Goal: Task Accomplishment & Management: Use online tool/utility

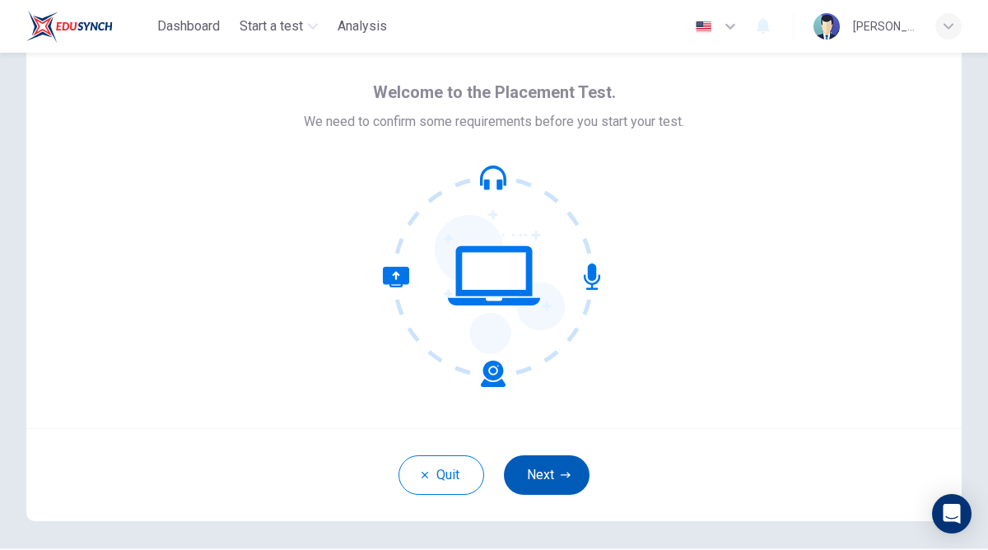
scroll to position [43, 0]
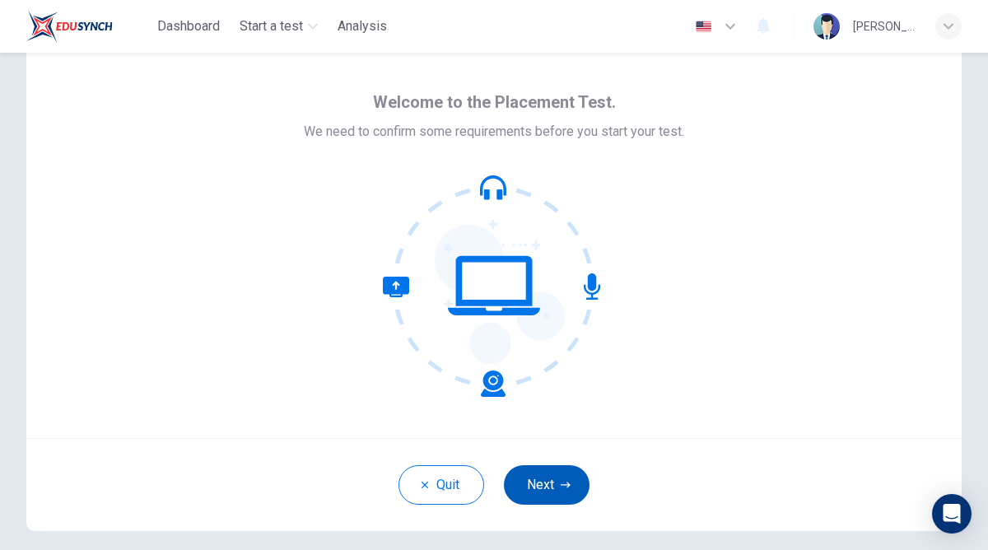
click at [549, 499] on button "Next" at bounding box center [547, 485] width 86 height 40
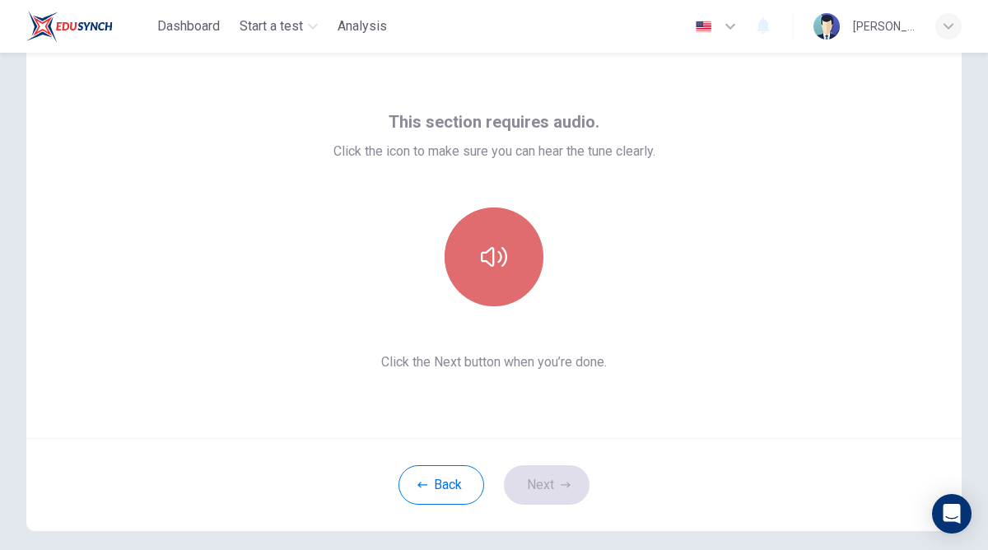
click at [519, 226] on button "button" at bounding box center [494, 256] width 99 height 99
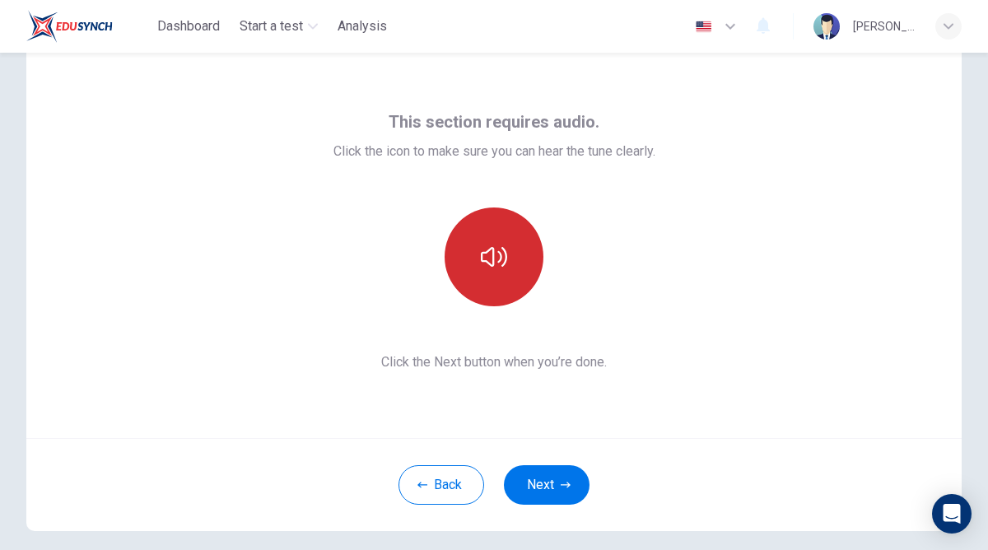
click at [508, 247] on button "button" at bounding box center [494, 256] width 99 height 99
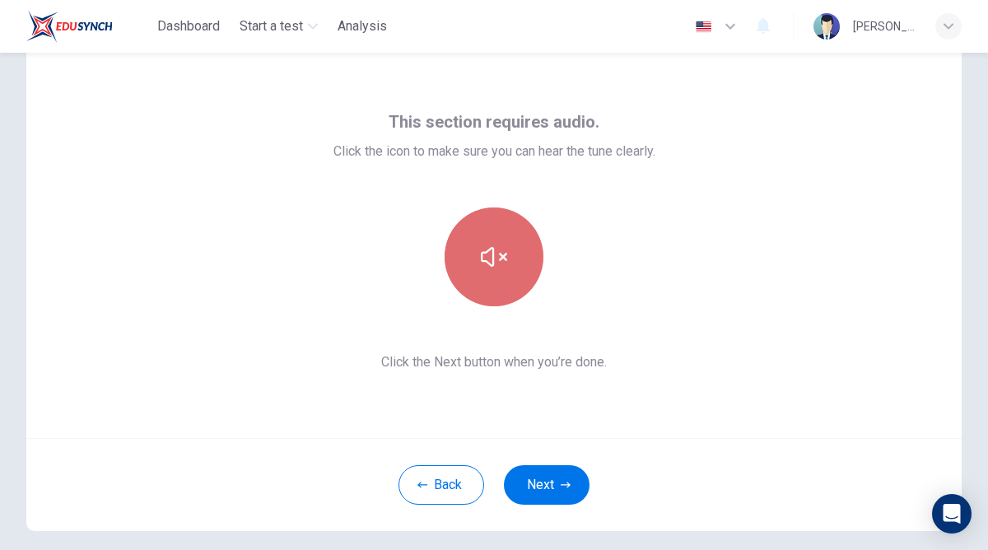
click at [508, 247] on button "button" at bounding box center [494, 256] width 99 height 99
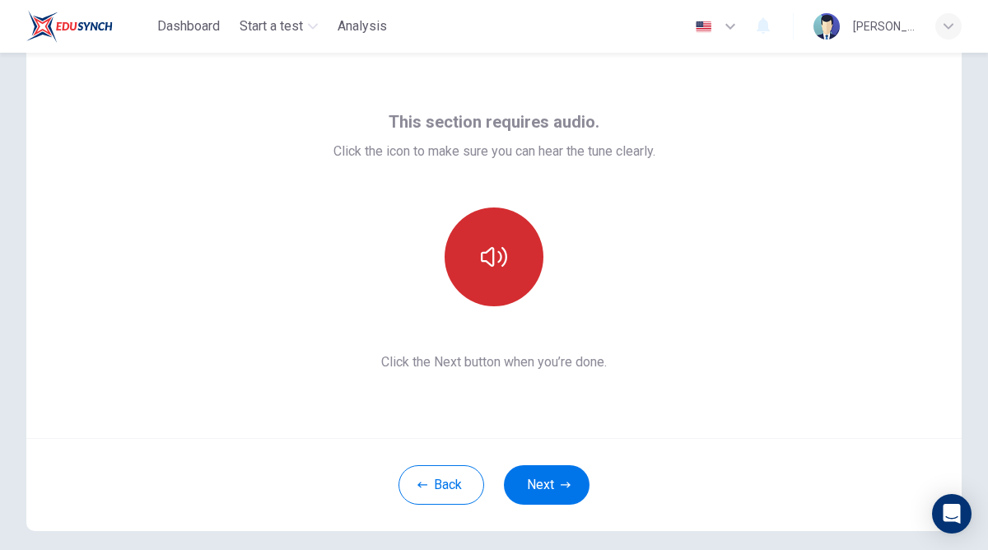
click at [508, 247] on button "button" at bounding box center [494, 256] width 99 height 99
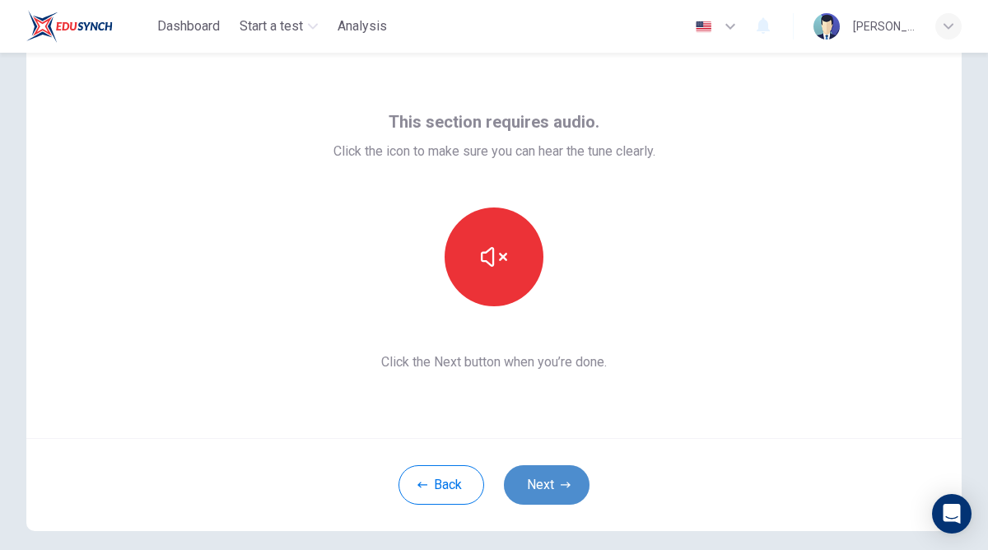
click at [561, 488] on icon "button" at bounding box center [566, 485] width 10 height 10
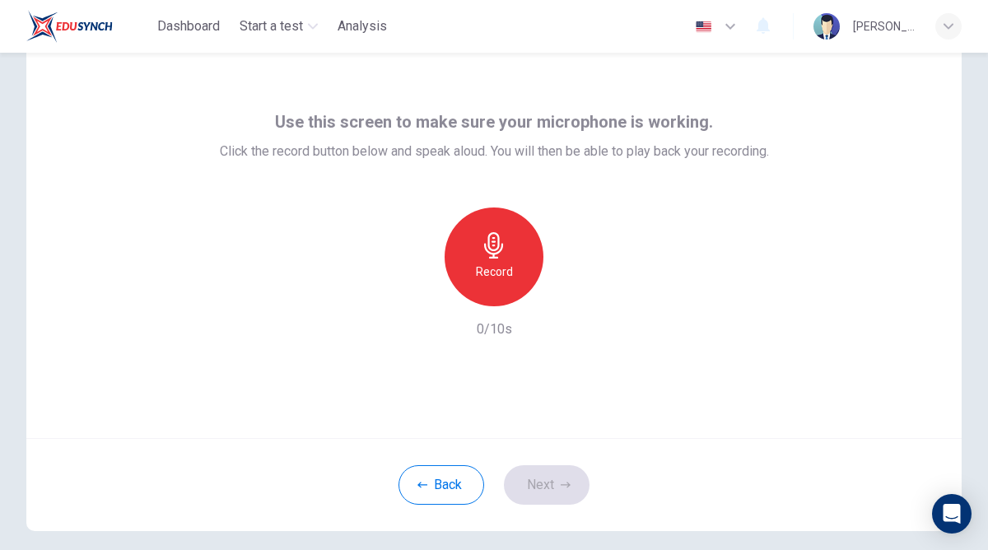
click at [497, 276] on h6 "Record" at bounding box center [494, 272] width 37 height 20
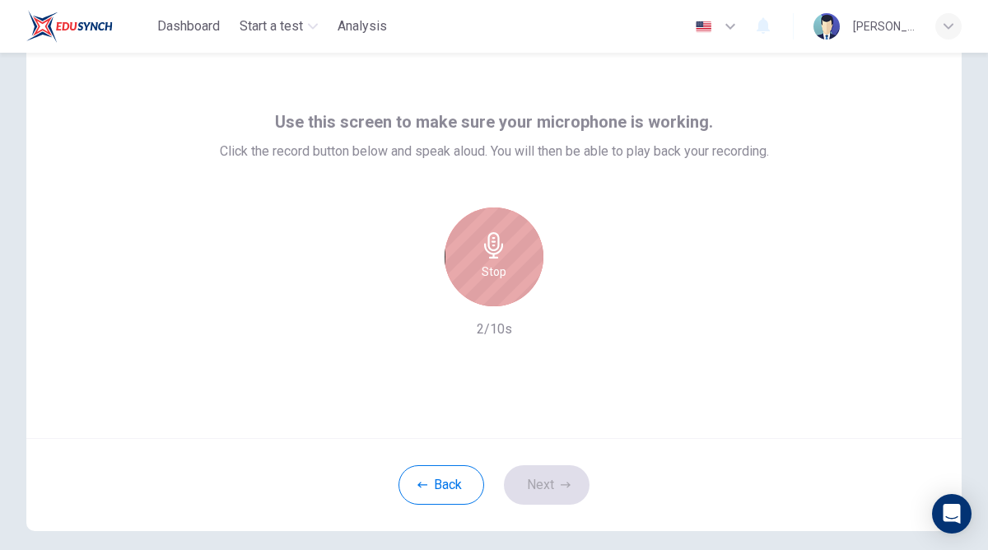
click at [497, 276] on h6 "Stop" at bounding box center [494, 272] width 25 height 20
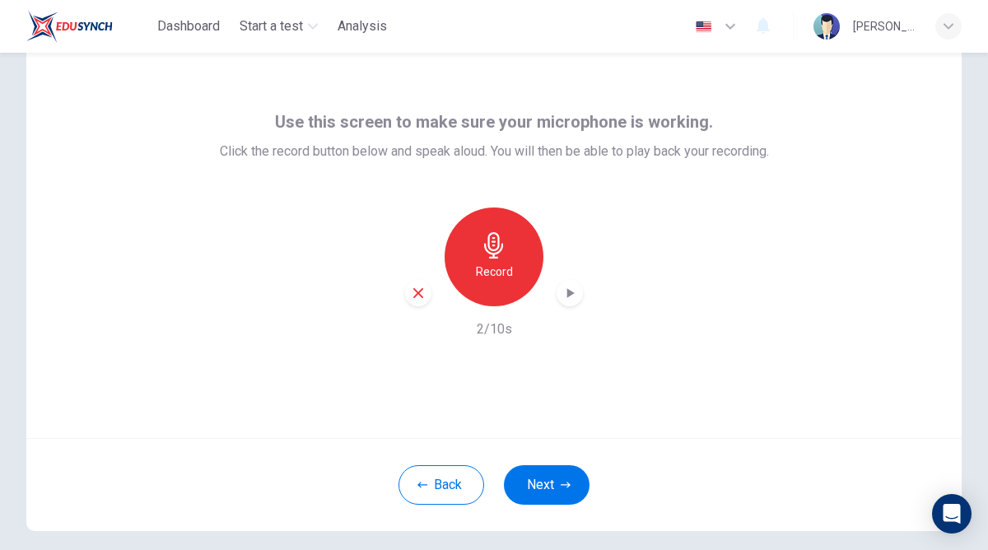
click at [575, 293] on icon "button" at bounding box center [569, 293] width 16 height 16
click at [546, 483] on button "Next" at bounding box center [547, 485] width 86 height 40
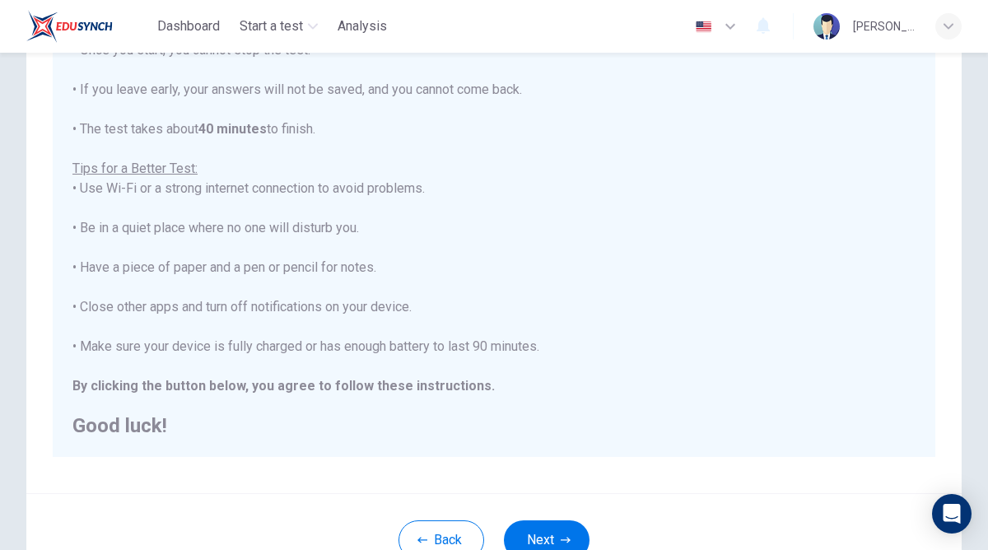
scroll to position [314, 0]
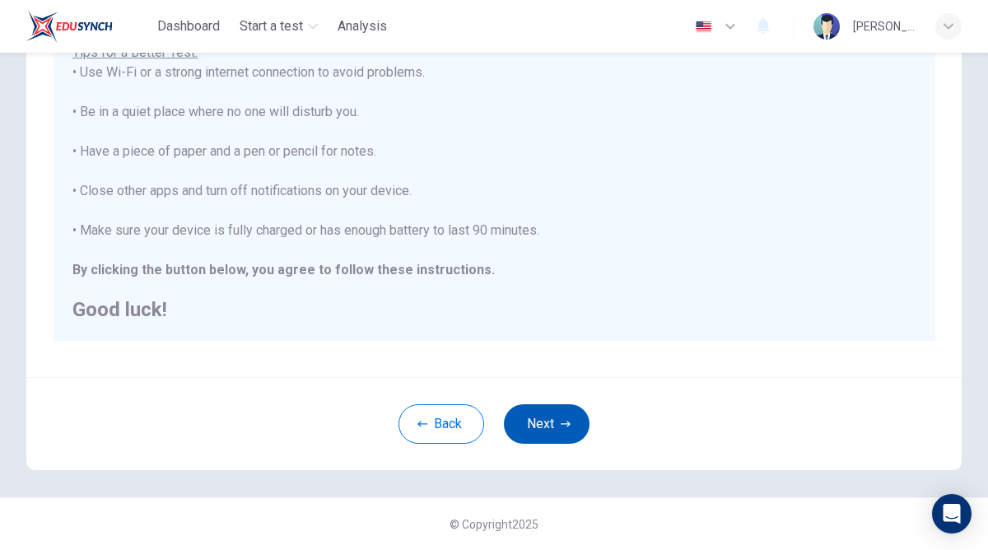
click at [550, 421] on button "Next" at bounding box center [547, 424] width 86 height 40
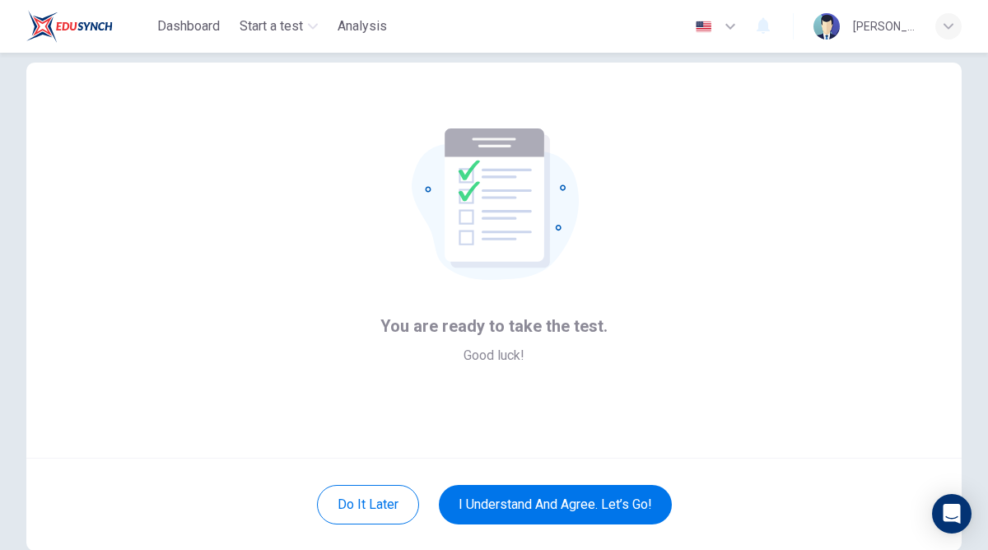
scroll to position [23, 0]
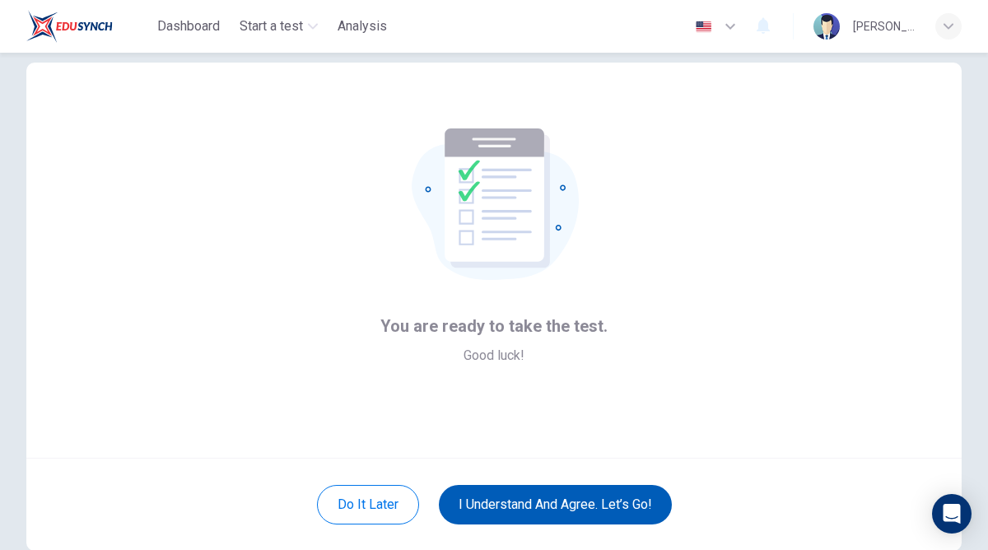
click at [562, 505] on button "I understand and agree. Let’s go!" at bounding box center [555, 505] width 233 height 40
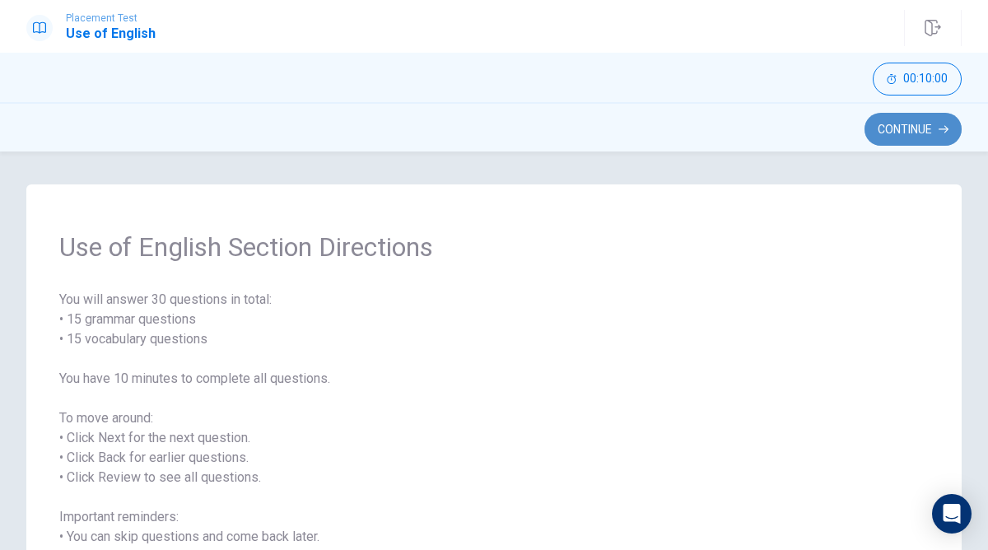
click at [877, 123] on button "Continue" at bounding box center [912, 129] width 97 height 33
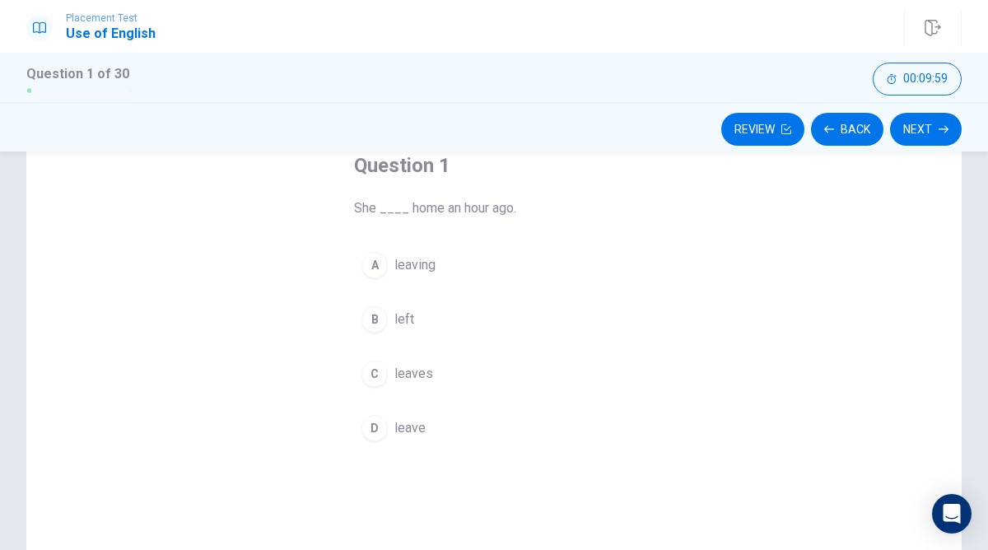
scroll to position [105, 0]
click at [376, 314] on div "B" at bounding box center [374, 314] width 26 height 26
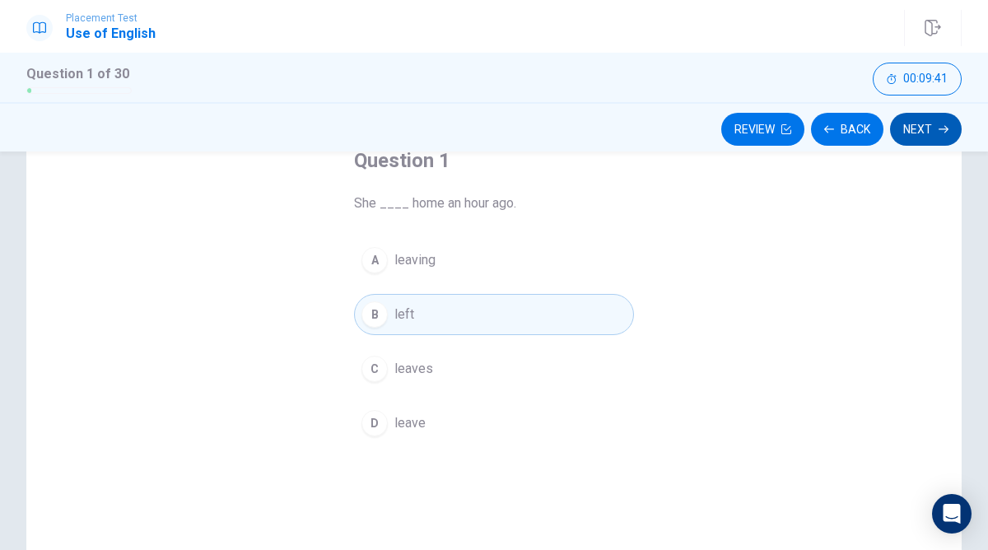
click at [936, 130] on button "Next" at bounding box center [926, 129] width 72 height 33
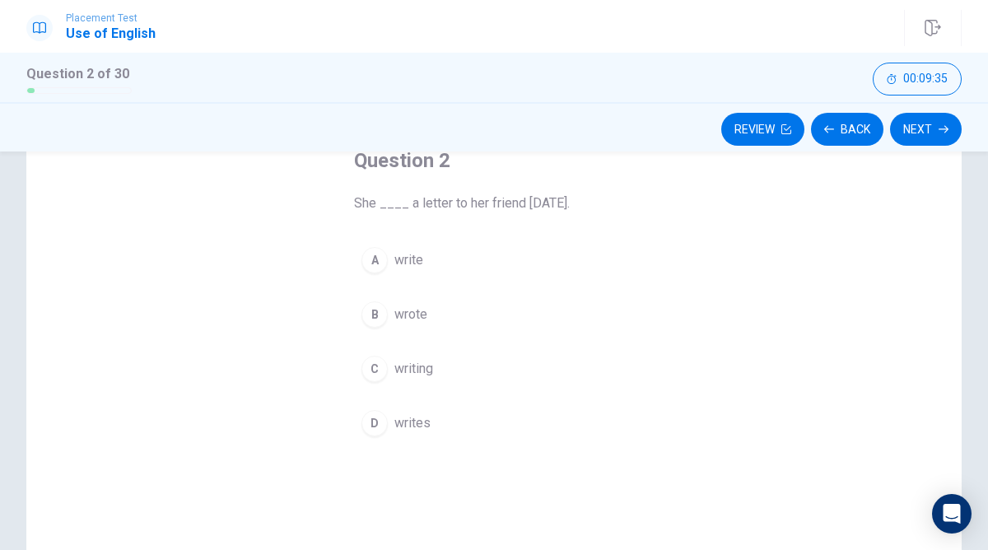
click at [389, 313] on button "B wrote" at bounding box center [494, 314] width 280 height 41
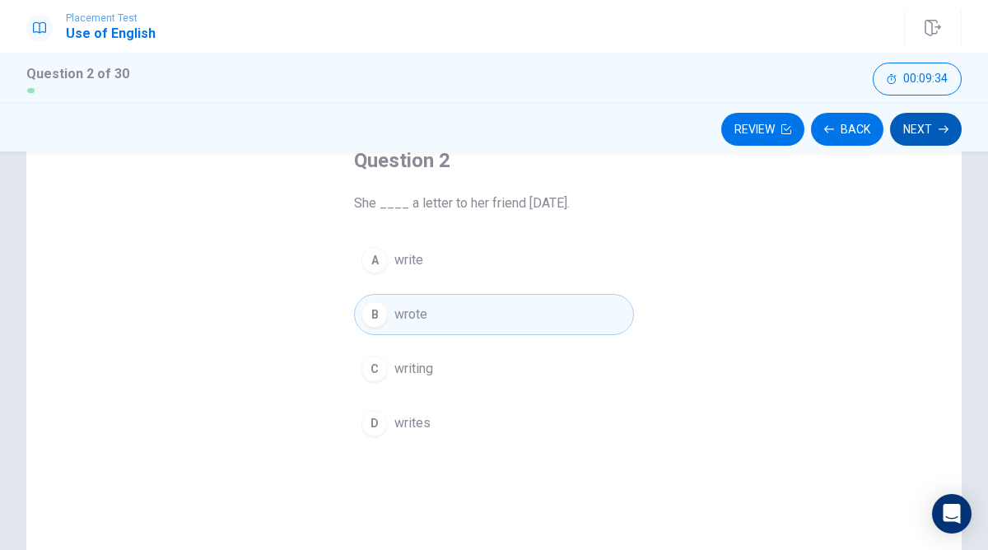
click at [919, 135] on button "Next" at bounding box center [926, 129] width 72 height 33
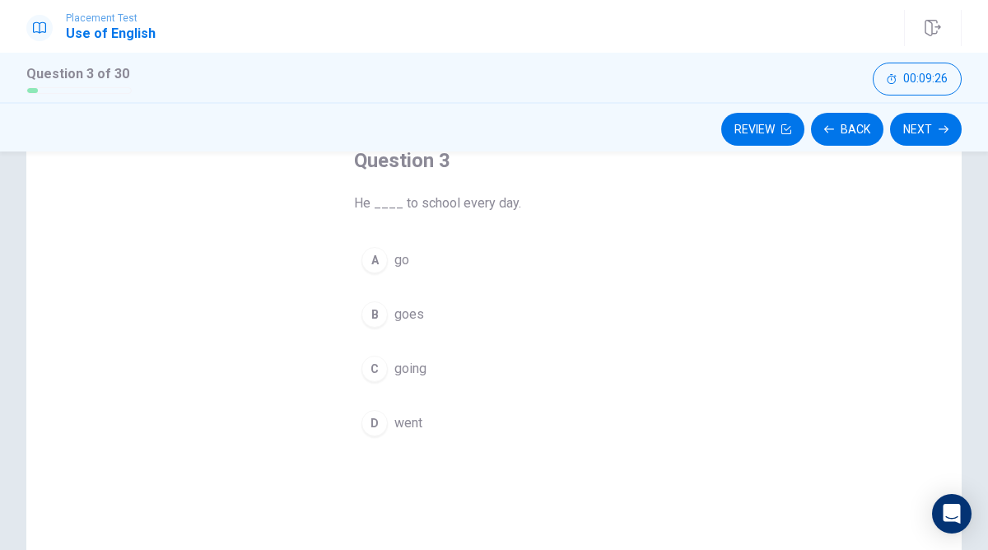
click at [370, 314] on div "B" at bounding box center [374, 314] width 26 height 26
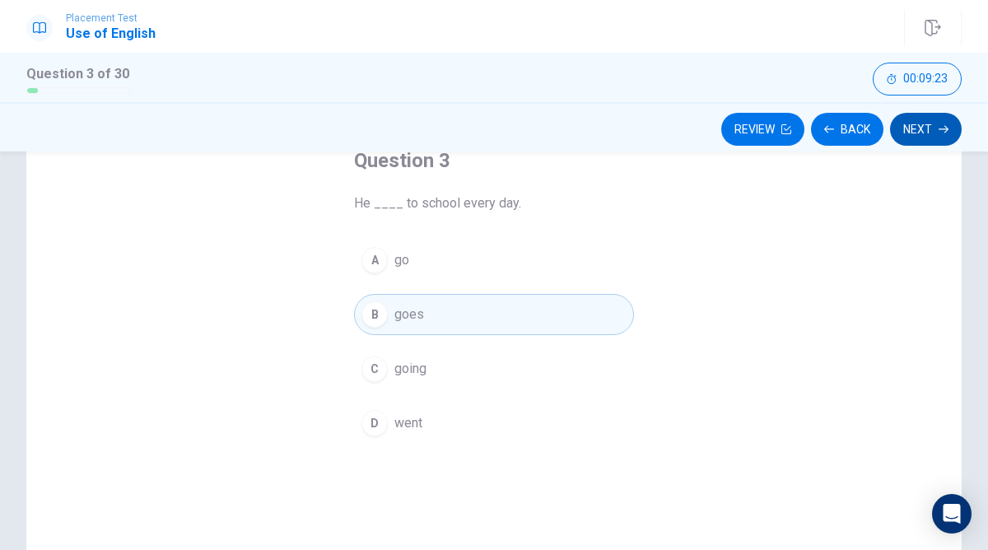
click at [907, 126] on button "Next" at bounding box center [926, 129] width 72 height 33
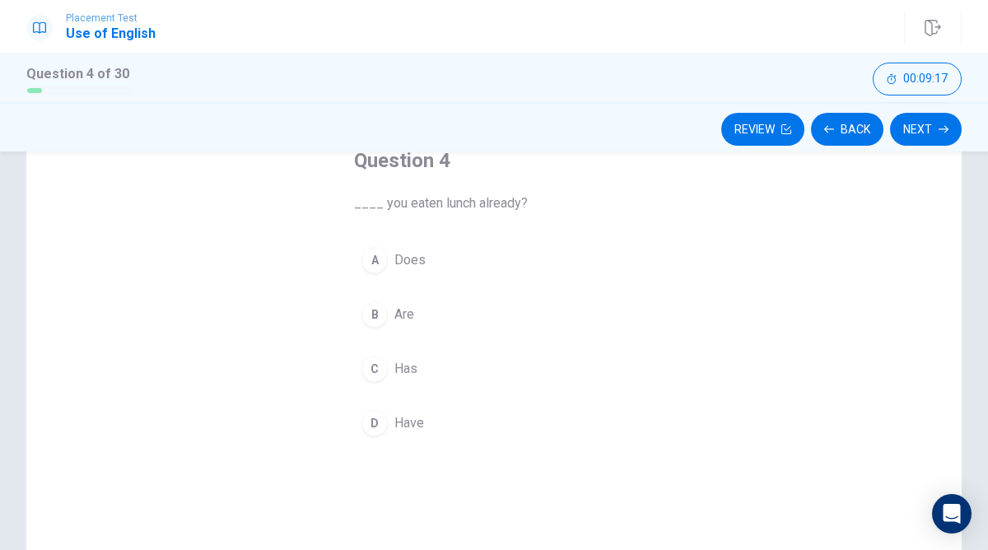
click at [380, 427] on div "D" at bounding box center [374, 423] width 26 height 26
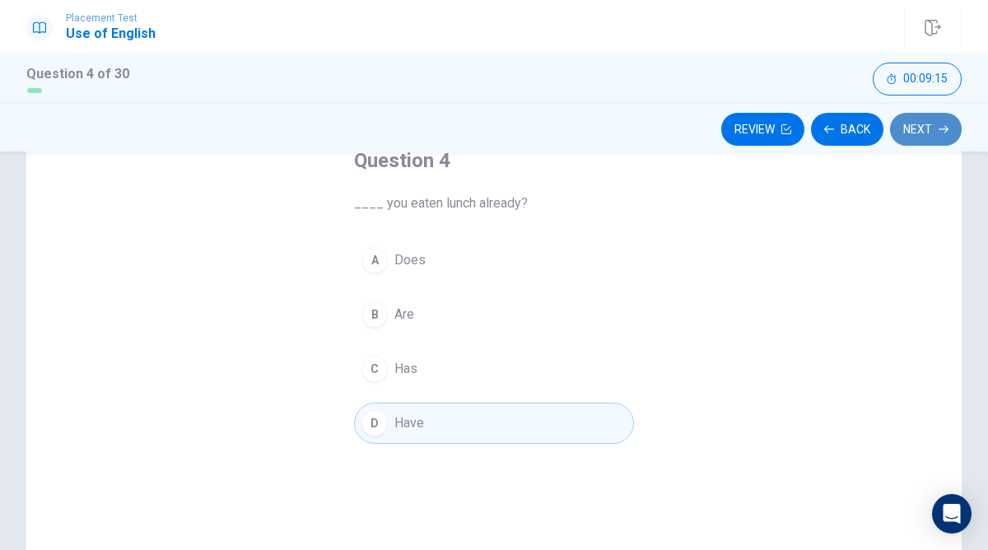
click at [917, 144] on button "Next" at bounding box center [926, 129] width 72 height 33
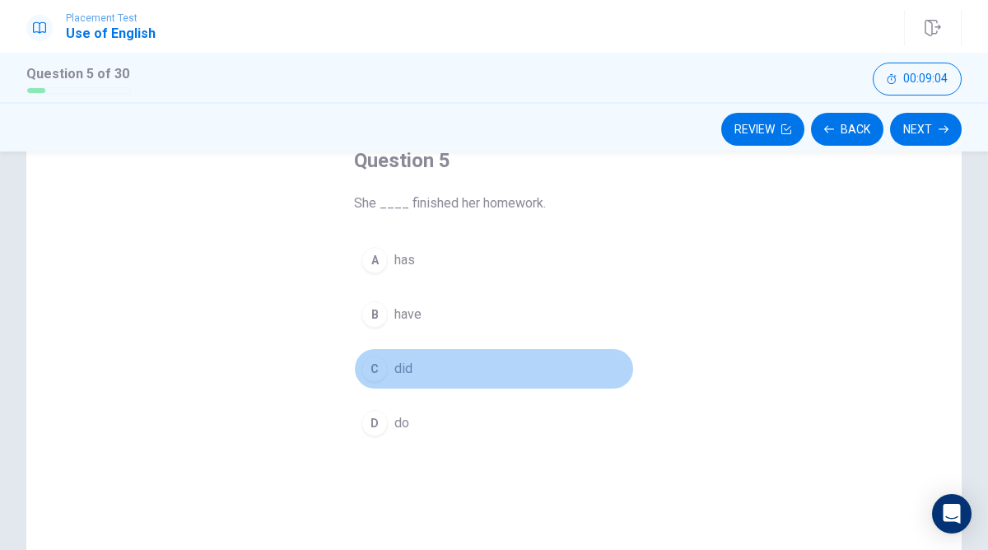
click at [370, 377] on div "C" at bounding box center [374, 369] width 26 height 26
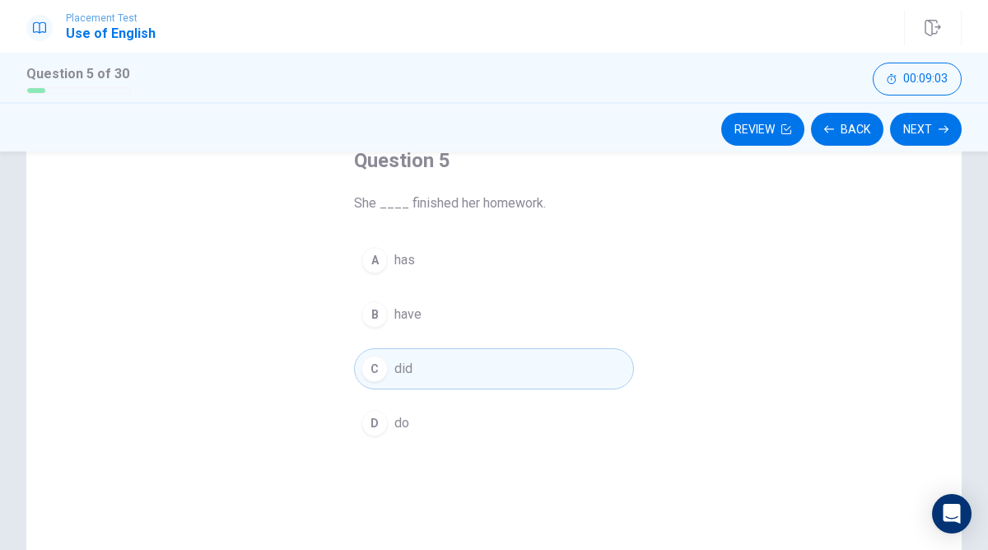
click at [380, 315] on div "B" at bounding box center [374, 314] width 26 height 26
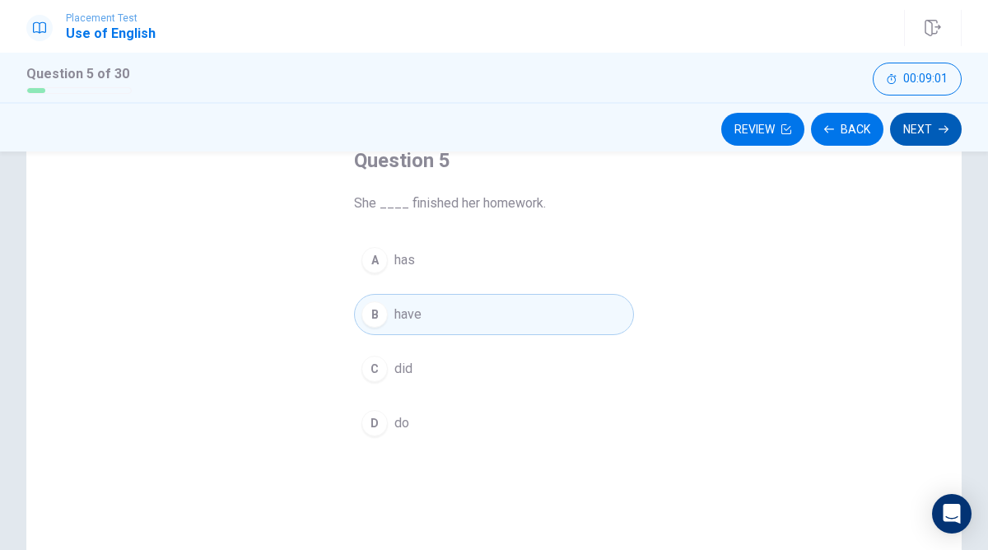
click at [906, 124] on button "Next" at bounding box center [926, 129] width 72 height 33
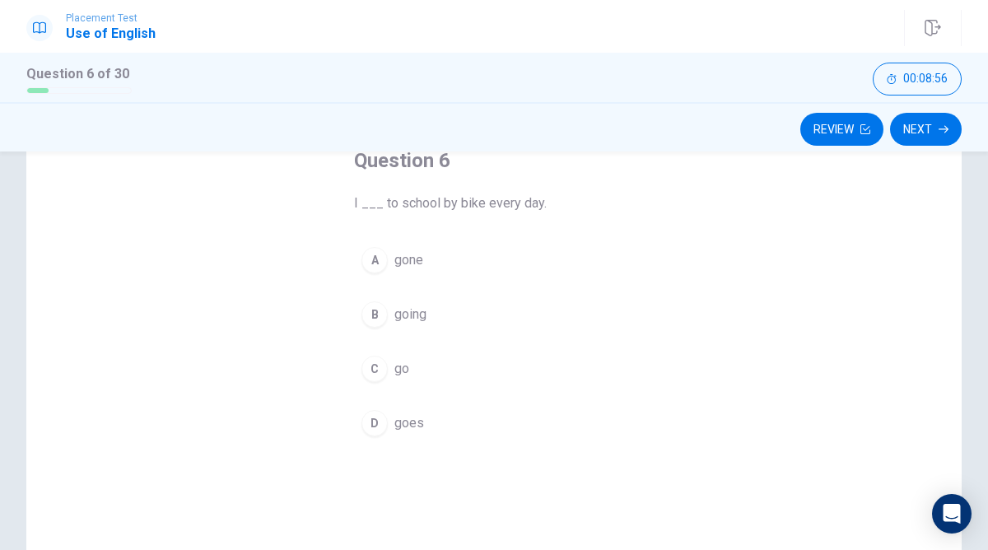
scroll to position [112, 0]
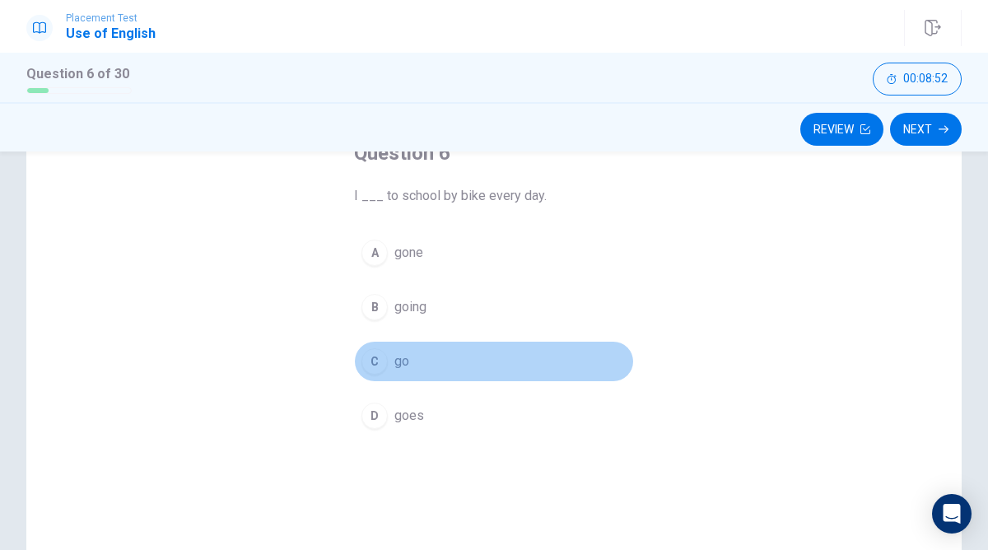
click at [399, 359] on span "go" at bounding box center [401, 362] width 15 height 20
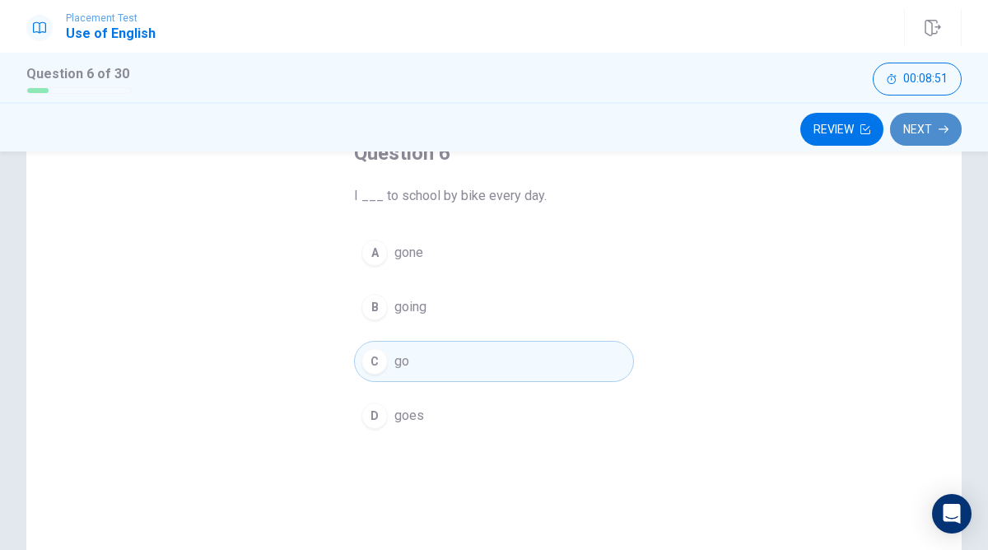
click at [941, 135] on button "Next" at bounding box center [926, 129] width 72 height 33
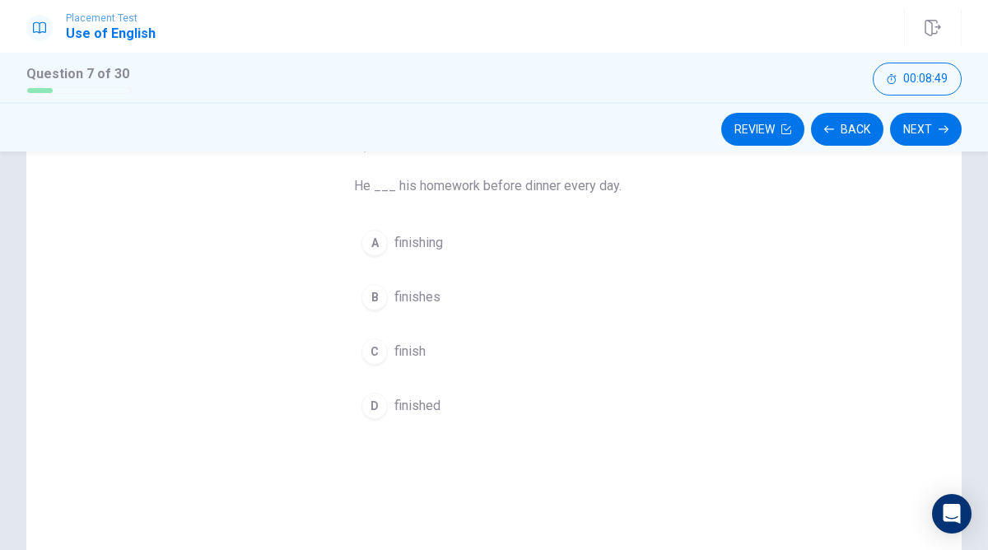
scroll to position [127, 0]
click at [376, 294] on div "B" at bounding box center [374, 292] width 26 height 26
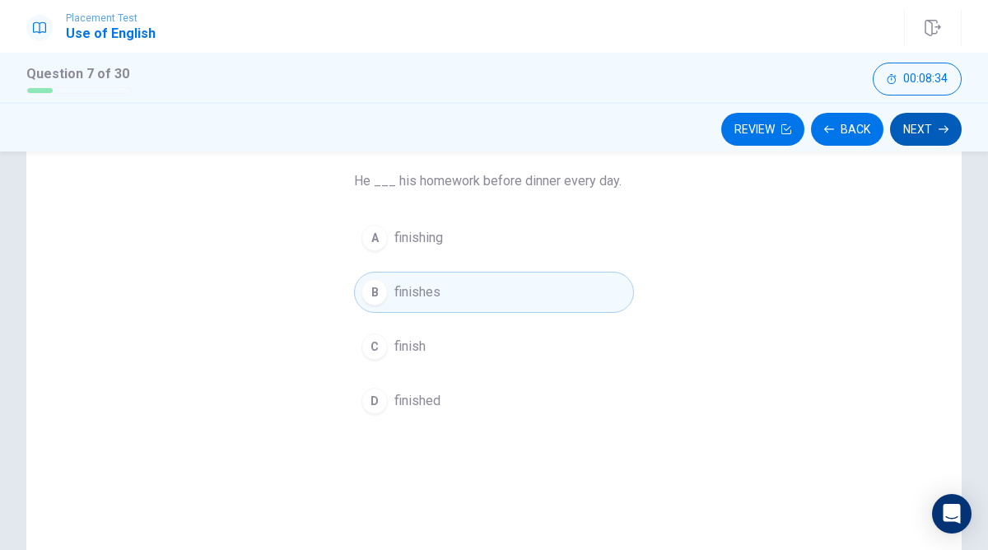
click at [928, 131] on button "Next" at bounding box center [926, 129] width 72 height 33
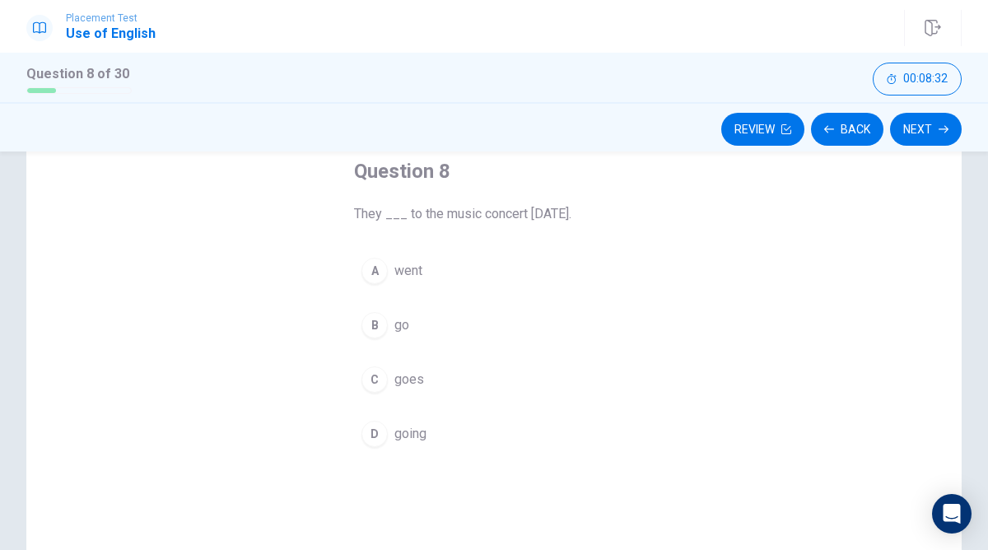
scroll to position [95, 0]
click at [368, 279] on div "A" at bounding box center [374, 270] width 26 height 26
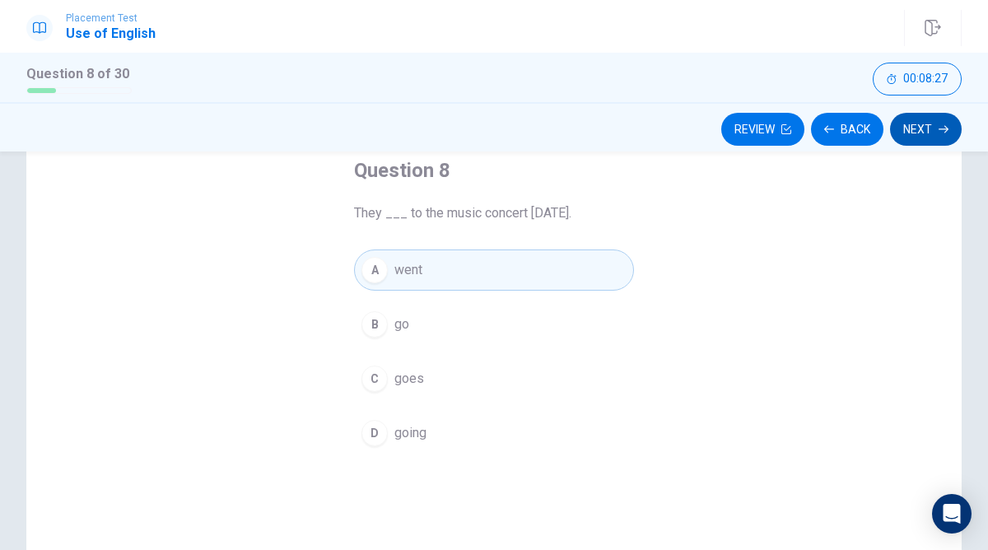
click at [915, 128] on button "Next" at bounding box center [926, 129] width 72 height 33
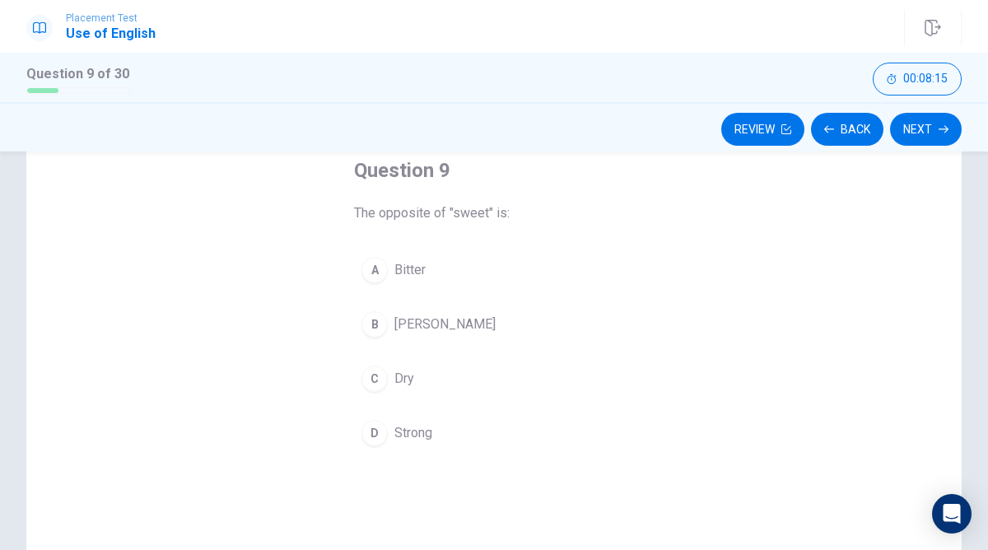
click at [379, 273] on div "A" at bounding box center [374, 270] width 26 height 26
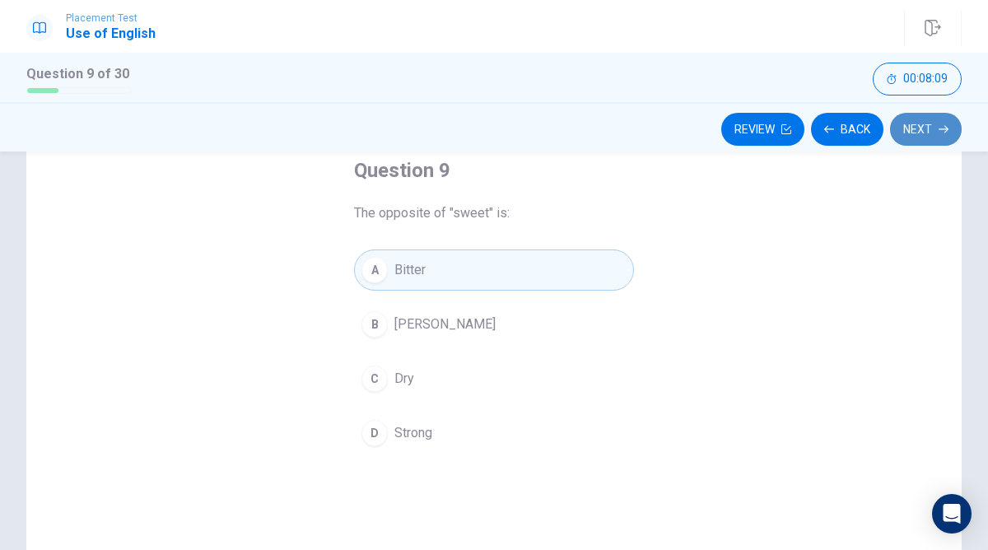
click at [917, 137] on button "Next" at bounding box center [926, 129] width 72 height 33
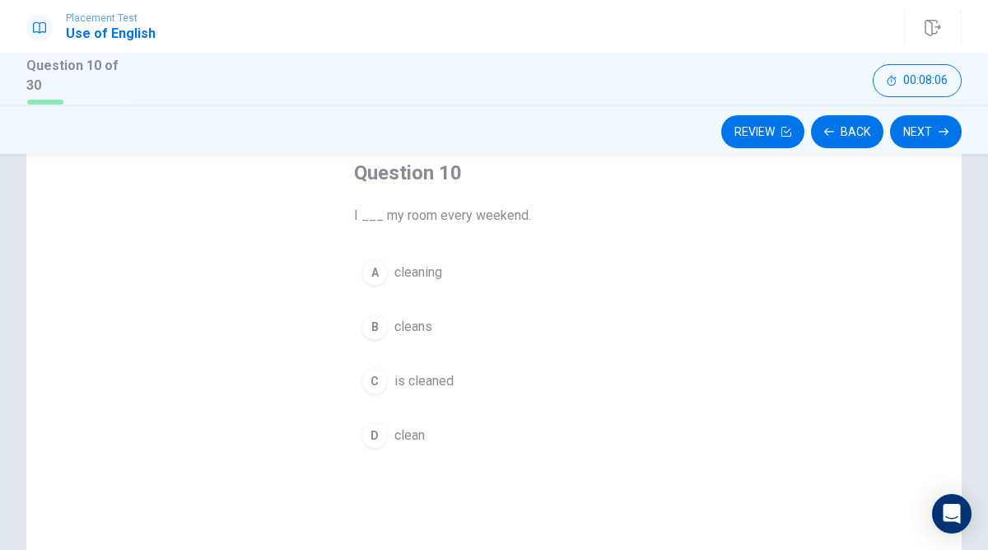
click at [872, 151] on div "Review Back Next" at bounding box center [494, 129] width 988 height 49
click at [868, 136] on button "Back" at bounding box center [847, 131] width 72 height 33
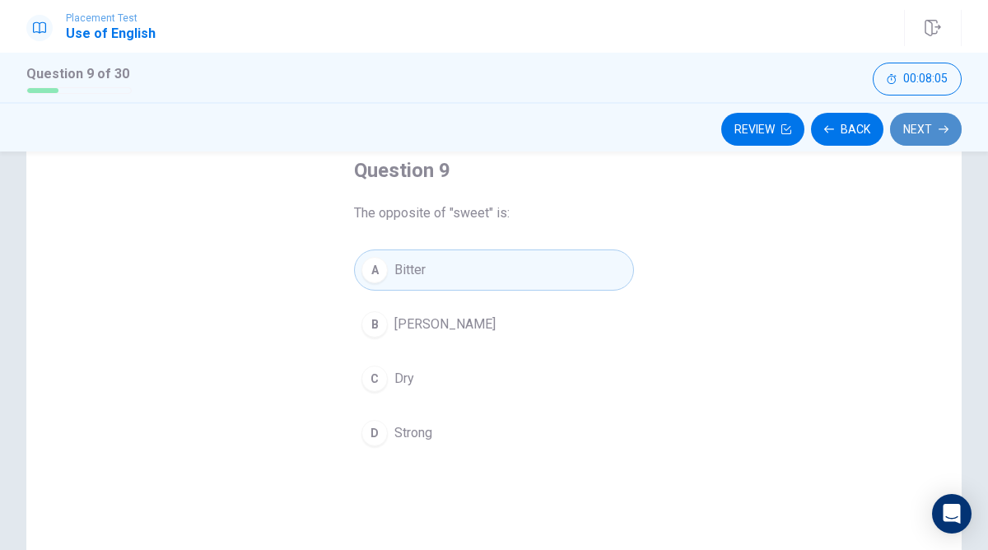
click at [955, 128] on button "Next" at bounding box center [926, 129] width 72 height 33
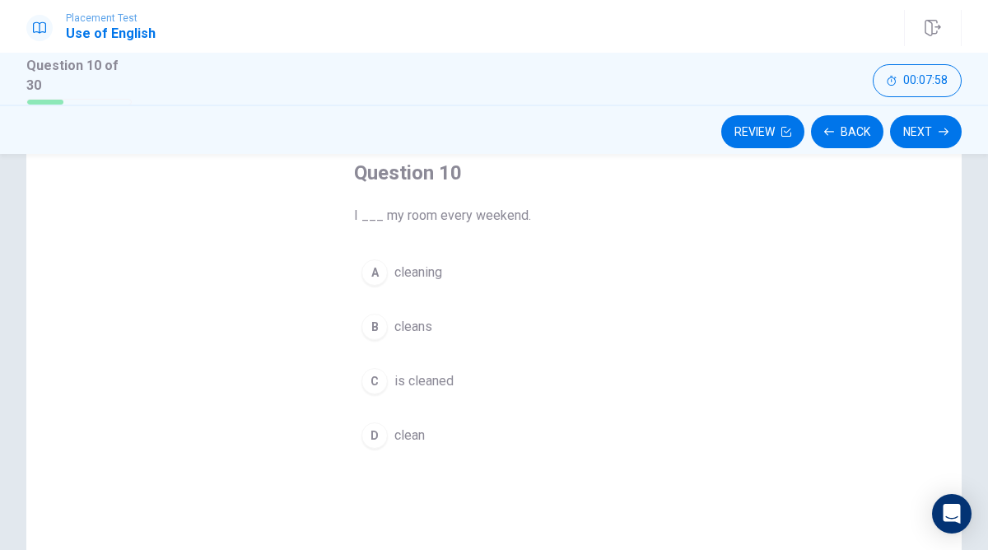
click at [384, 426] on div "D" at bounding box center [374, 435] width 26 height 26
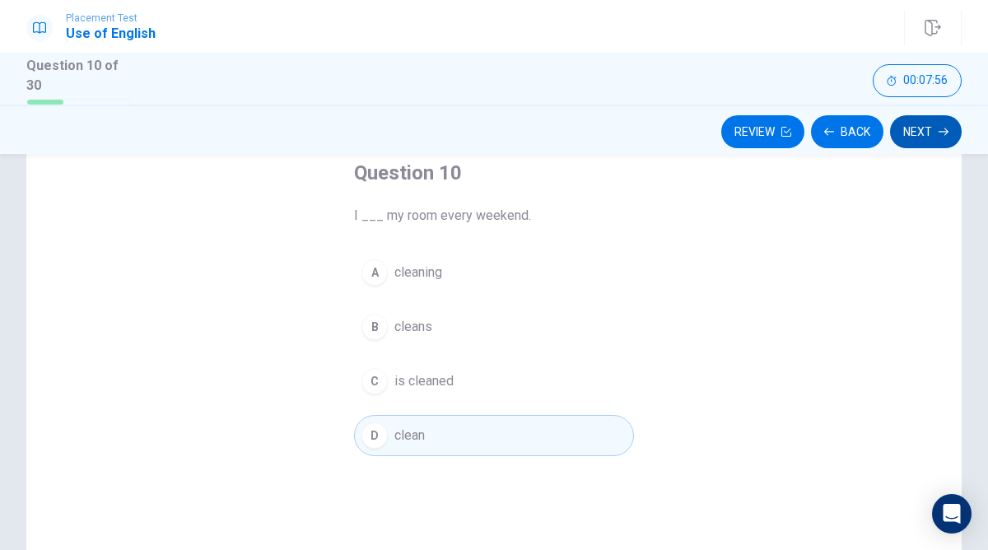
click at [901, 135] on button "Next" at bounding box center [926, 131] width 72 height 33
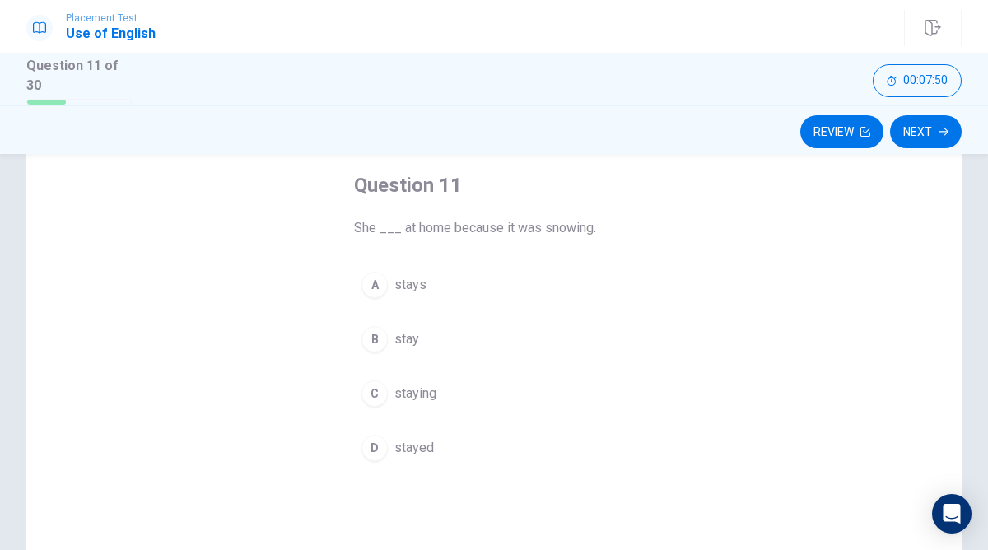
scroll to position [113, 0]
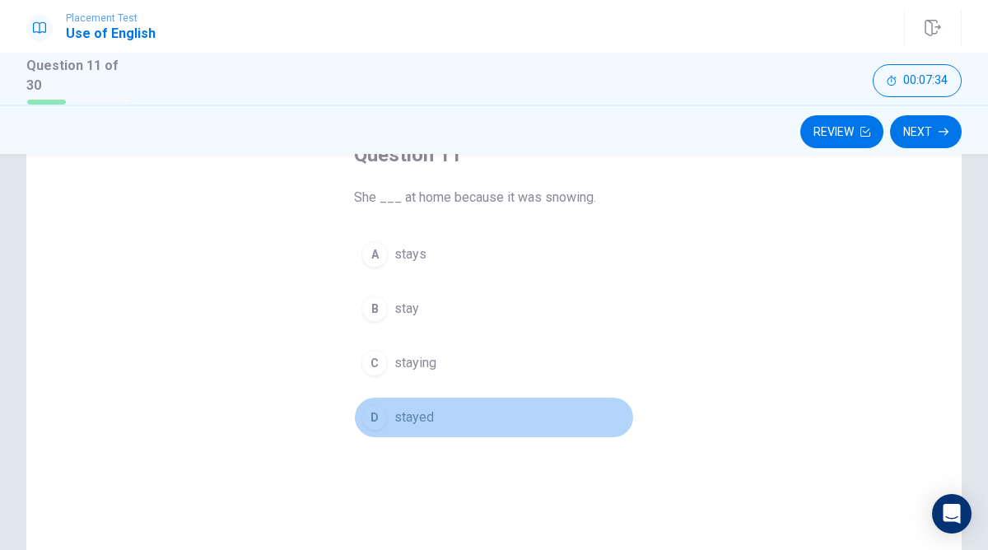
click at [378, 415] on div "D" at bounding box center [374, 417] width 26 height 26
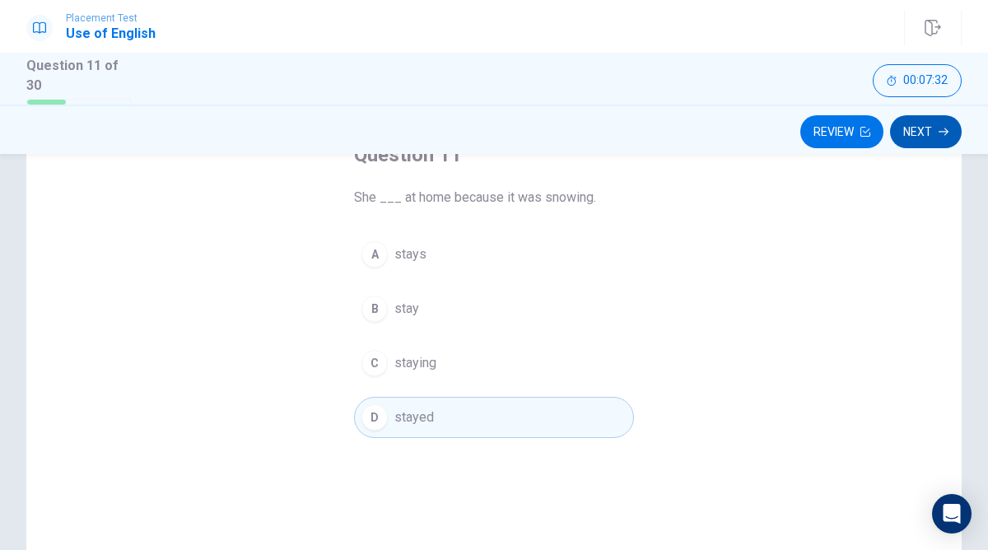
click at [915, 126] on button "Next" at bounding box center [926, 131] width 72 height 33
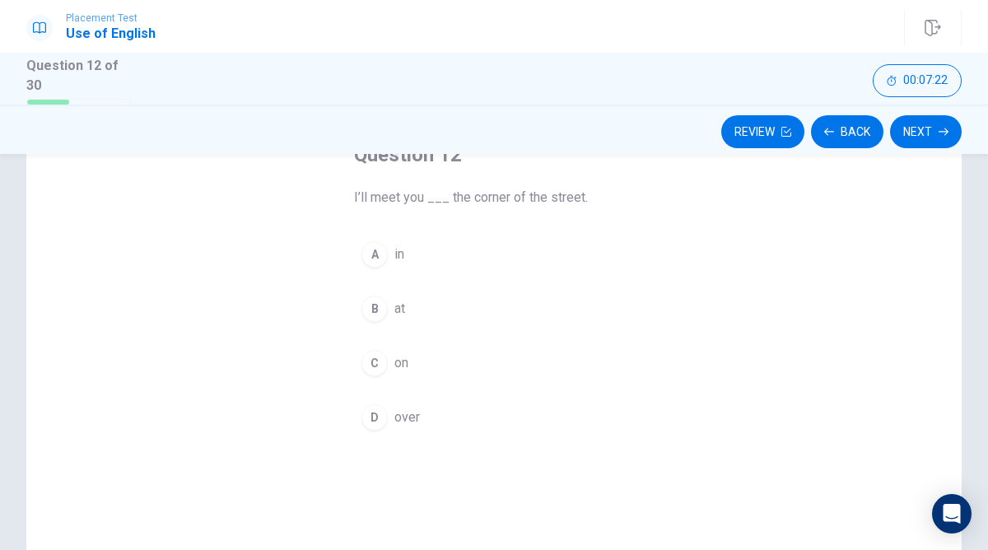
click at [380, 360] on div "C" at bounding box center [374, 363] width 26 height 26
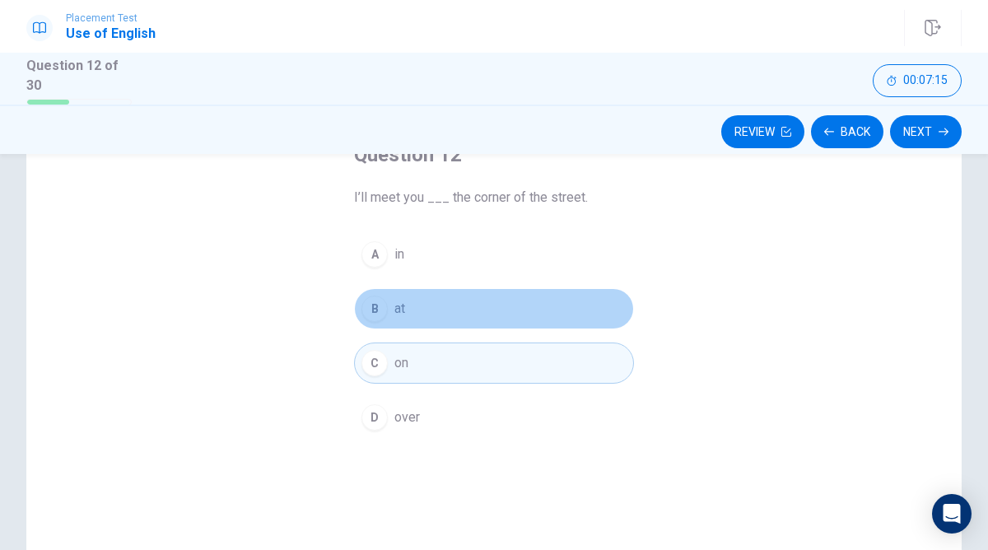
click at [375, 310] on div "B" at bounding box center [374, 309] width 26 height 26
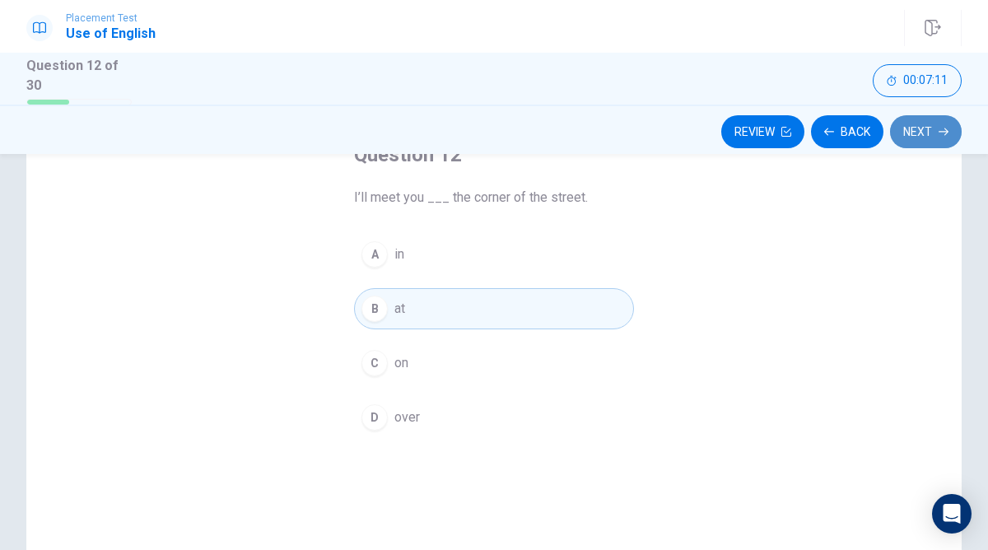
click at [946, 131] on icon "button" at bounding box center [944, 131] width 10 height 7
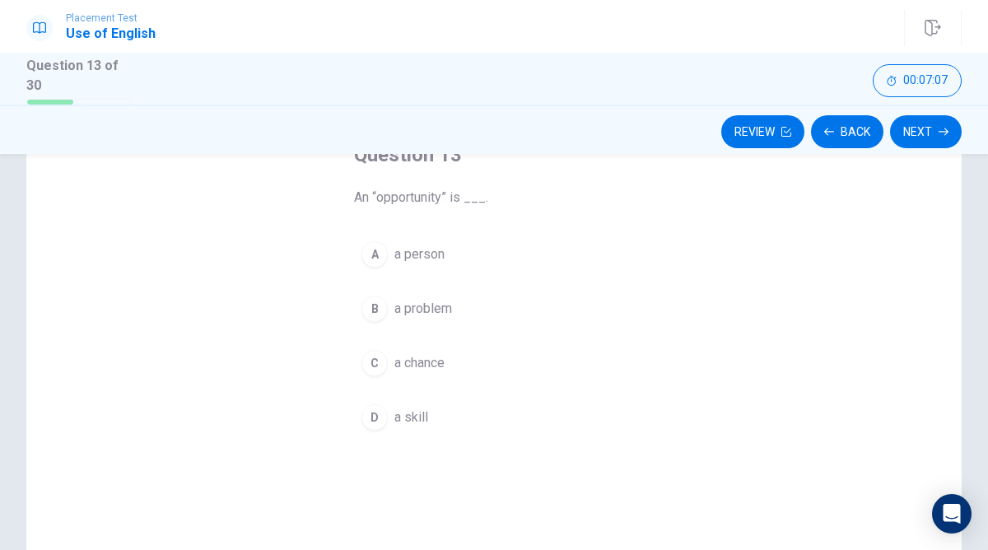
click at [377, 377] on button "C a chance" at bounding box center [494, 362] width 280 height 41
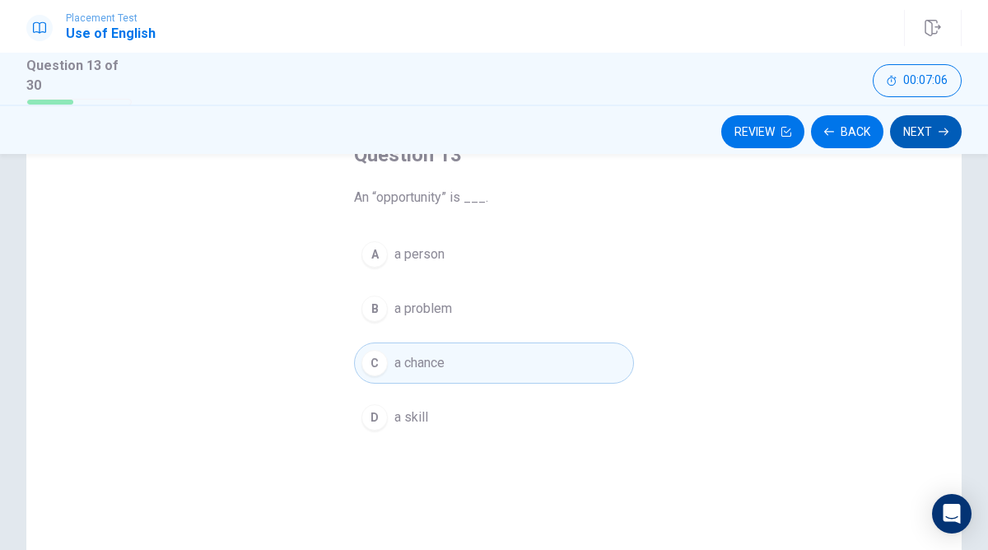
click at [923, 137] on button "Next" at bounding box center [926, 131] width 72 height 33
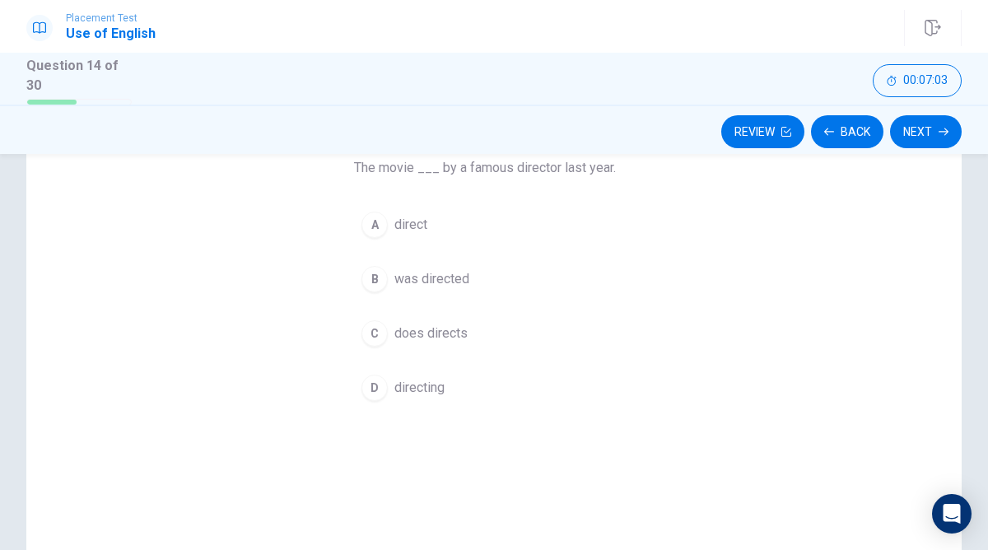
scroll to position [142, 0]
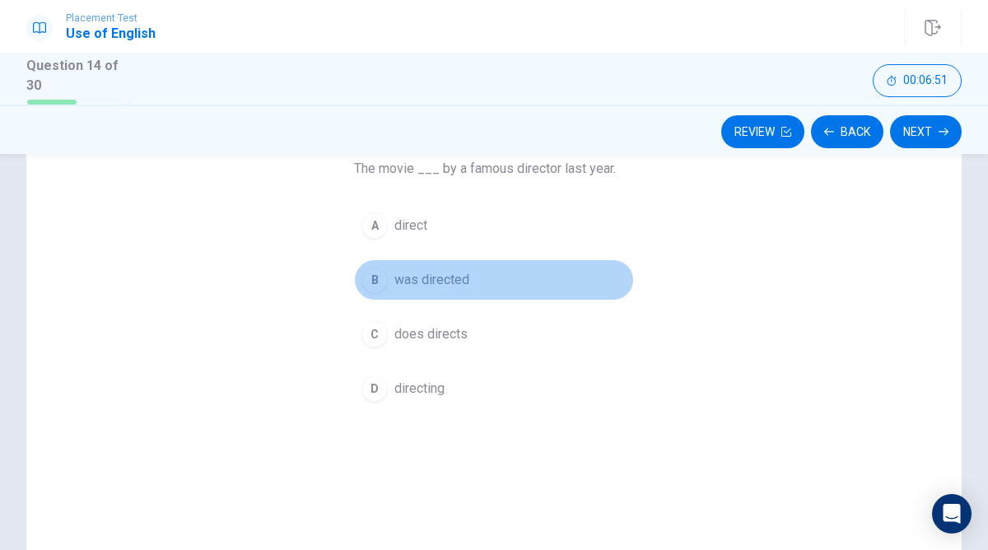
click at [465, 279] on span "was directed" at bounding box center [431, 280] width 75 height 20
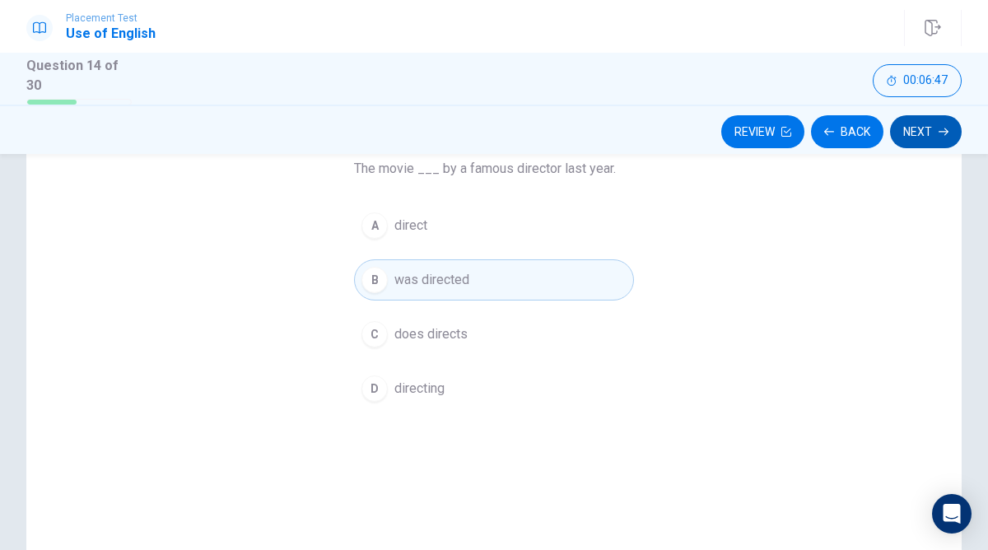
click at [934, 123] on button "Next" at bounding box center [926, 131] width 72 height 33
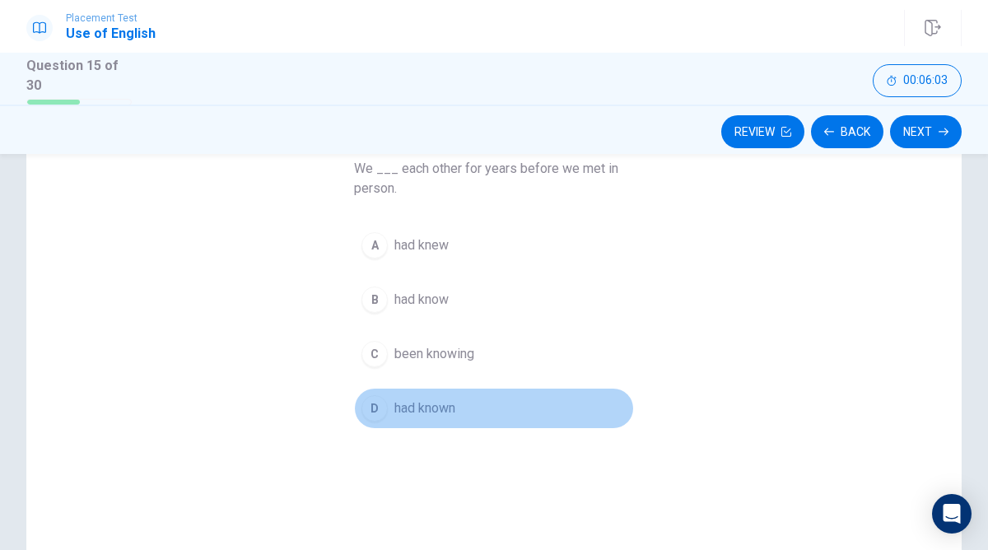
click at [383, 411] on div "D" at bounding box center [374, 408] width 26 height 26
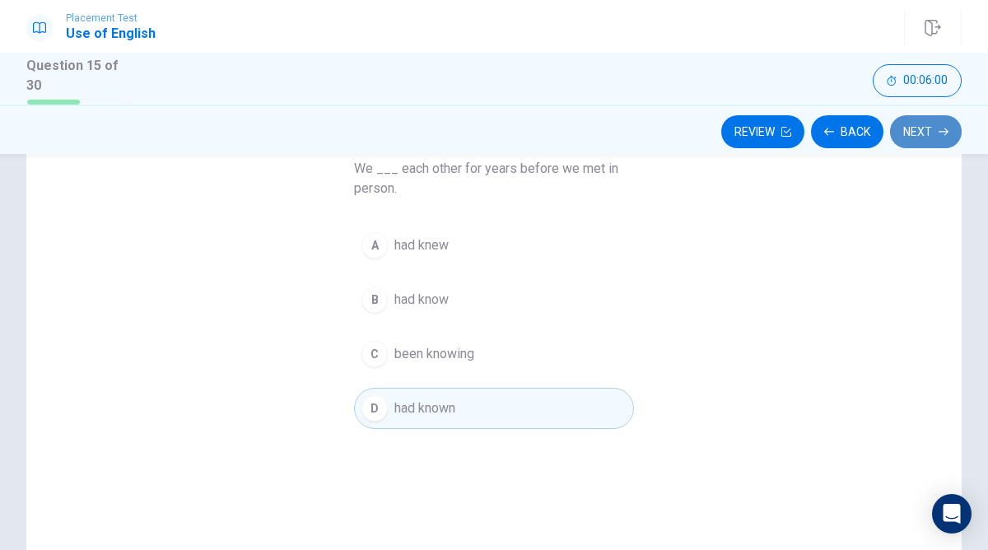
click at [926, 128] on button "Next" at bounding box center [926, 131] width 72 height 33
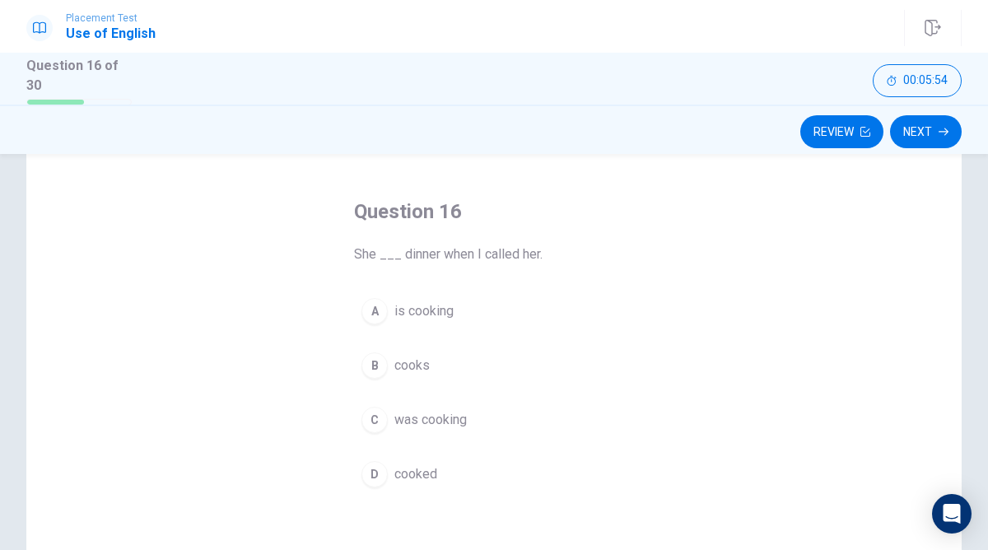
scroll to position [86, 0]
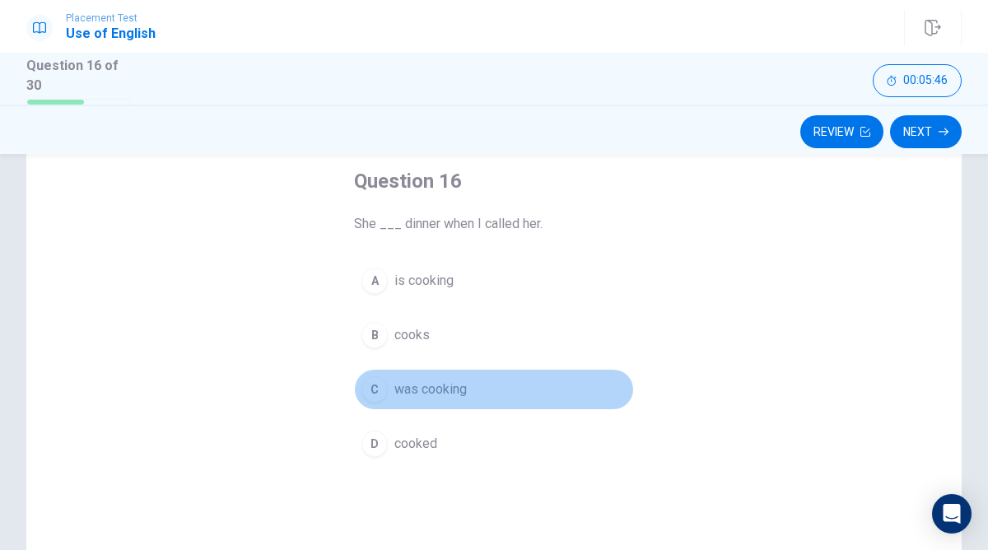
click at [364, 389] on div "C" at bounding box center [374, 389] width 26 height 26
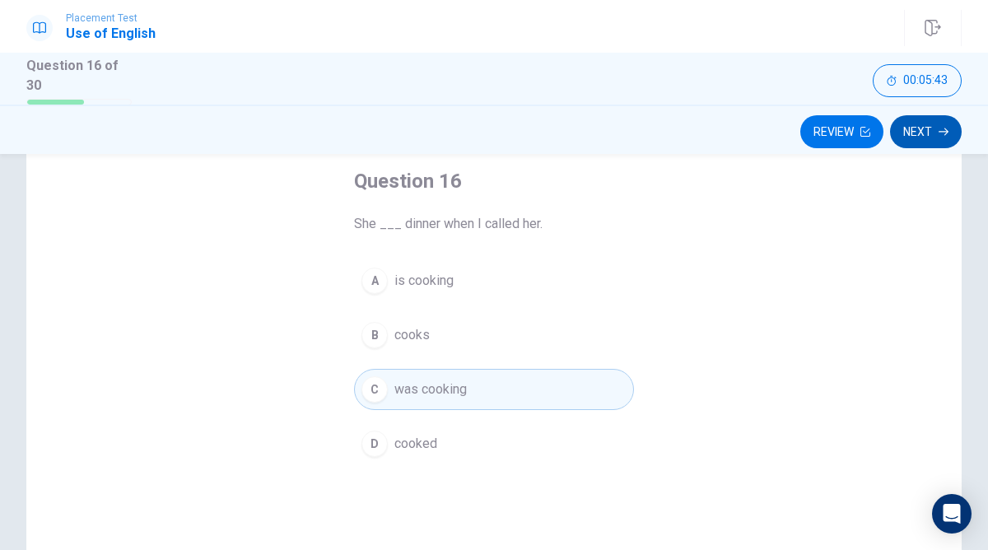
click at [915, 132] on button "Next" at bounding box center [926, 131] width 72 height 33
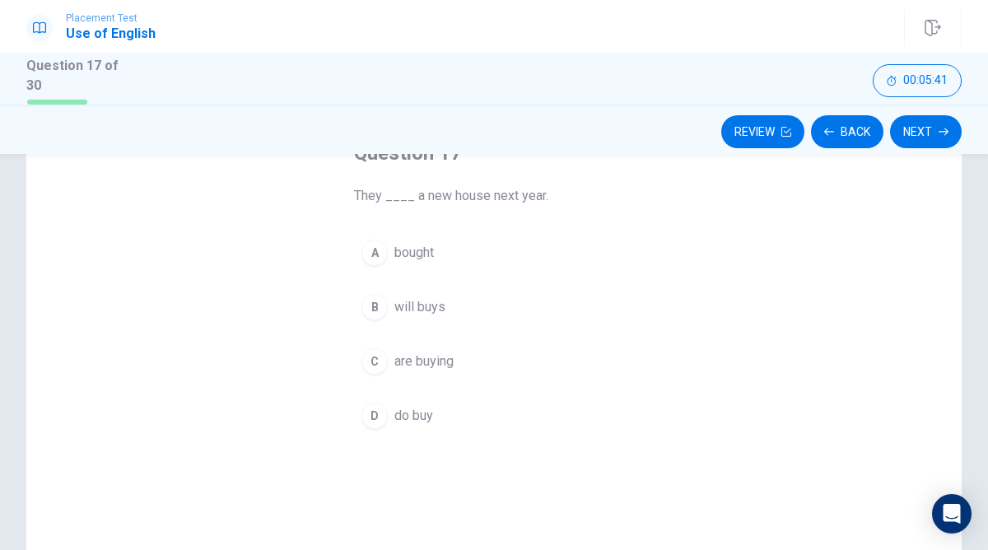
scroll to position [120, 0]
click at [377, 292] on div "B" at bounding box center [374, 301] width 26 height 26
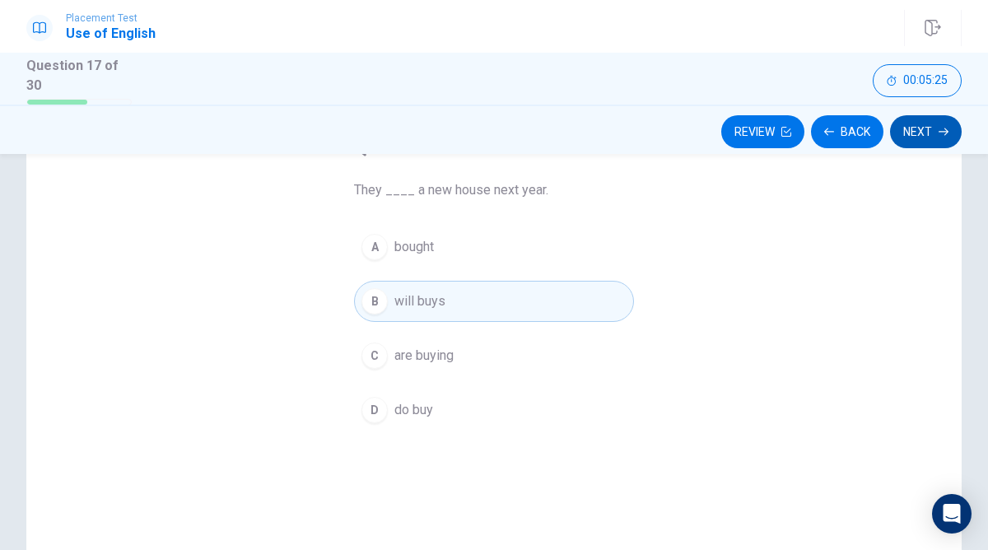
click at [929, 137] on button "Next" at bounding box center [926, 131] width 72 height 33
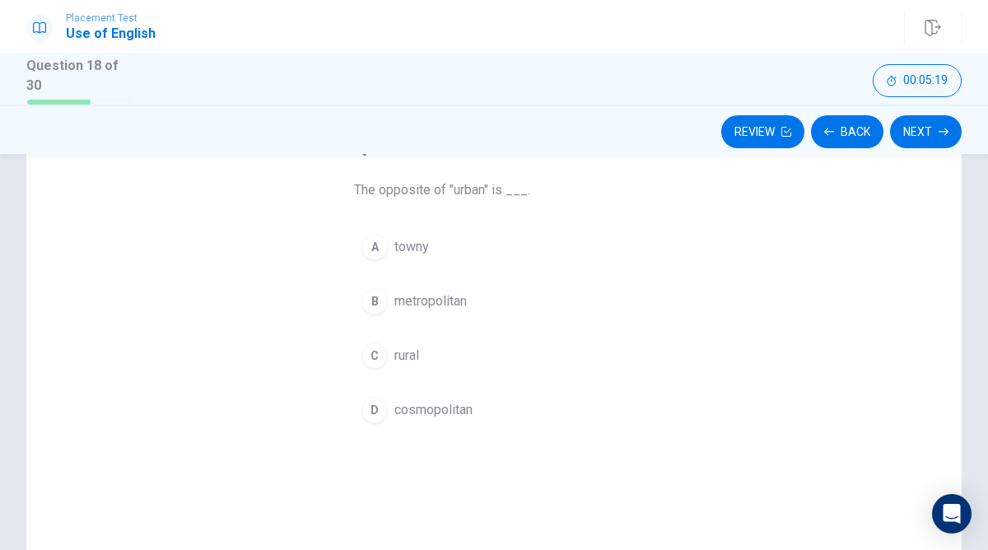
click at [380, 351] on div "C" at bounding box center [374, 355] width 26 height 26
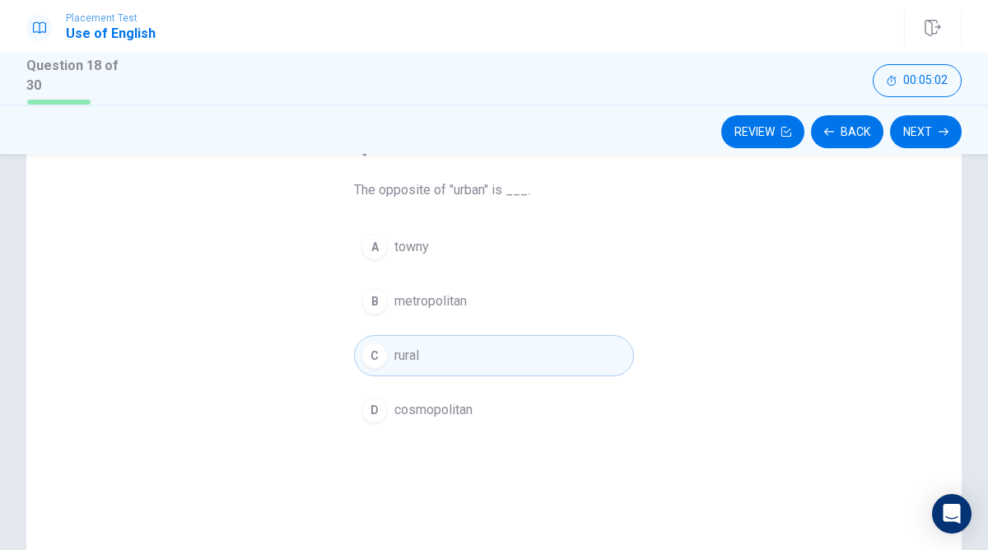
click at [380, 245] on div "A" at bounding box center [374, 247] width 26 height 26
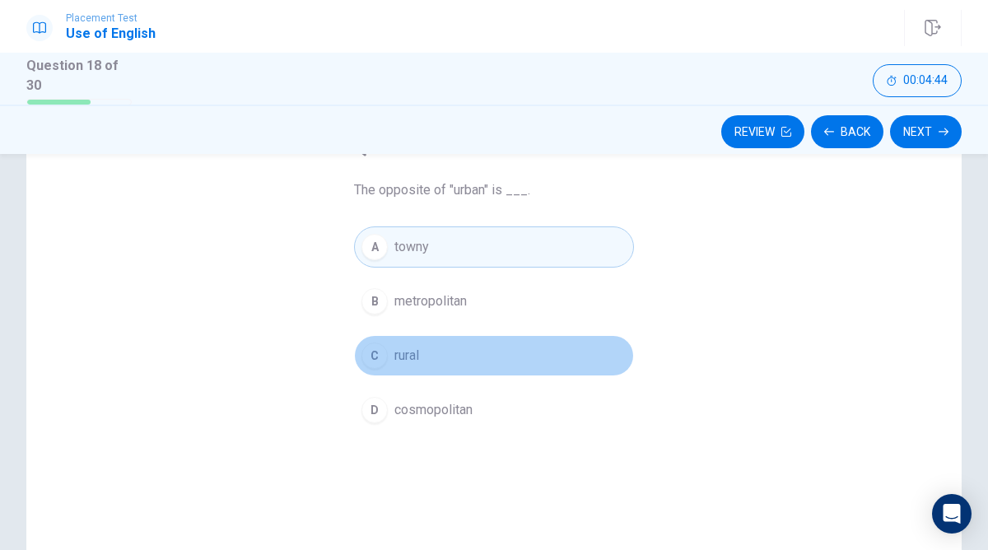
click at [419, 353] on span "rural" at bounding box center [406, 356] width 25 height 20
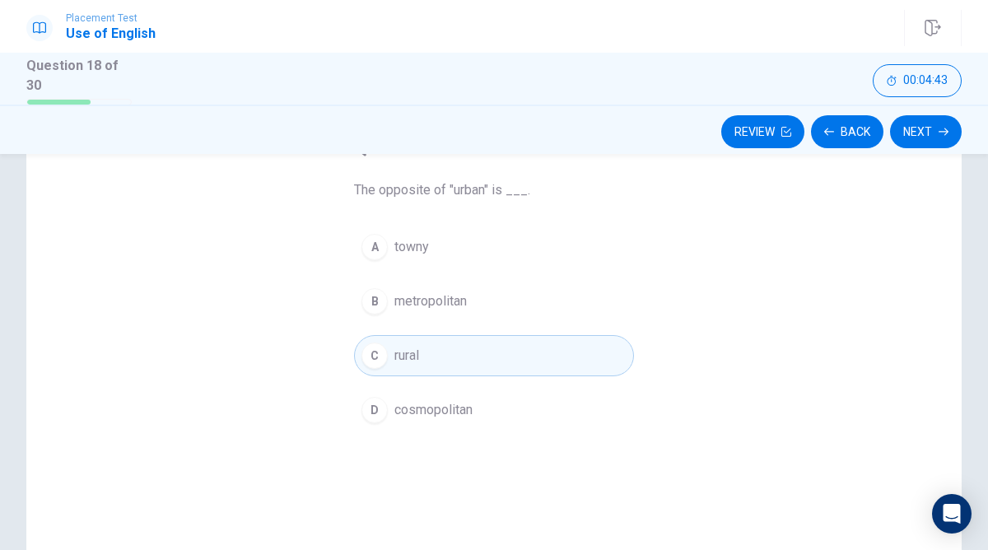
click at [911, 146] on div "Review Back Next" at bounding box center [494, 129] width 988 height 49
click at [907, 133] on button "Next" at bounding box center [926, 131] width 72 height 33
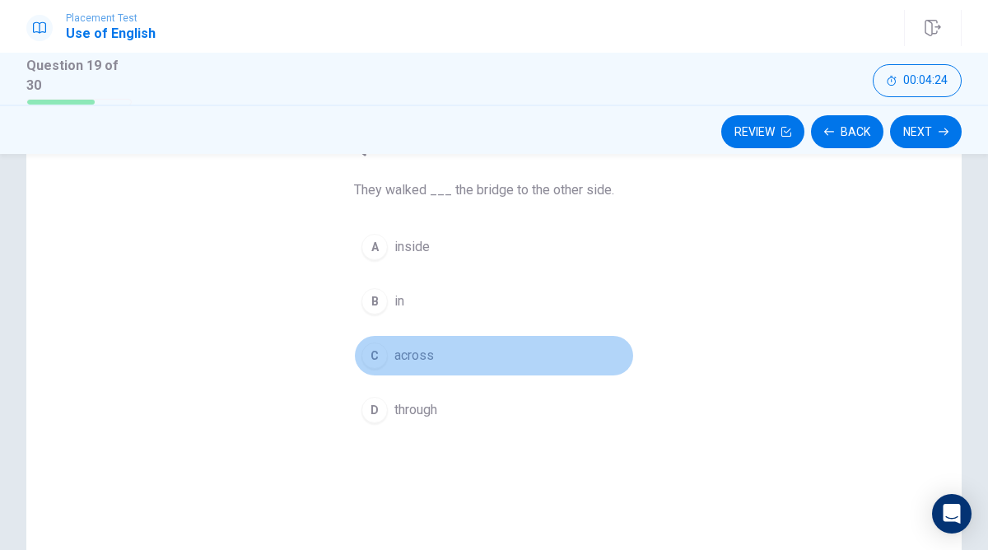
click at [372, 358] on div "C" at bounding box center [374, 355] width 26 height 26
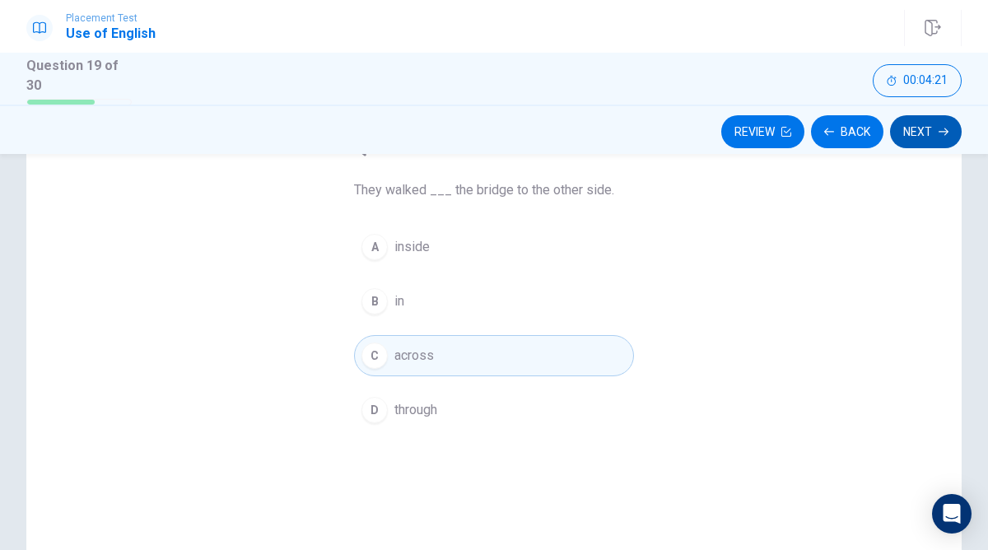
click at [909, 142] on button "Next" at bounding box center [926, 131] width 72 height 33
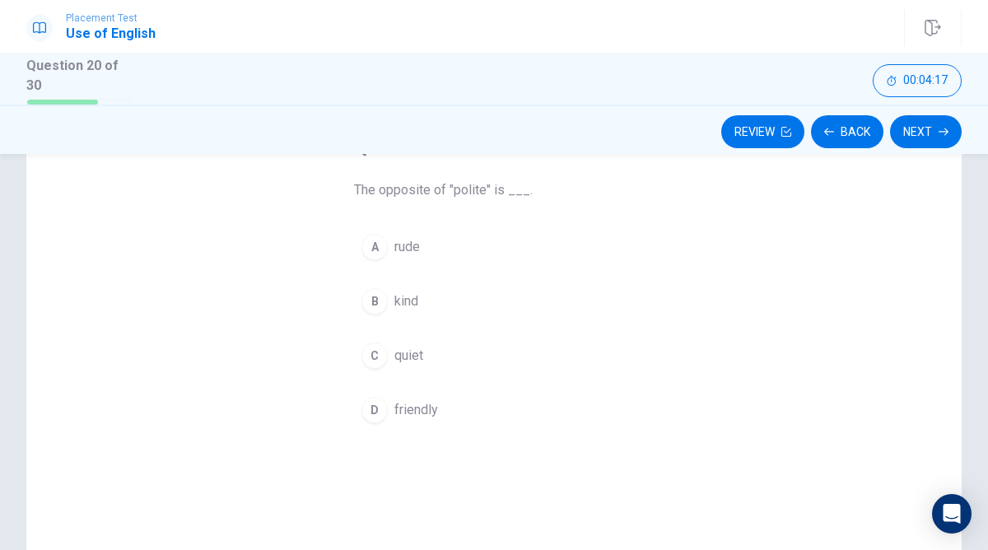
click at [378, 259] on button "A rude" at bounding box center [494, 246] width 280 height 41
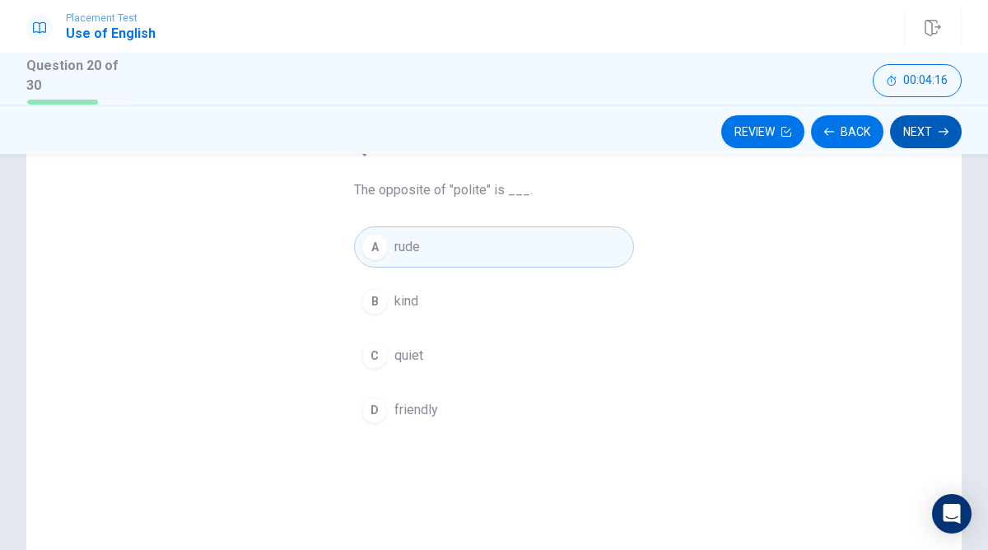
click at [927, 142] on button "Next" at bounding box center [926, 131] width 72 height 33
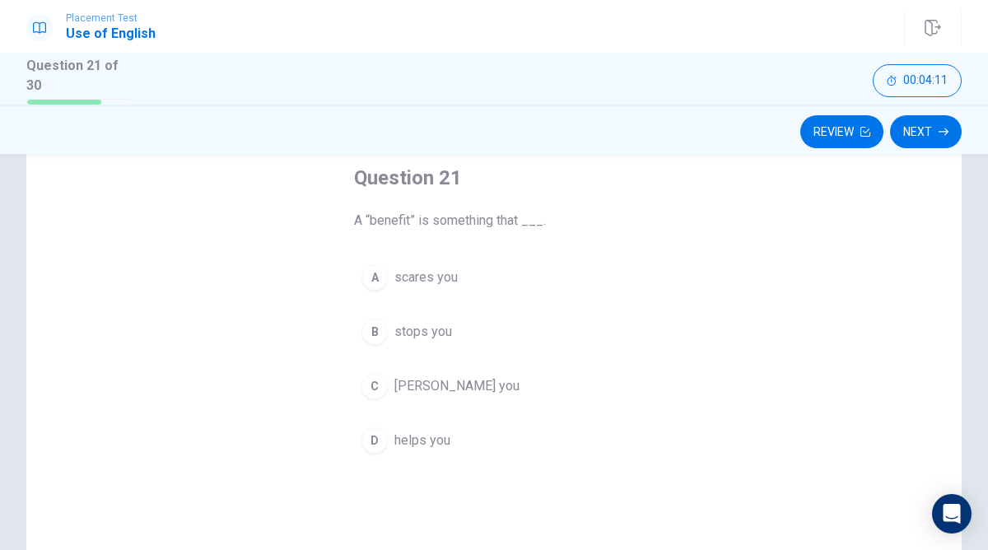
scroll to position [93, 0]
click at [374, 430] on div "D" at bounding box center [374, 437] width 26 height 26
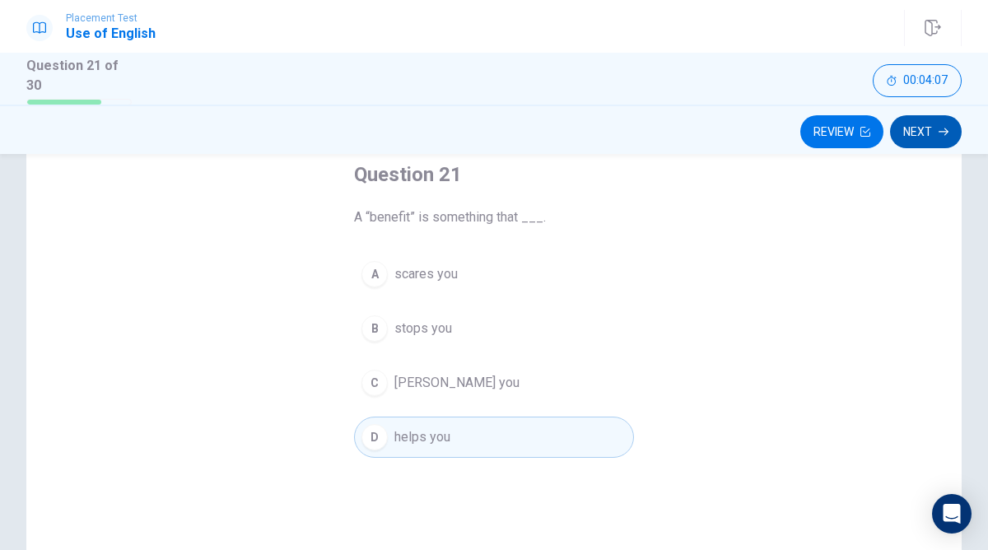
click at [924, 126] on button "Next" at bounding box center [926, 131] width 72 height 33
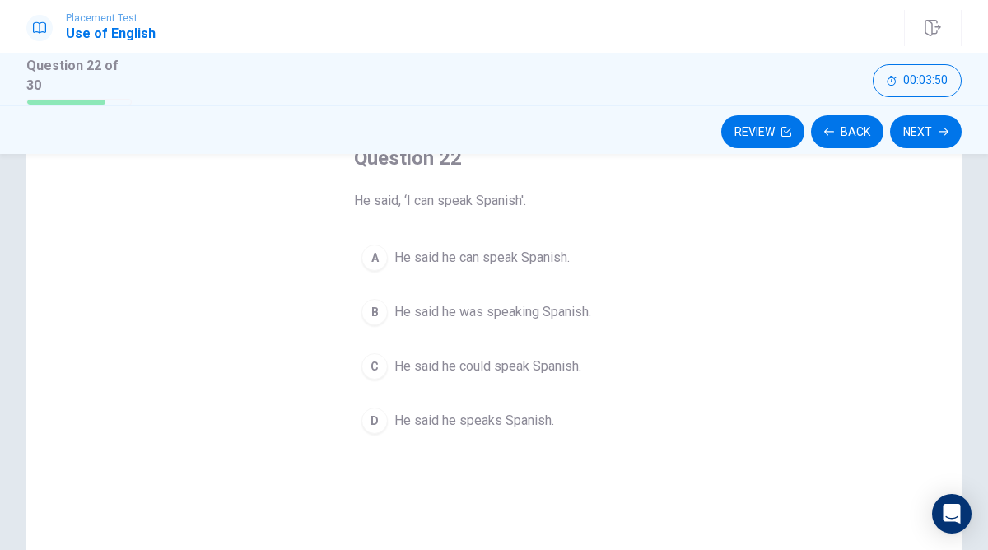
scroll to position [111, 0]
click at [380, 359] on div "C" at bounding box center [374, 365] width 26 height 26
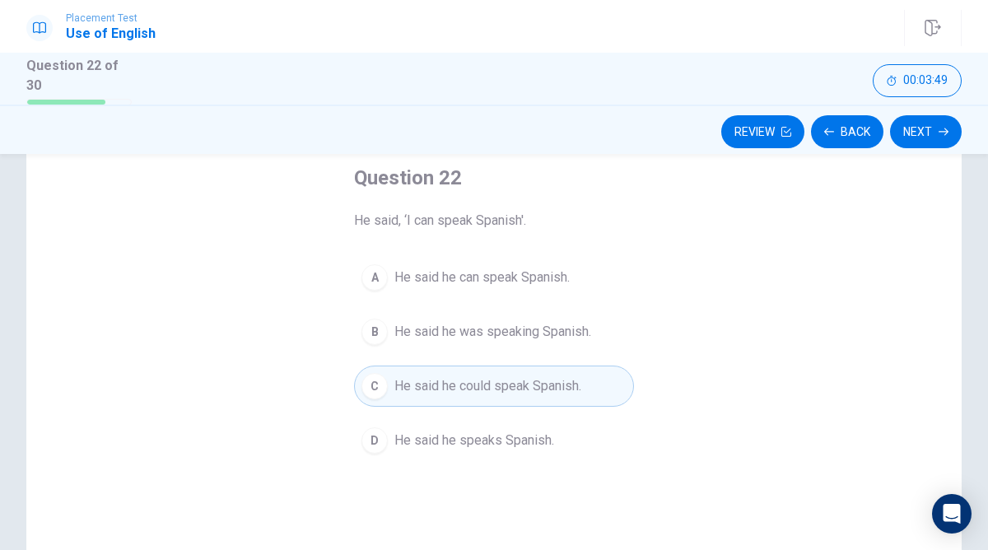
scroll to position [82, 0]
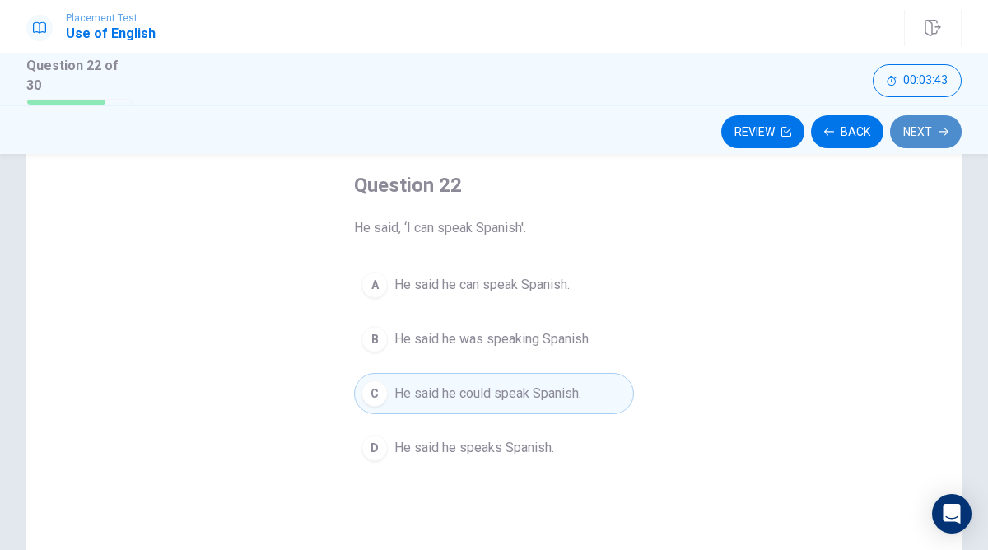
click at [911, 123] on button "Next" at bounding box center [926, 131] width 72 height 33
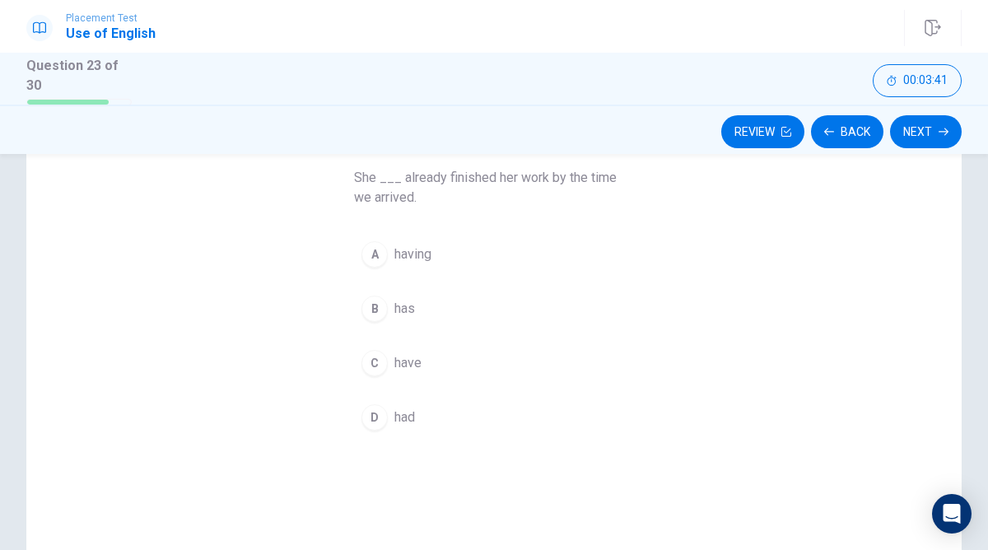
scroll to position [134, 0]
click at [376, 303] on div "B" at bounding box center [374, 307] width 26 height 26
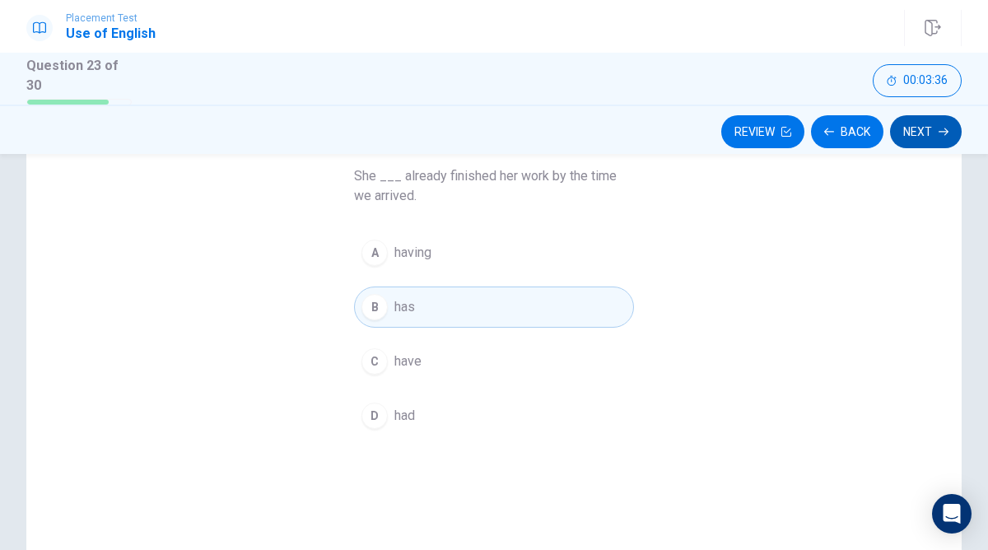
click at [934, 142] on button "Next" at bounding box center [926, 131] width 72 height 33
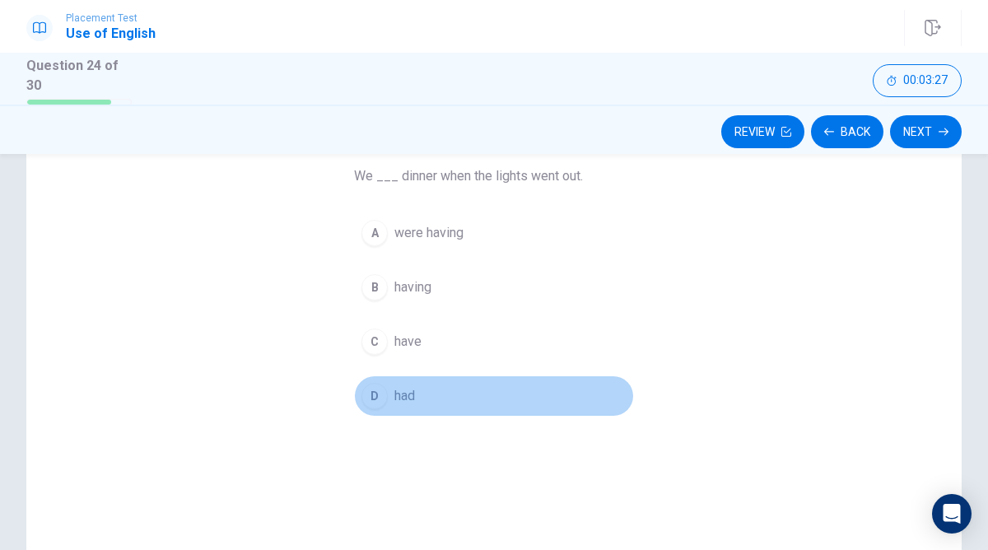
click at [406, 398] on span "had" at bounding box center [404, 396] width 21 height 20
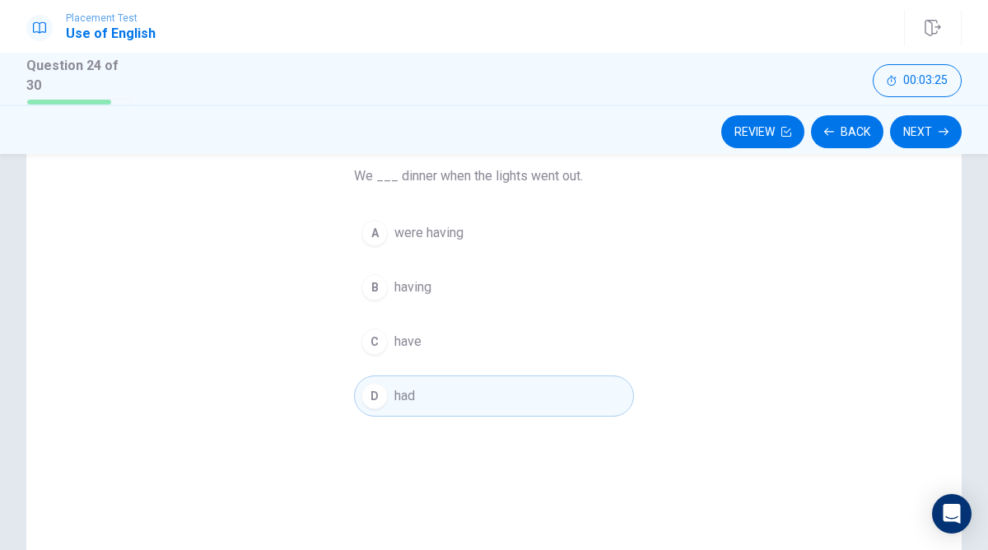
click at [501, 238] on button "A were having" at bounding box center [494, 232] width 280 height 41
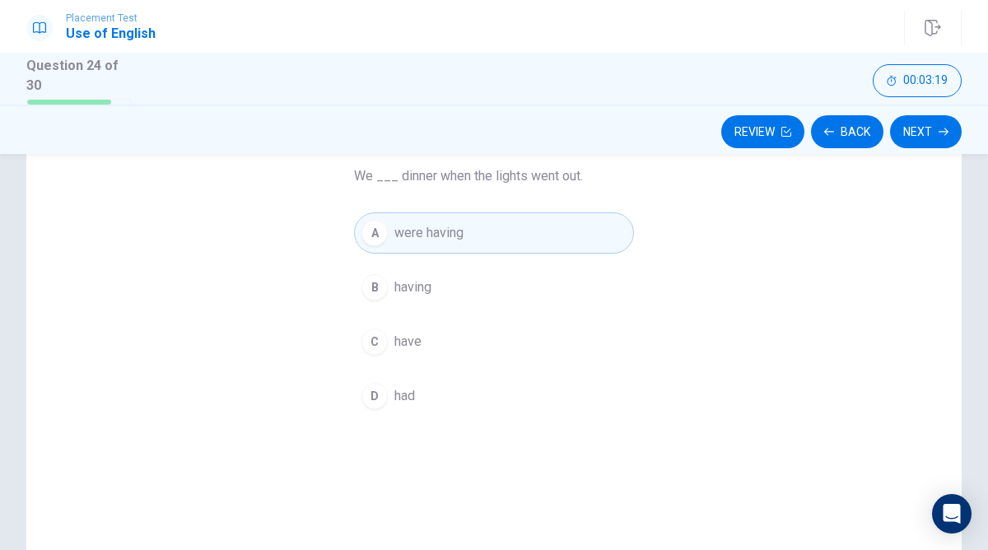
click at [915, 142] on button "Next" at bounding box center [926, 131] width 72 height 33
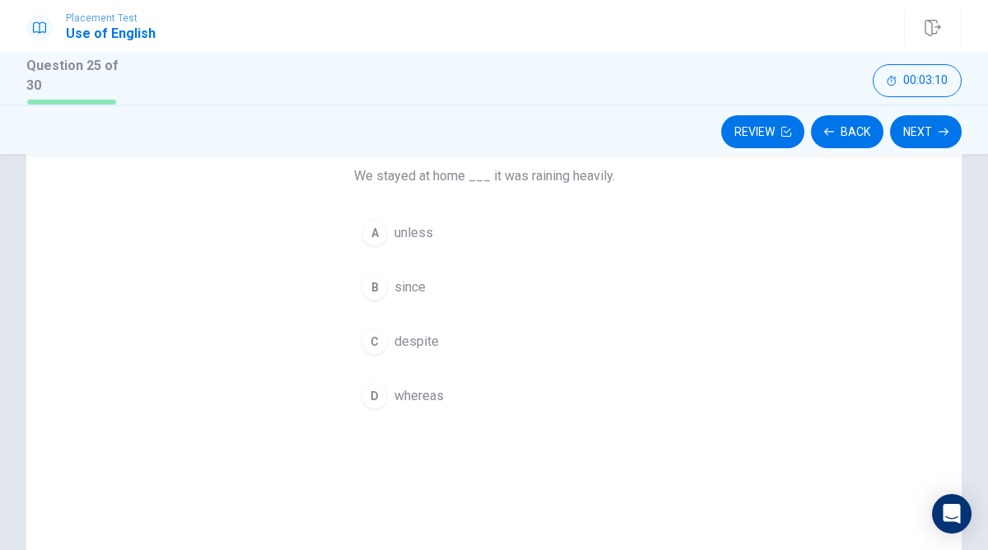
click at [424, 286] on span "since" at bounding box center [409, 287] width 31 height 20
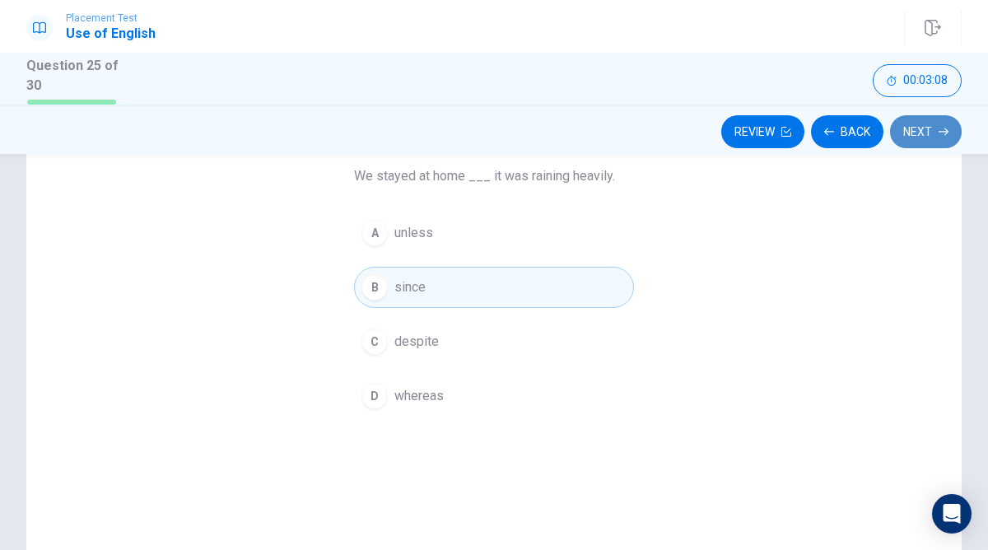
click at [921, 137] on button "Next" at bounding box center [926, 131] width 72 height 33
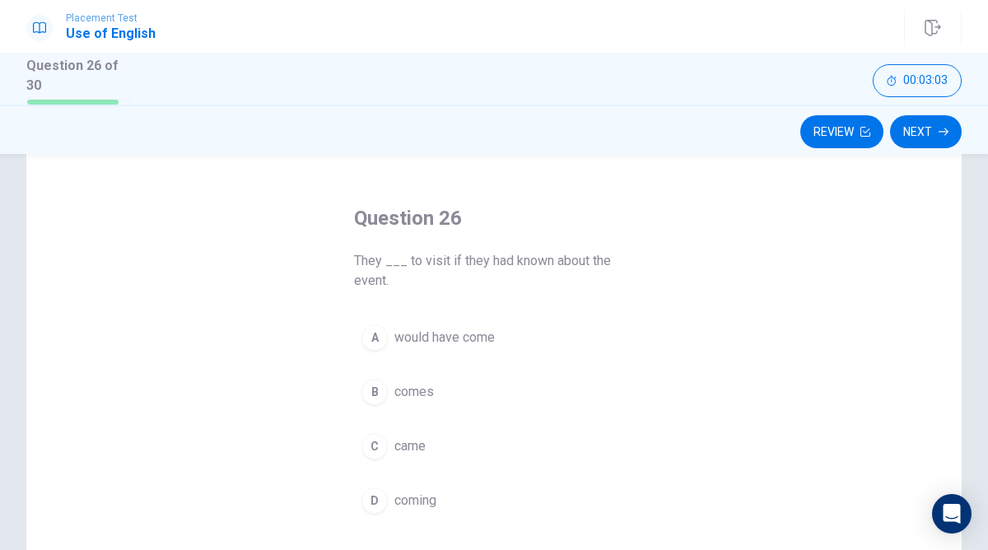
scroll to position [94, 0]
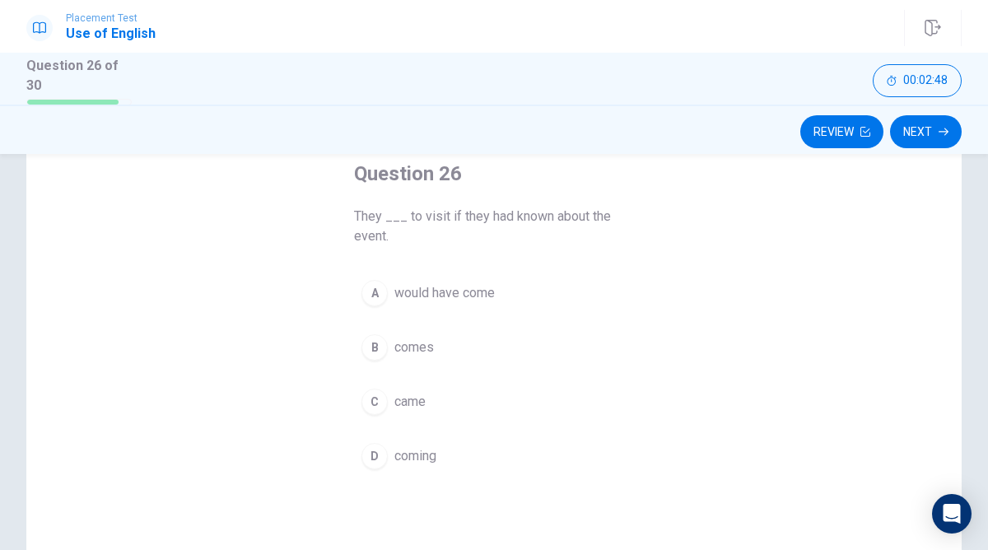
click at [451, 464] on button "D coming" at bounding box center [494, 456] width 280 height 41
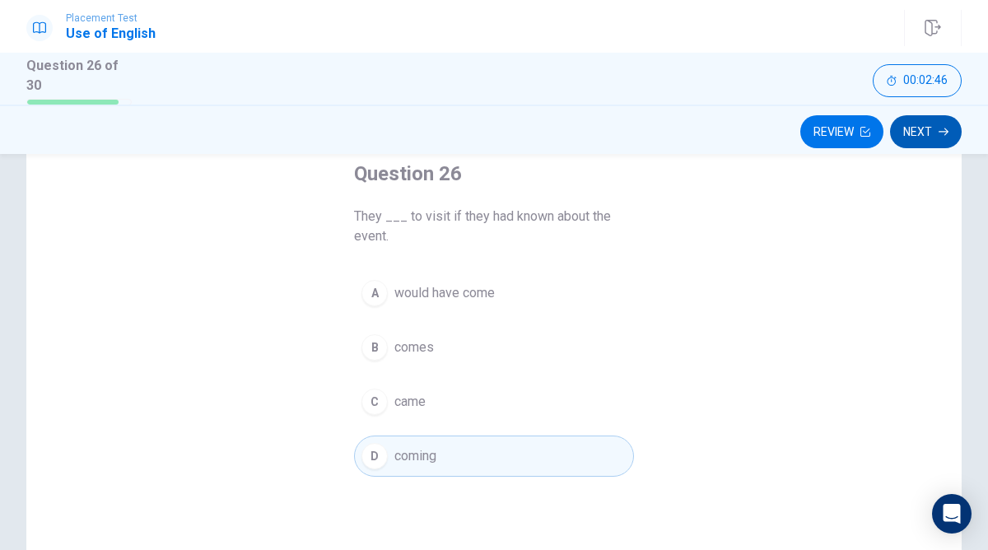
click at [923, 120] on button "Next" at bounding box center [926, 131] width 72 height 33
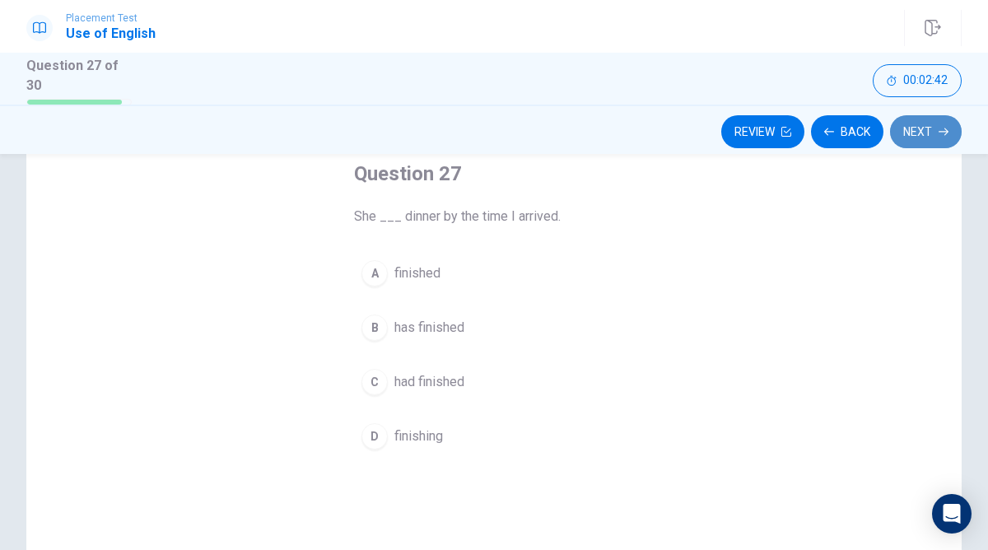
click at [916, 135] on button "Next" at bounding box center [926, 131] width 72 height 33
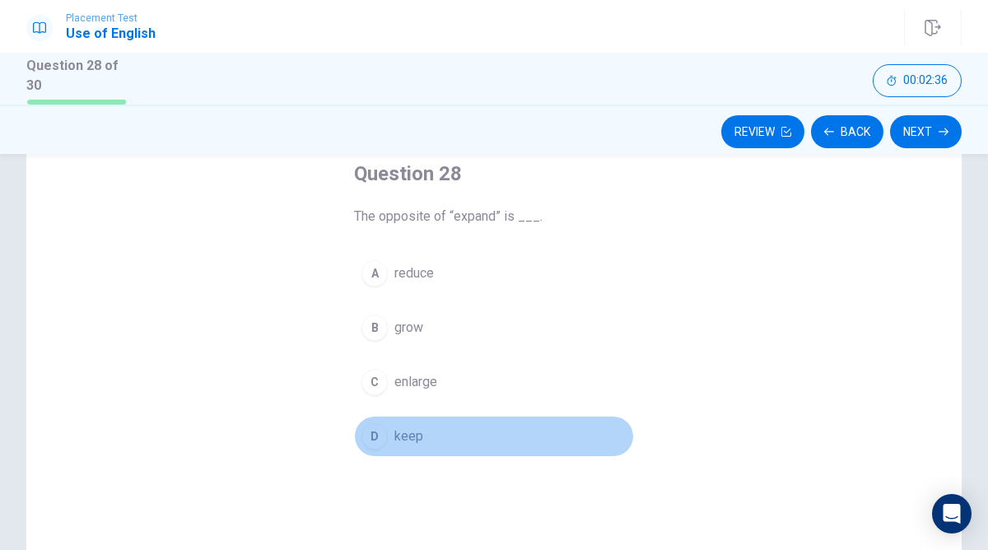
click at [425, 439] on button "D keep" at bounding box center [494, 436] width 280 height 41
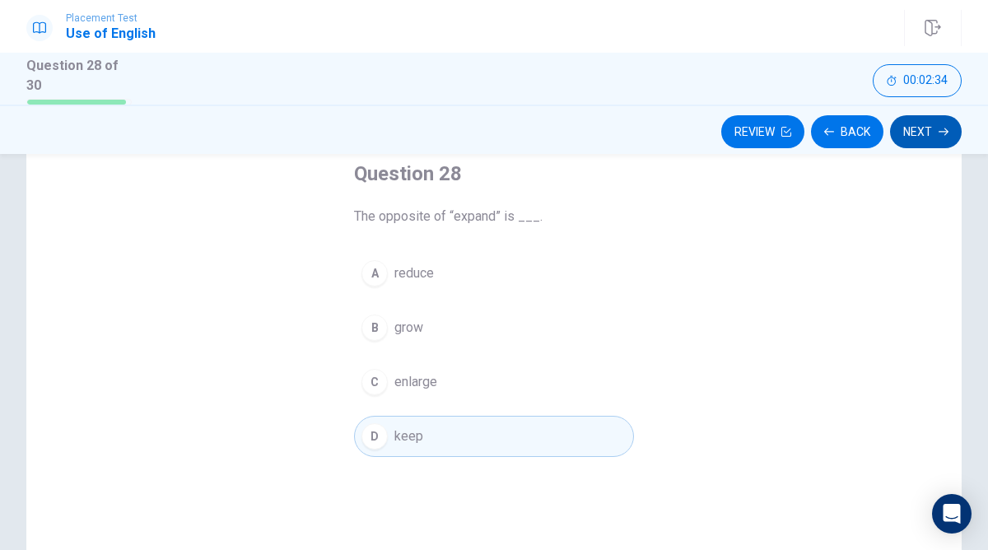
click at [930, 126] on button "Next" at bounding box center [926, 131] width 72 height 33
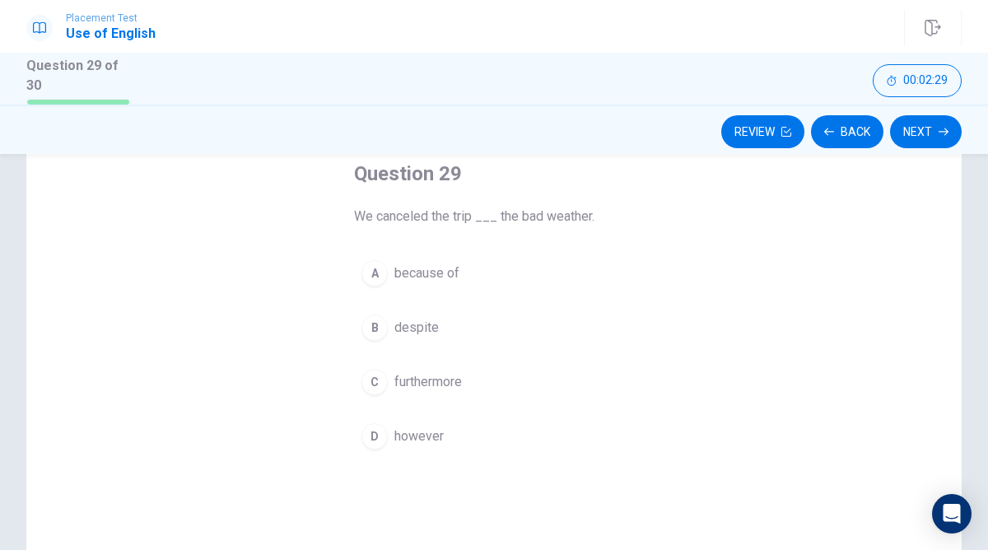
click at [454, 257] on button "A because of" at bounding box center [494, 273] width 280 height 41
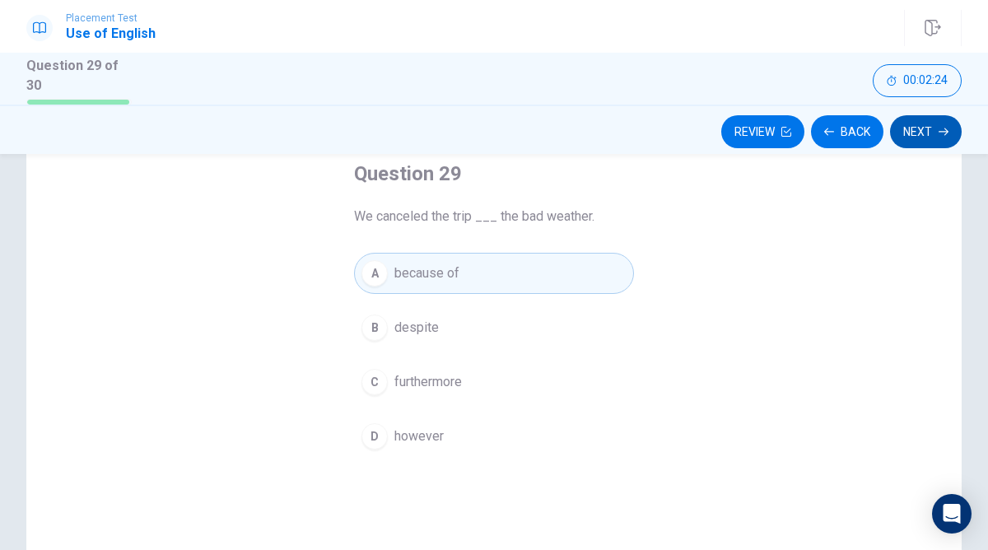
click at [917, 136] on button "Next" at bounding box center [926, 131] width 72 height 33
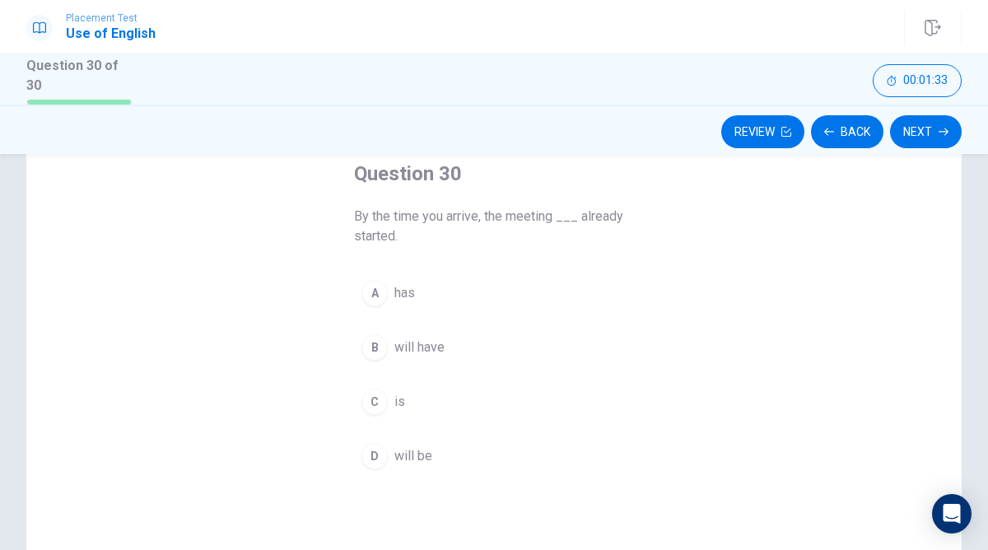
click at [382, 457] on div "D" at bounding box center [374, 456] width 26 height 26
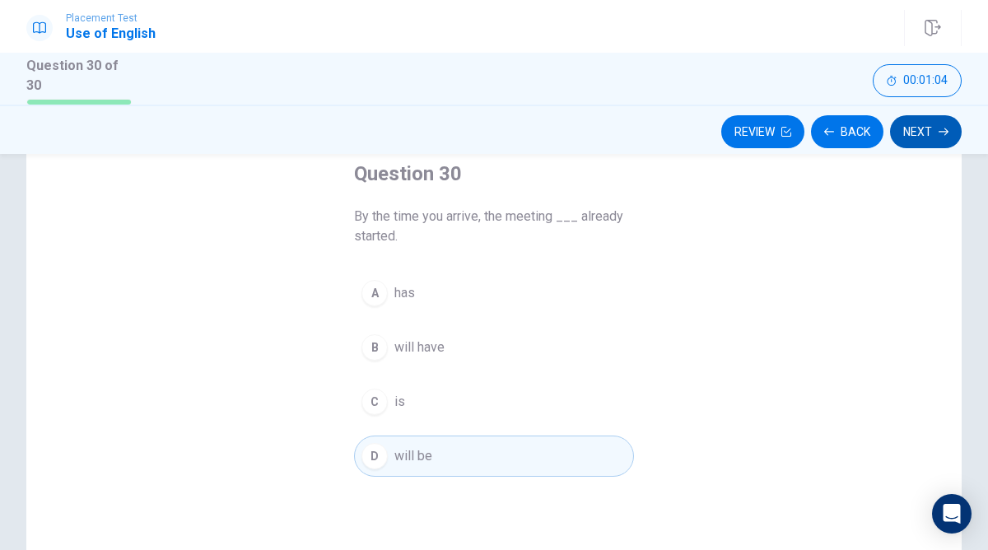
click at [934, 134] on button "Next" at bounding box center [926, 131] width 72 height 33
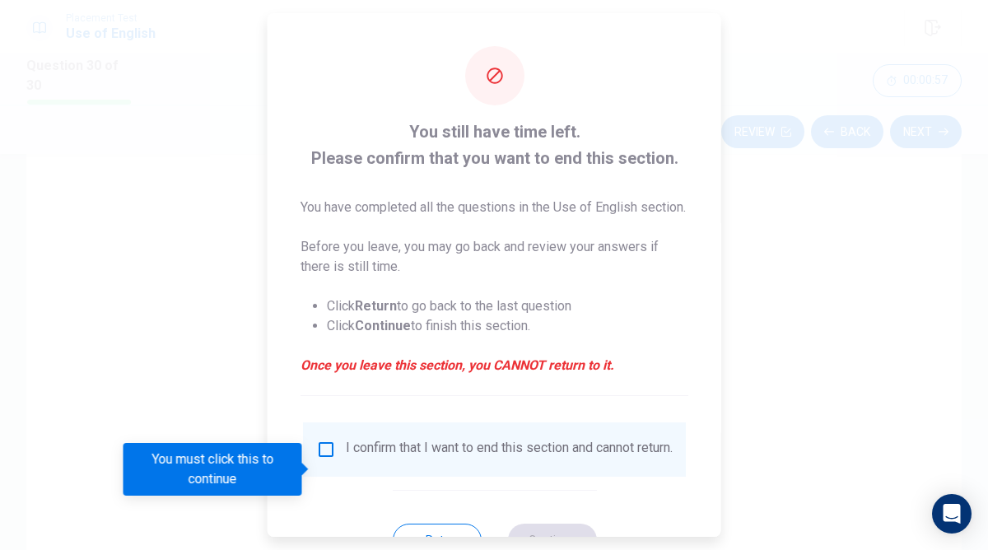
click at [203, 352] on div at bounding box center [494, 275] width 988 height 550
click at [328, 459] on input "You must click this to continue" at bounding box center [326, 450] width 20 height 20
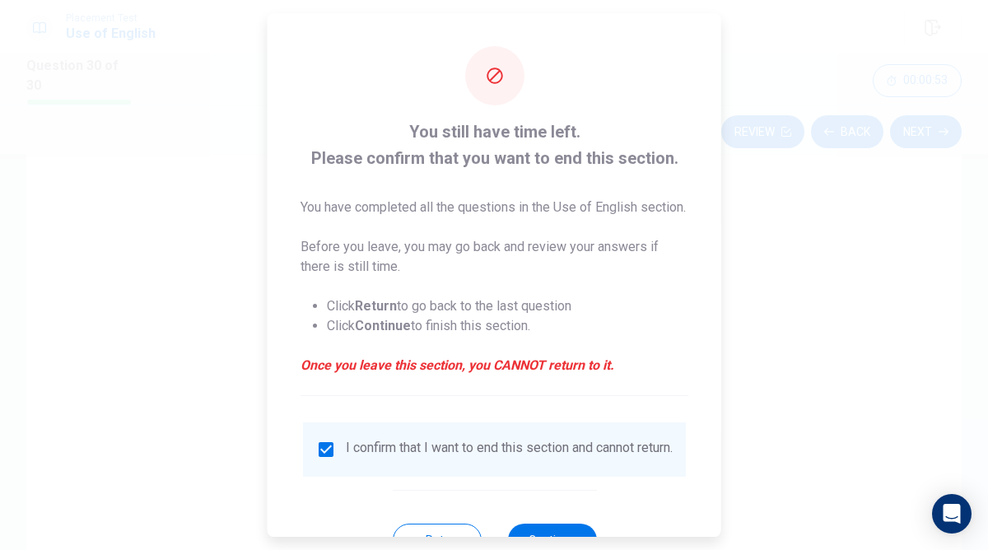
click at [801, 224] on div at bounding box center [494, 275] width 988 height 550
click at [519, 54] on div "You still have time left. Please confirm that you want to end this section. You…" at bounding box center [495, 301] width 454 height 576
click at [492, 66] on icon at bounding box center [494, 76] width 20 height 20
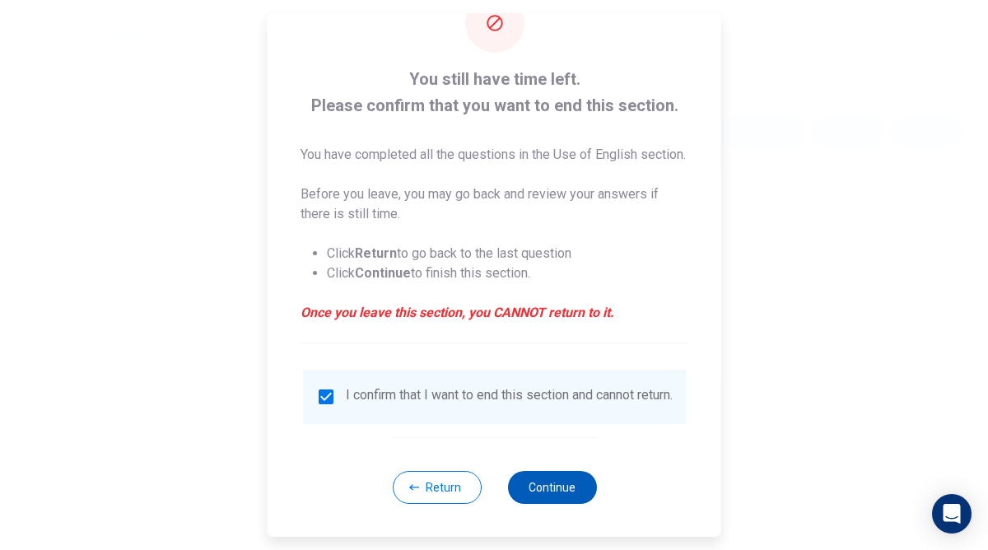
click at [550, 500] on button "Continue" at bounding box center [551, 487] width 89 height 33
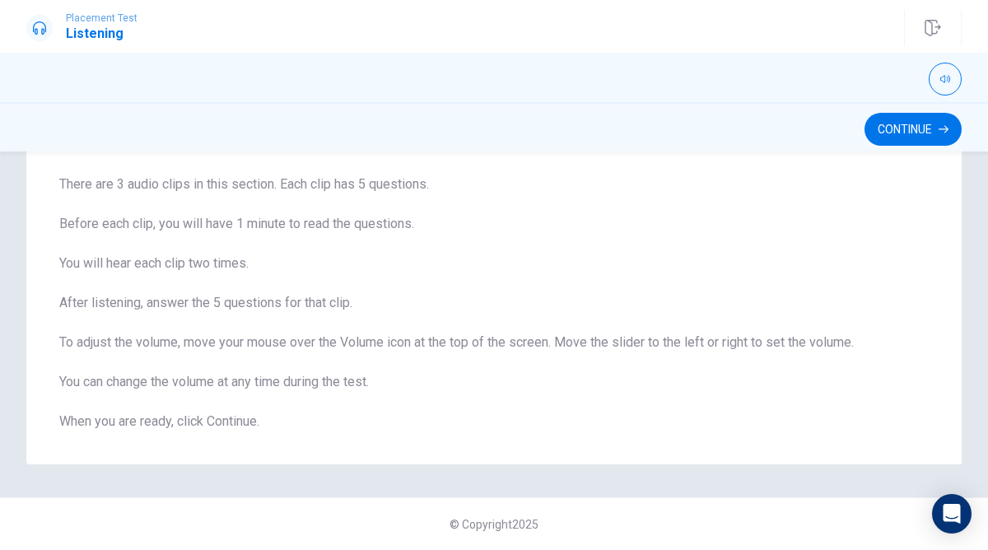
scroll to position [0, 0]
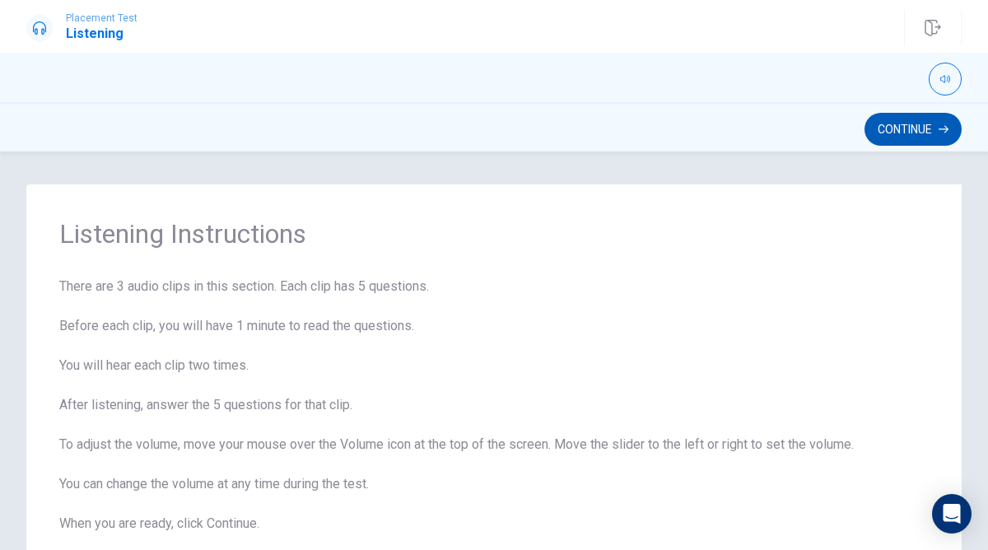
click at [934, 121] on button "Continue" at bounding box center [912, 129] width 97 height 33
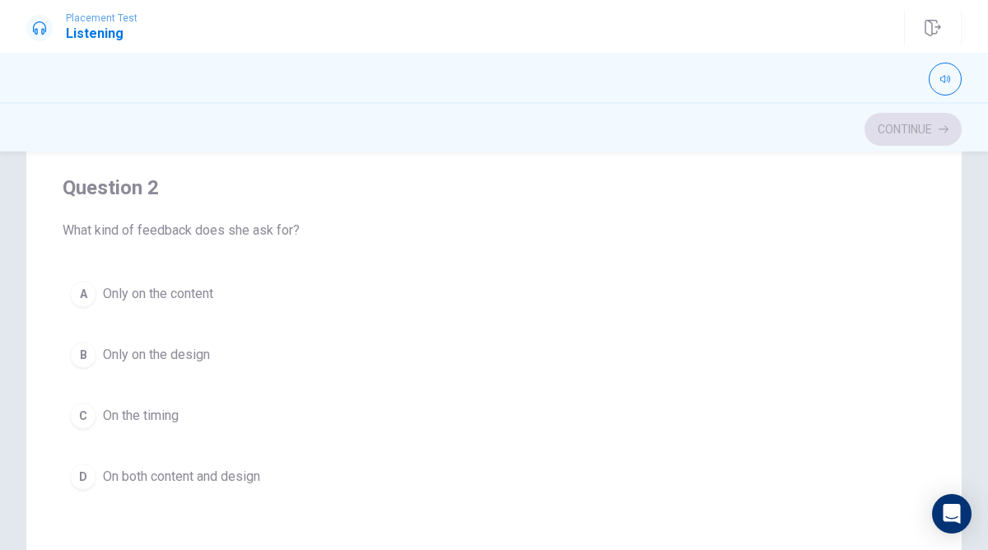
scroll to position [417, 0]
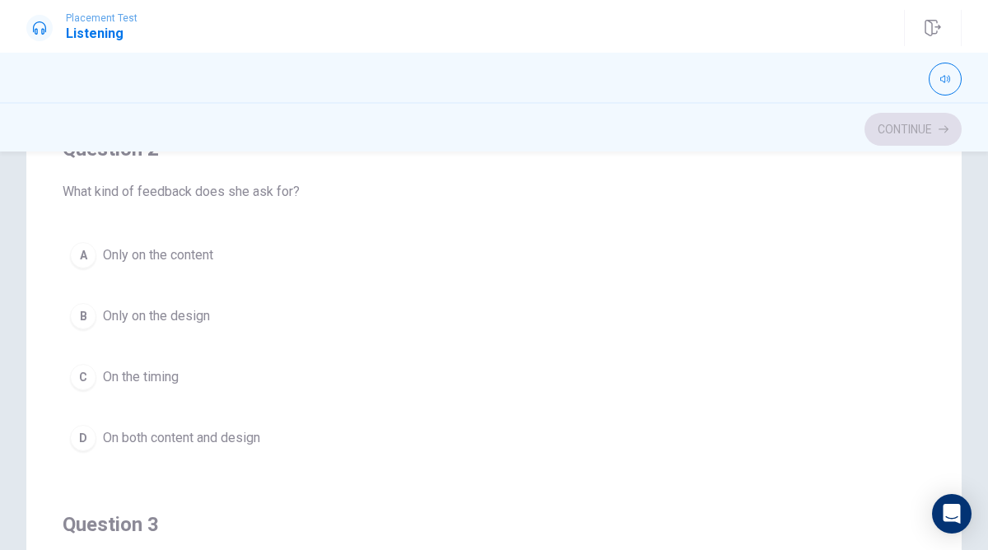
click at [79, 443] on div "D" at bounding box center [83, 438] width 26 height 26
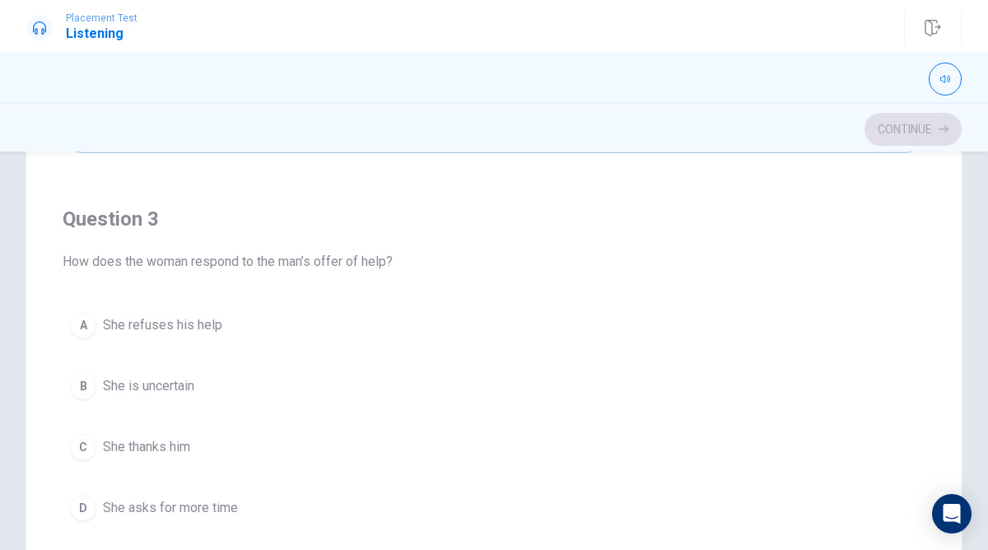
scroll to position [747, 0]
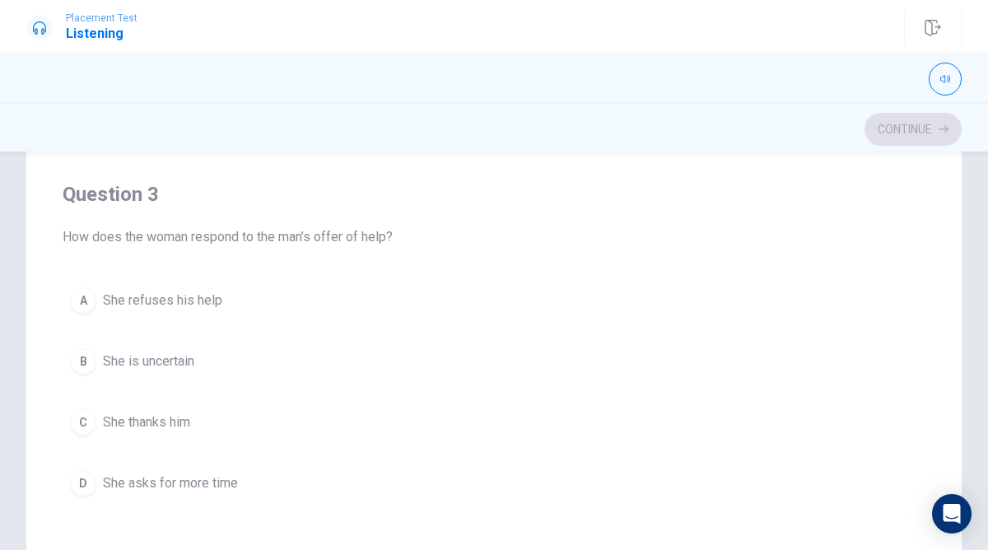
click at [150, 428] on span "She thanks him" at bounding box center [146, 422] width 87 height 20
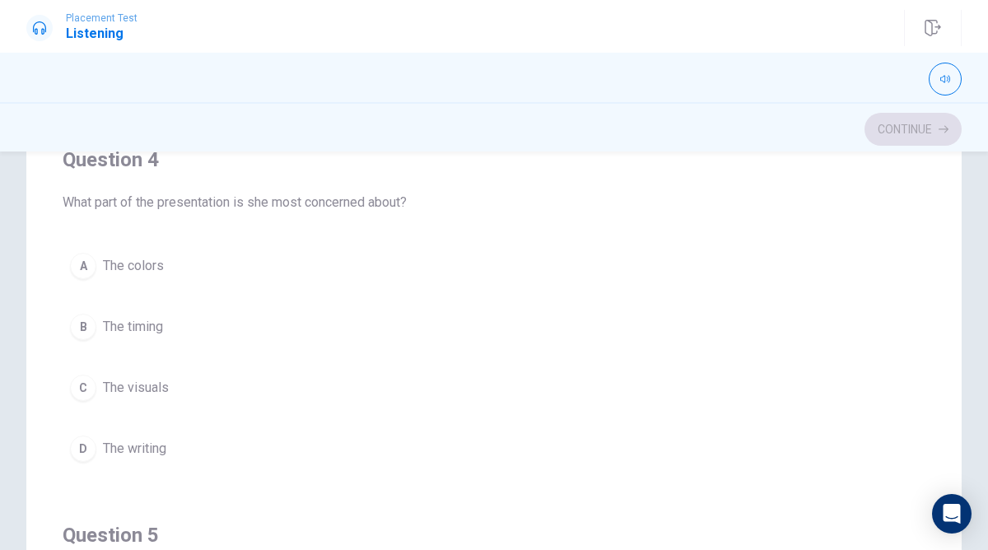
scroll to position [0, 0]
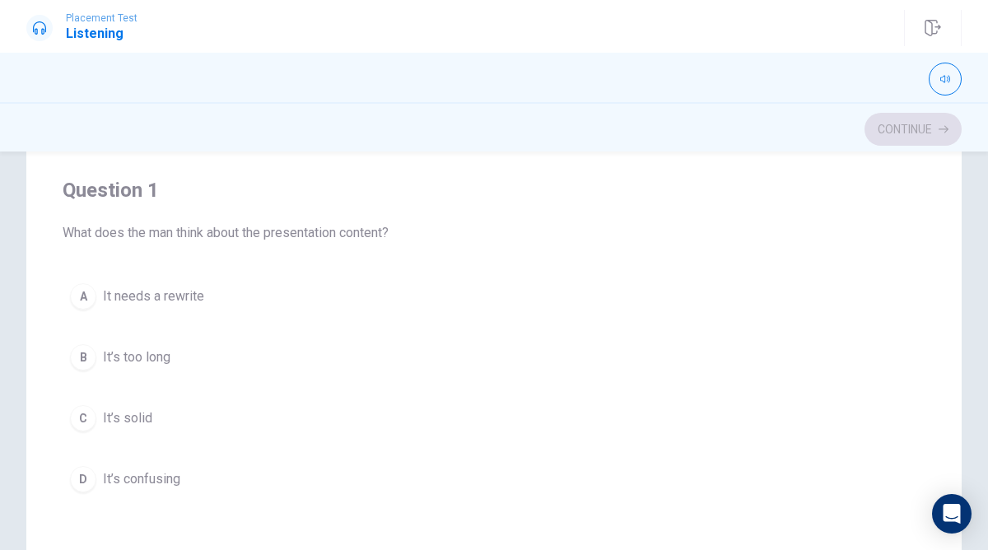
click at [170, 423] on button "C It’s solid" at bounding box center [494, 418] width 863 height 41
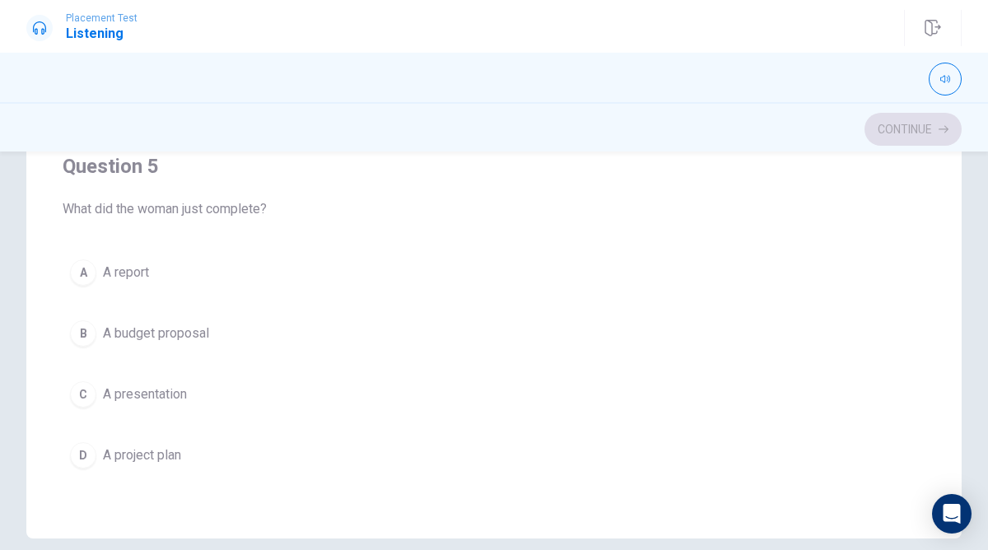
click at [191, 394] on button "C A presentation" at bounding box center [494, 394] width 863 height 41
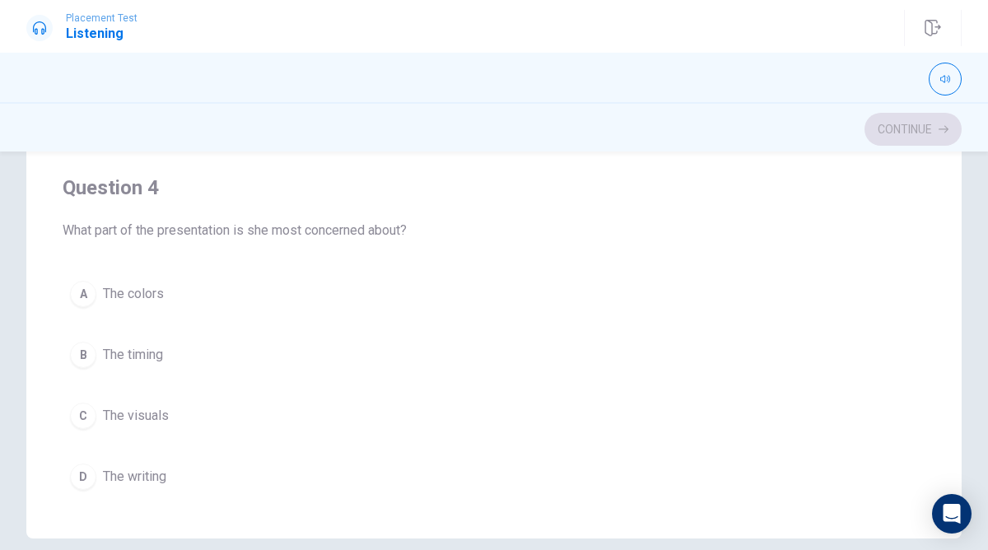
scroll to position [939, 0]
click at [239, 424] on button "C The visuals" at bounding box center [494, 414] width 863 height 41
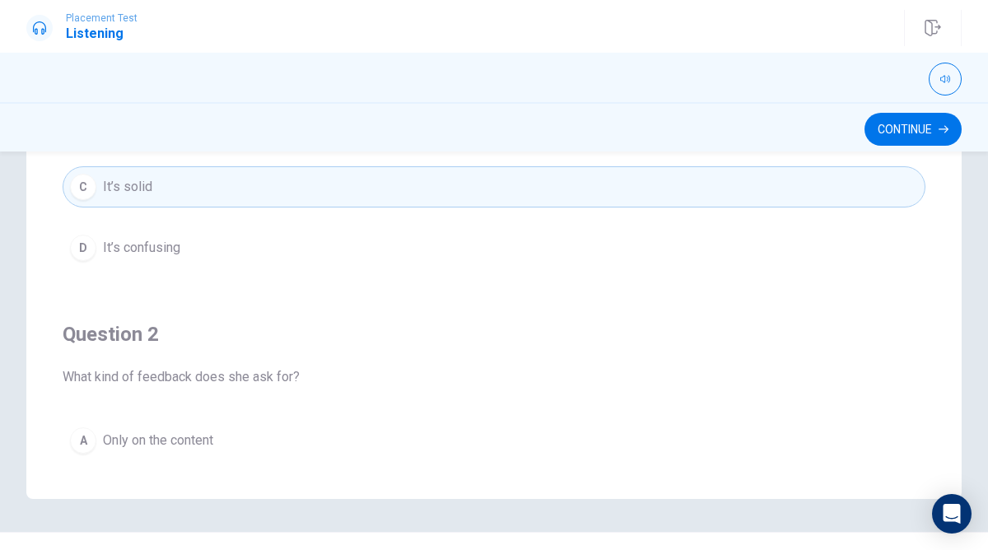
scroll to position [0, 0]
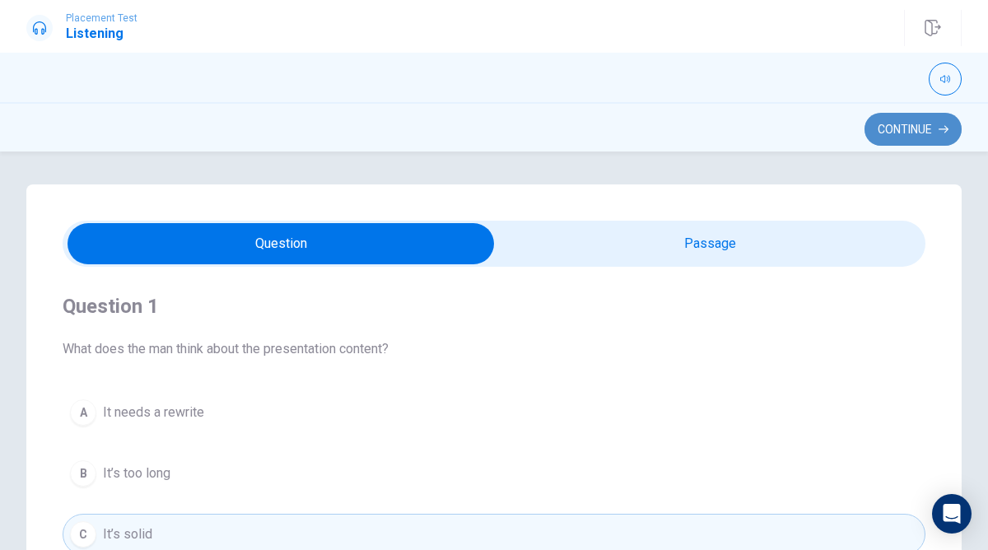
click at [917, 123] on button "Continue" at bounding box center [912, 129] width 97 height 33
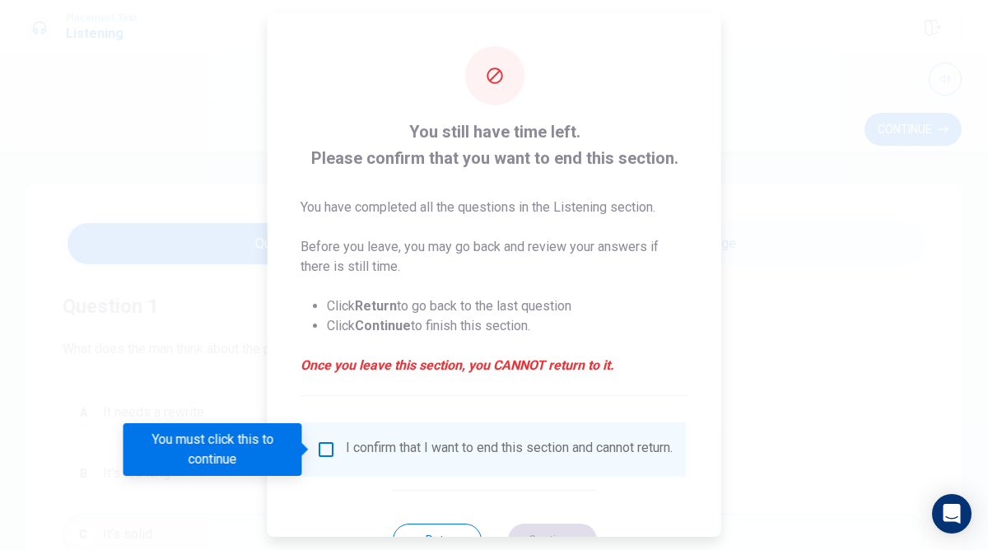
scroll to position [64, 0]
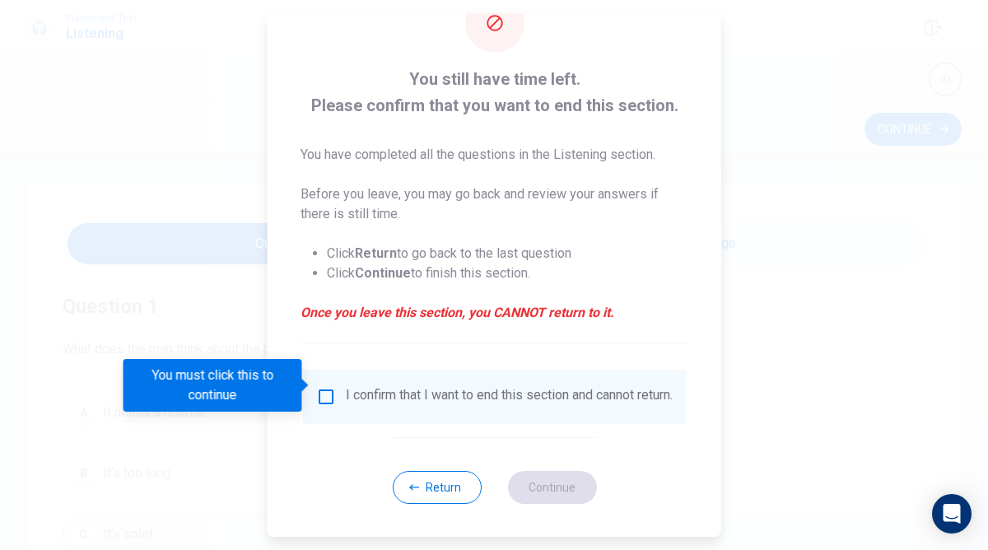
click at [333, 388] on div "I confirm that I want to end this section and cannot return." at bounding box center [494, 397] width 356 height 20
click at [323, 387] on input "You must click this to continue" at bounding box center [326, 397] width 20 height 20
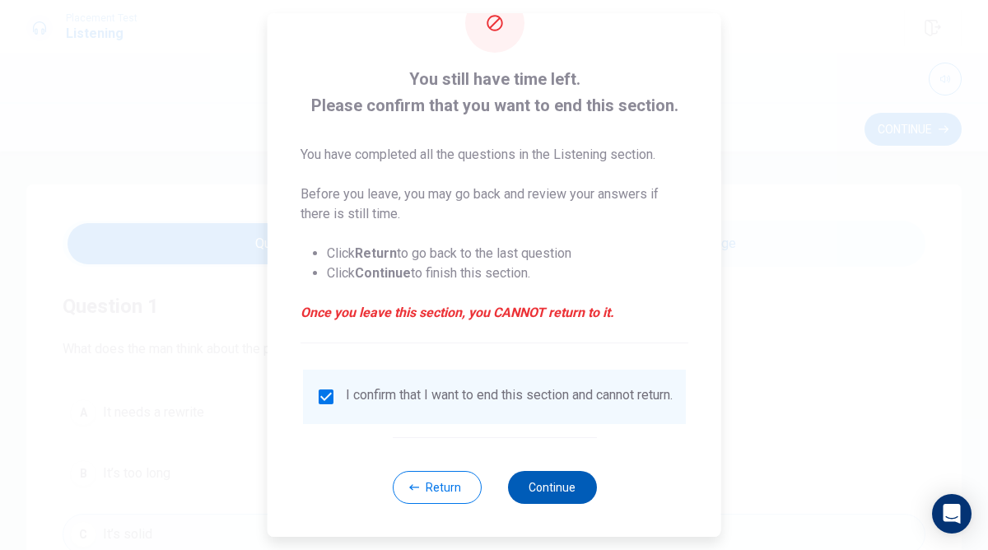
click at [571, 492] on button "Continue" at bounding box center [551, 487] width 89 height 33
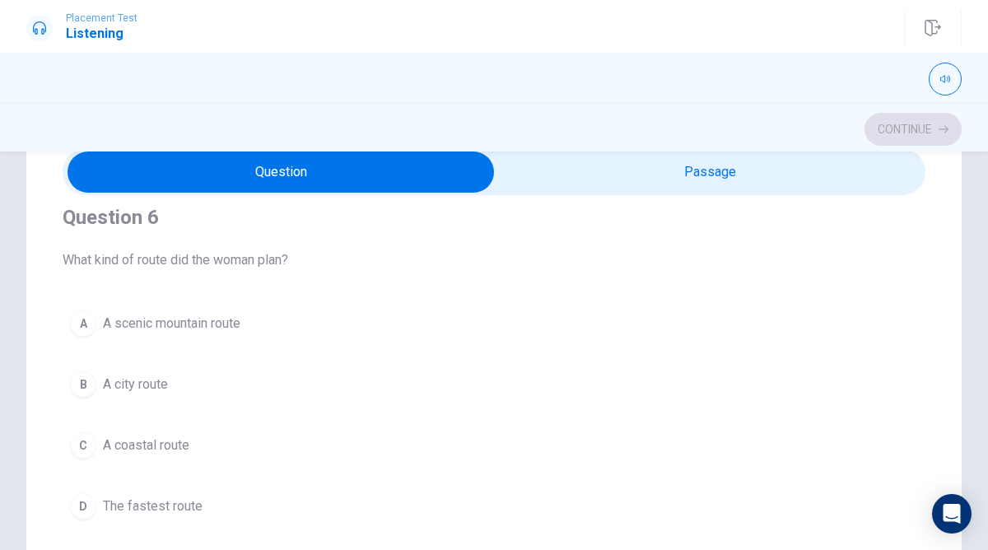
scroll to position [25, 0]
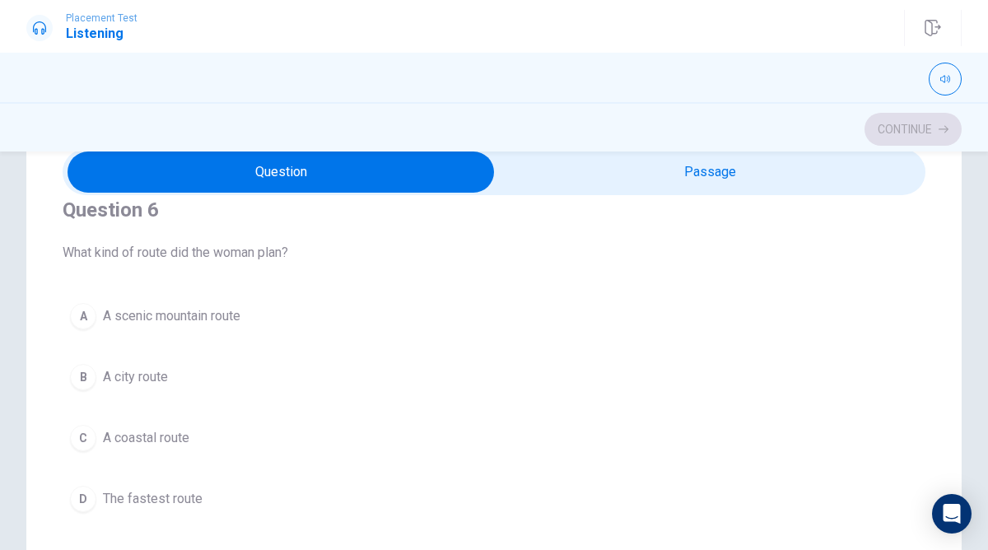
click at [249, 311] on button "A A scenic mountain route" at bounding box center [494, 316] width 863 height 41
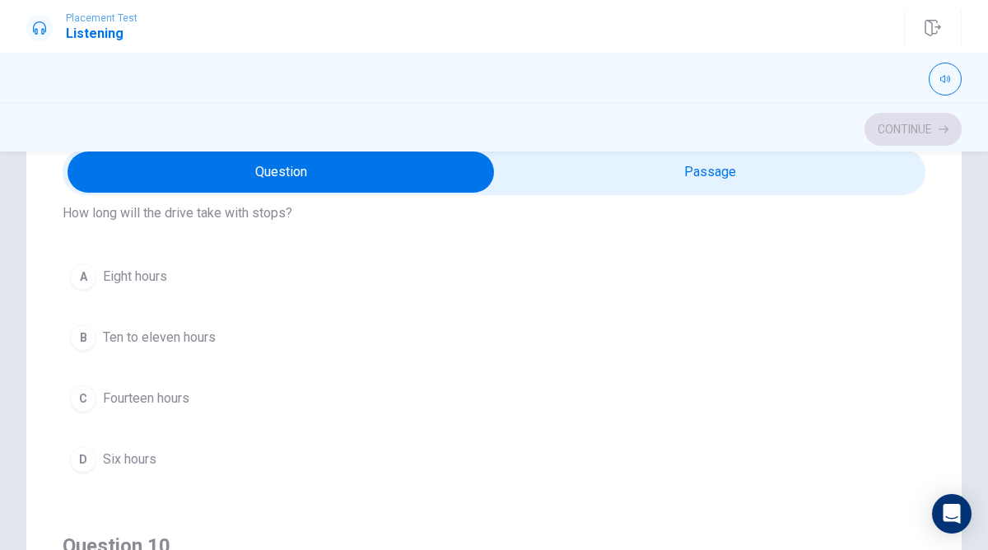
scroll to position [1192, 0]
click at [195, 326] on span "Ten to eleven hours" at bounding box center [159, 336] width 113 height 20
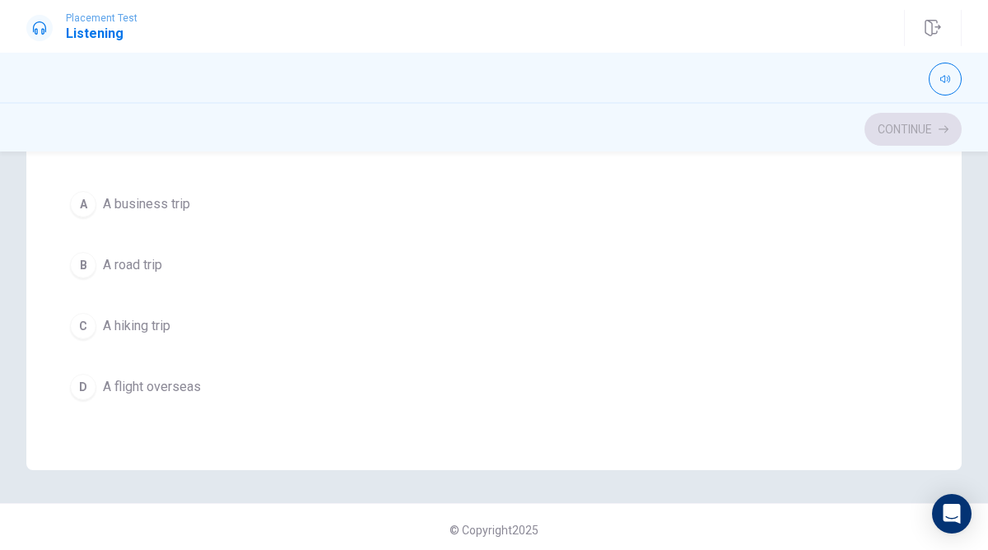
scroll to position [378, 0]
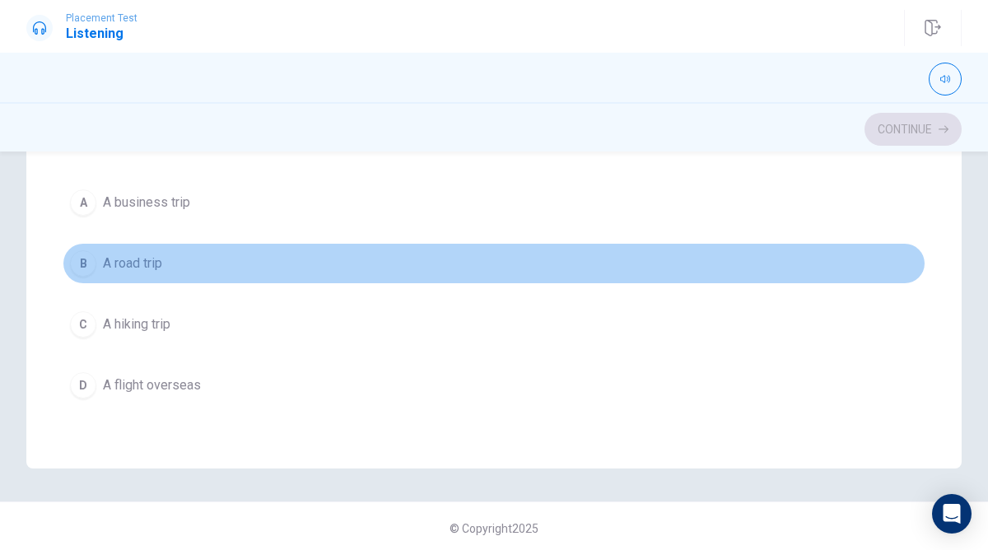
click at [207, 257] on button "B A road trip" at bounding box center [494, 263] width 863 height 41
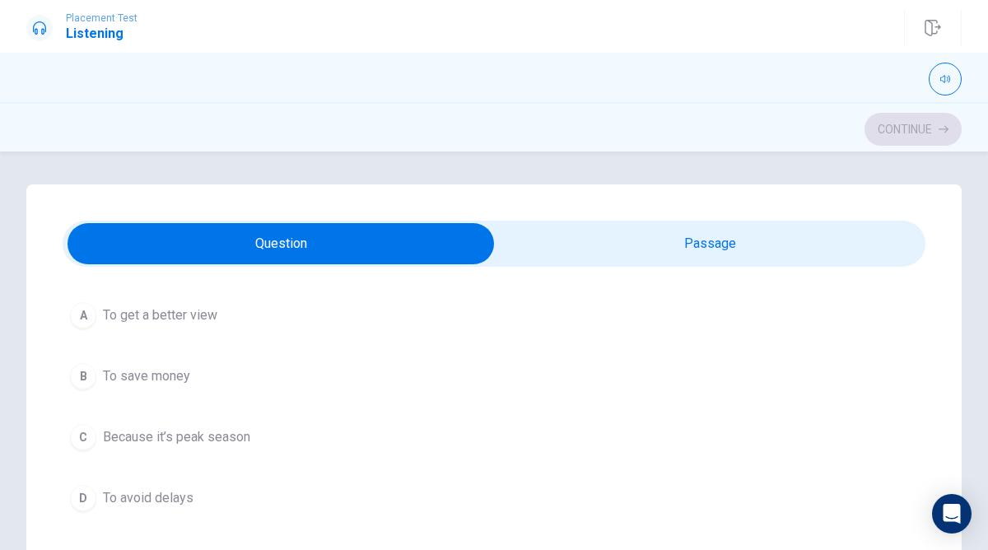
scroll to position [473, 0]
click at [166, 319] on span "To get a better view" at bounding box center [160, 315] width 114 height 20
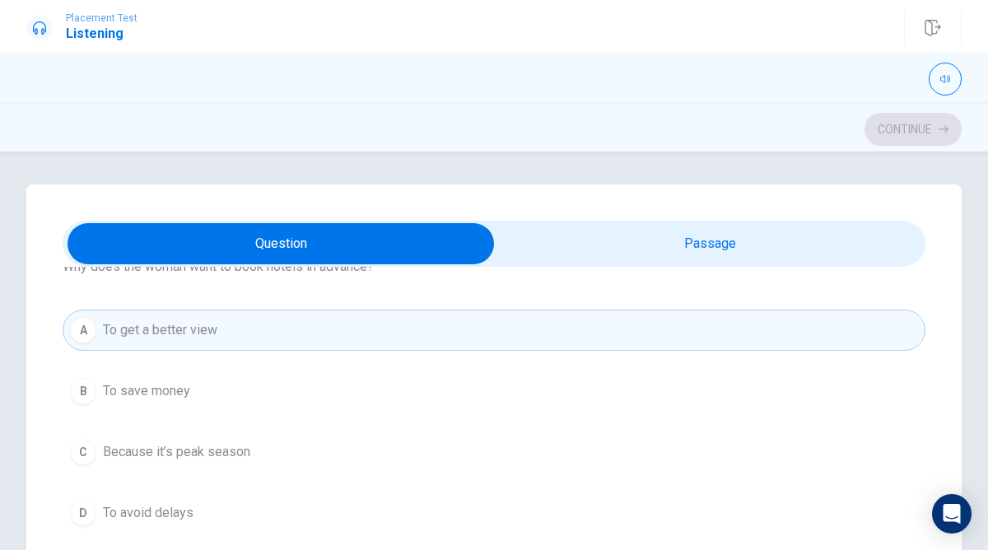
scroll to position [450, 0]
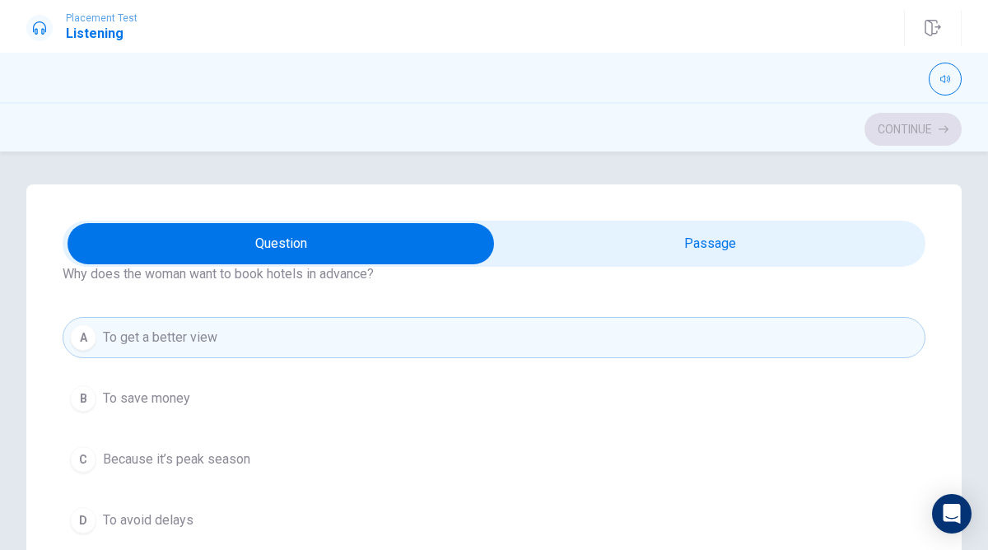
click at [259, 457] on button "C Because it’s peak season" at bounding box center [494, 459] width 863 height 41
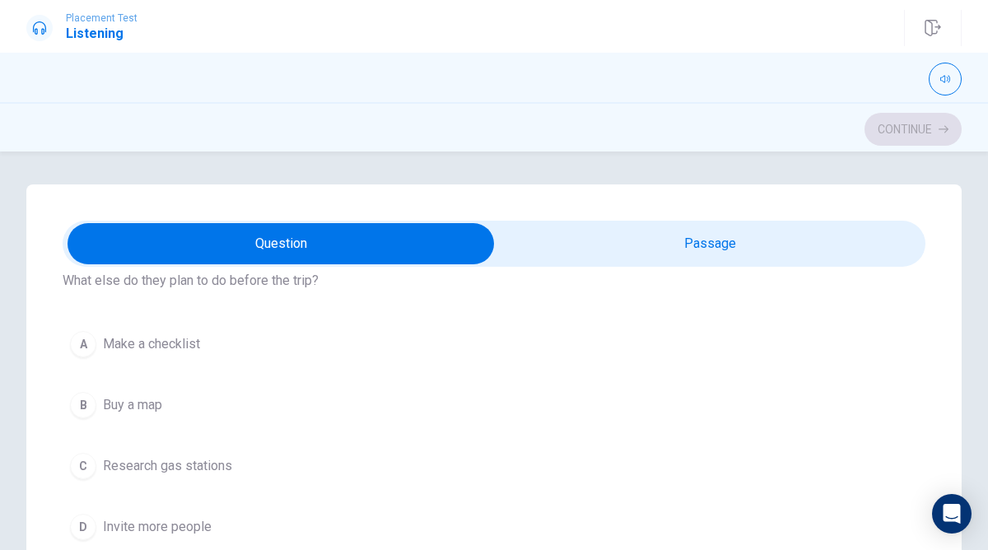
scroll to position [813, 0]
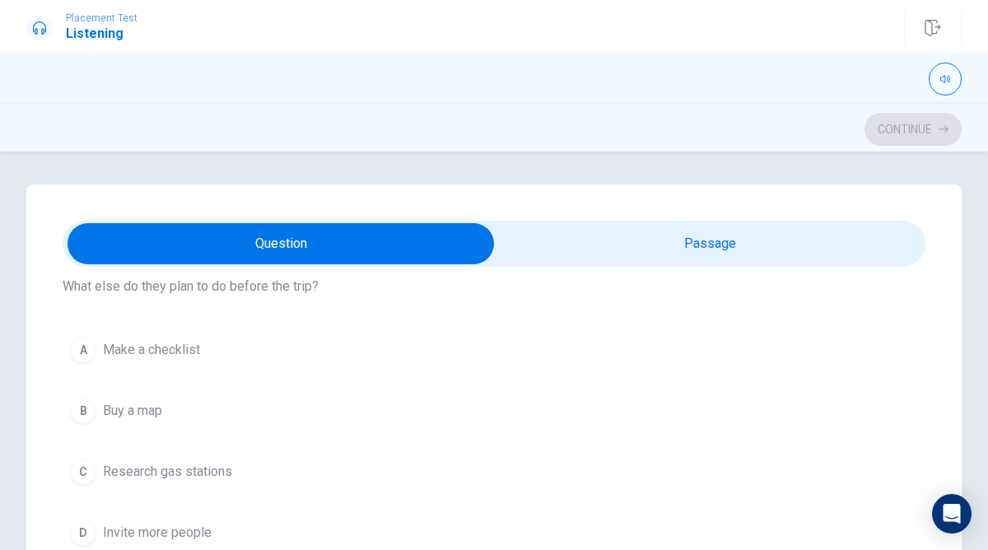
click at [177, 341] on span "Make a checklist" at bounding box center [151, 350] width 97 height 20
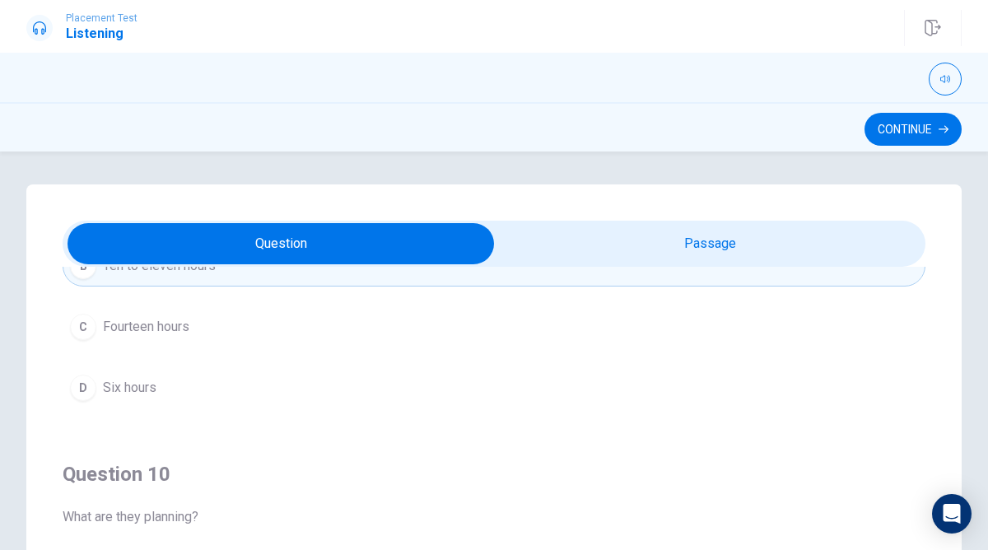
scroll to position [382, 0]
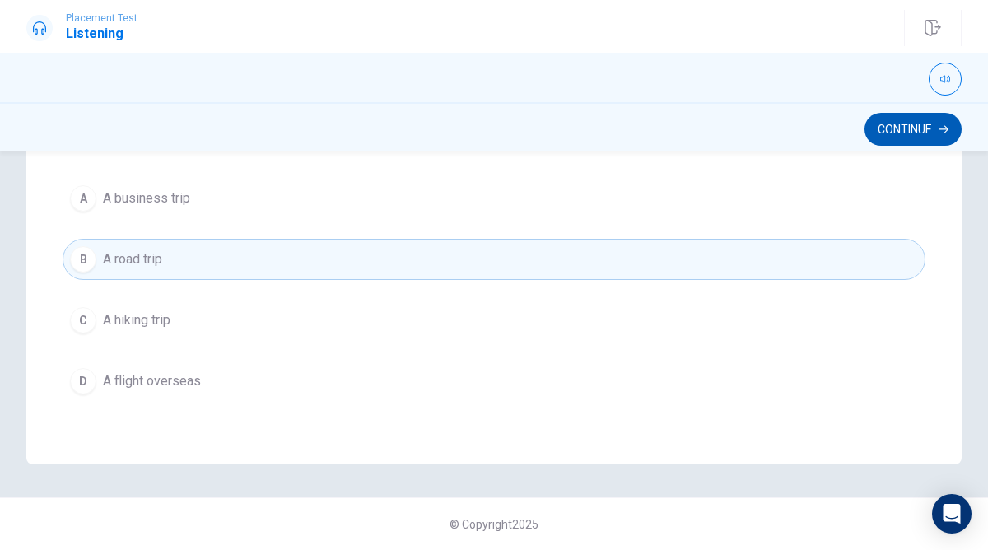
click at [905, 131] on button "Continue" at bounding box center [912, 129] width 97 height 33
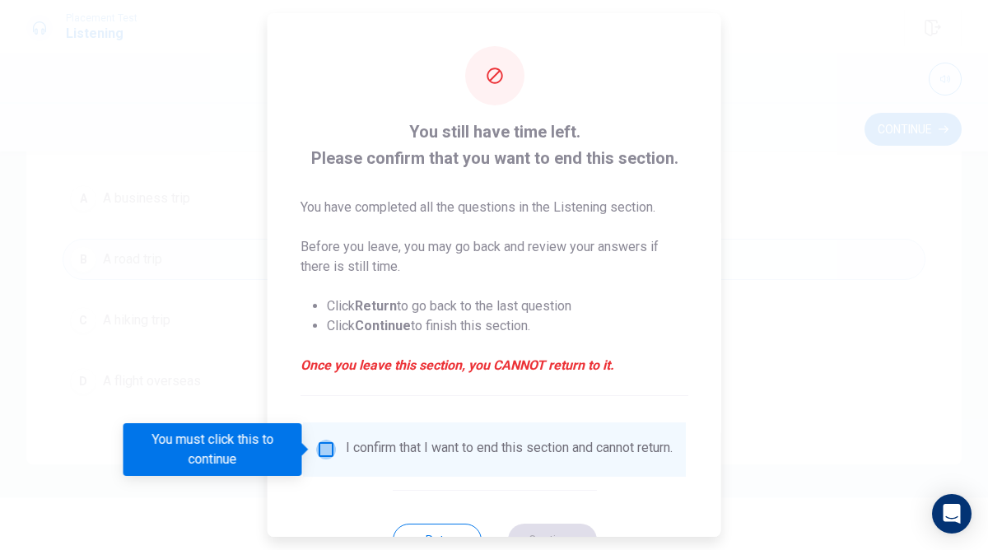
click at [316, 440] on input "You must click this to continue" at bounding box center [326, 450] width 20 height 20
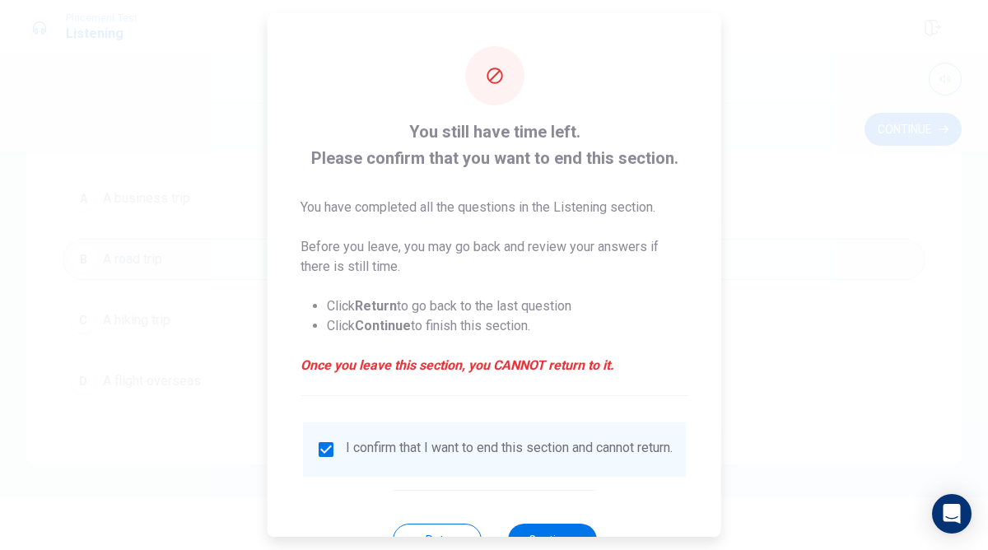
scroll to position [64, 0]
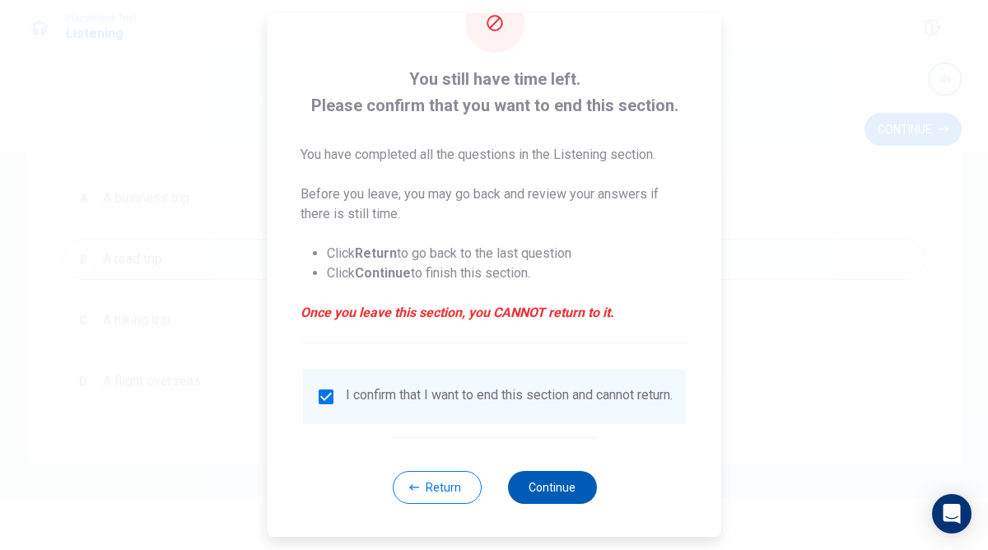
click at [563, 495] on button "Continue" at bounding box center [551, 487] width 89 height 33
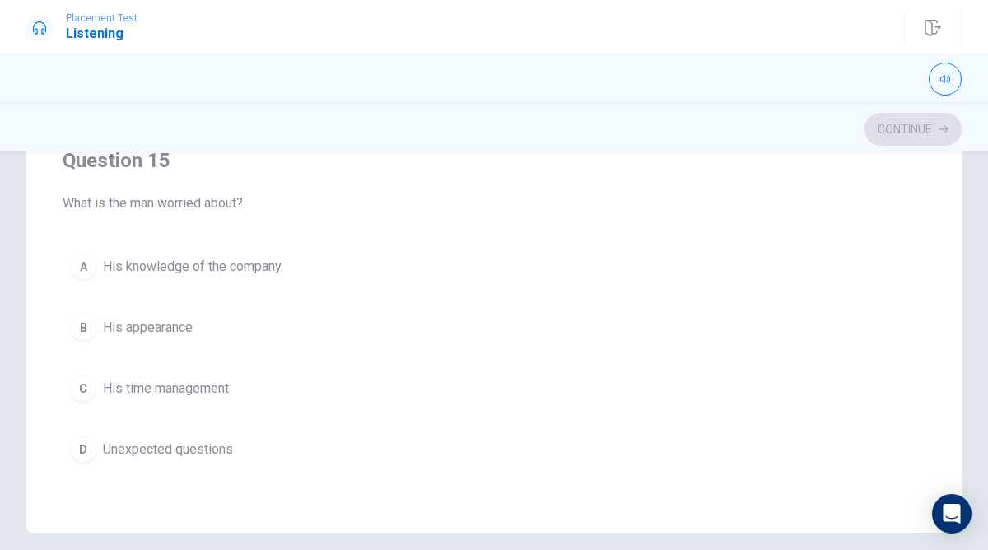
scroll to position [318, 0]
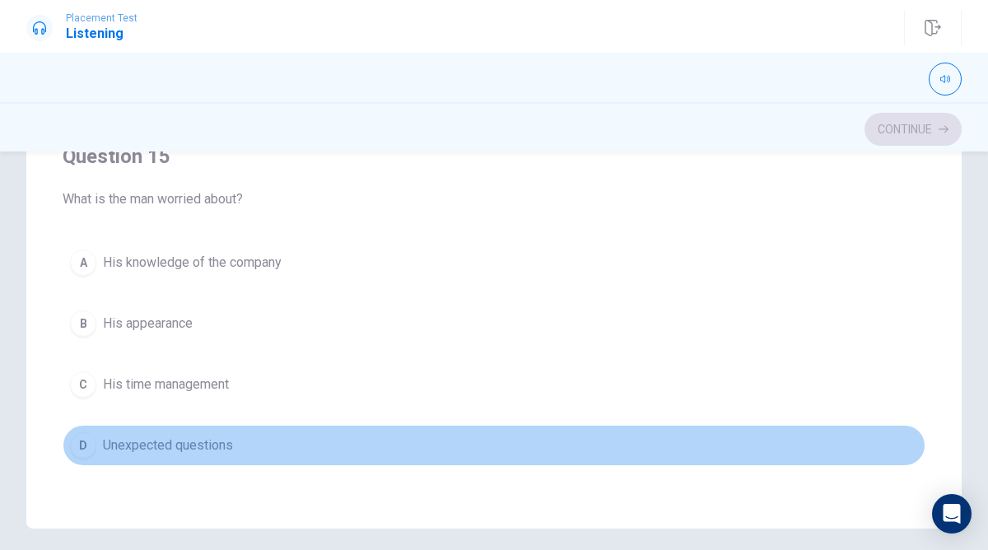
click at [217, 446] on span "Unexpected questions" at bounding box center [168, 446] width 130 height 20
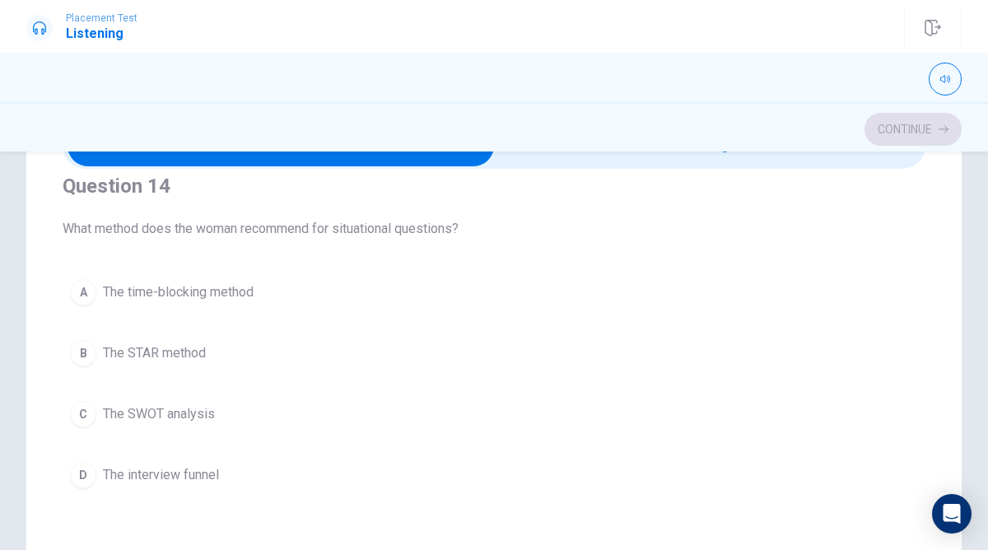
scroll to position [1150, 0]
click at [238, 342] on button "B The STAR method" at bounding box center [494, 351] width 863 height 41
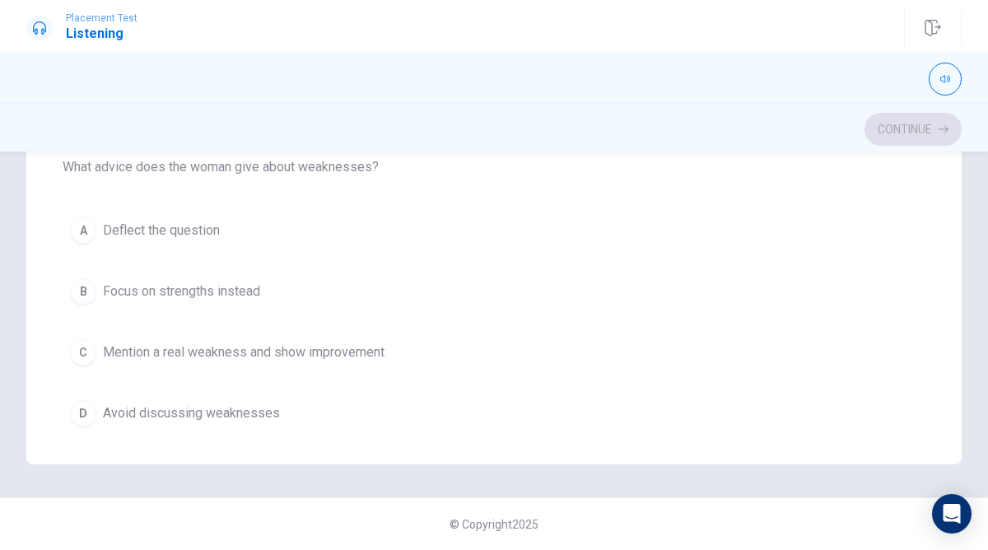
scroll to position [557, 0]
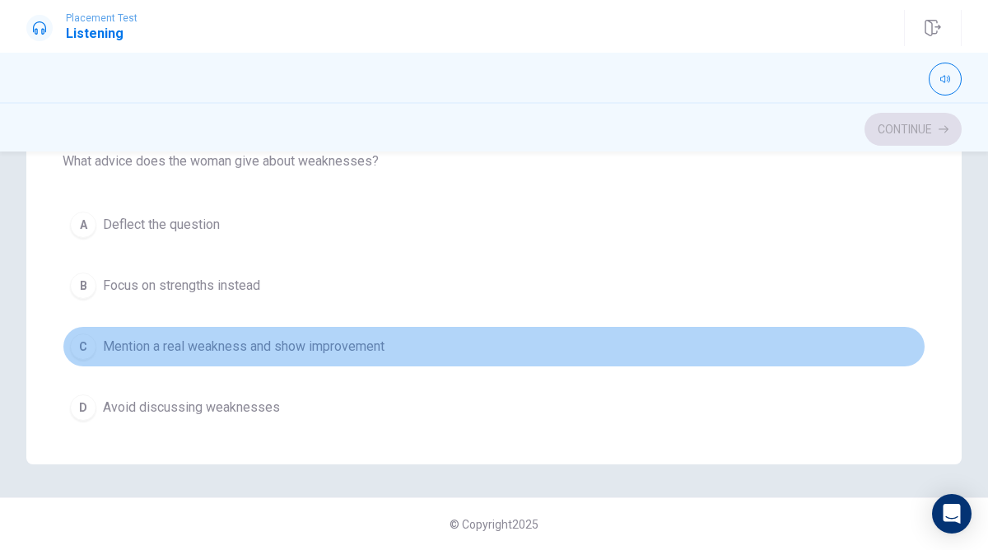
click at [87, 347] on div "C" at bounding box center [83, 346] width 26 height 26
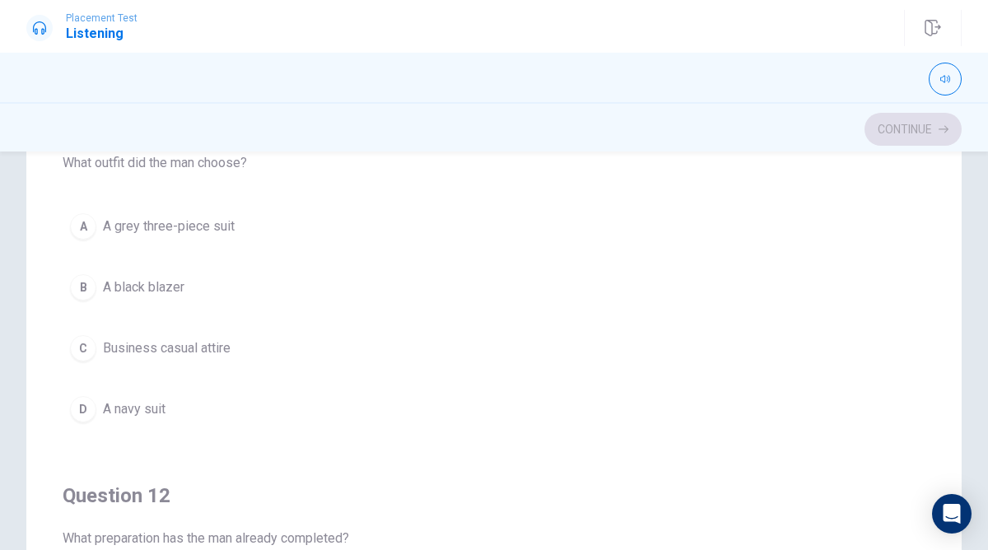
scroll to position [183, 0]
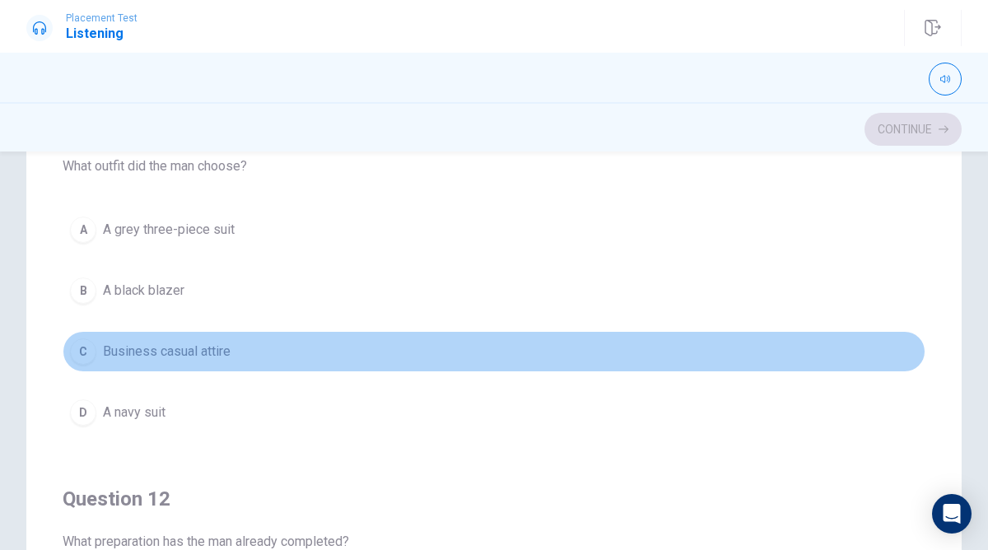
click at [233, 349] on button "C Business casual attire" at bounding box center [494, 351] width 863 height 41
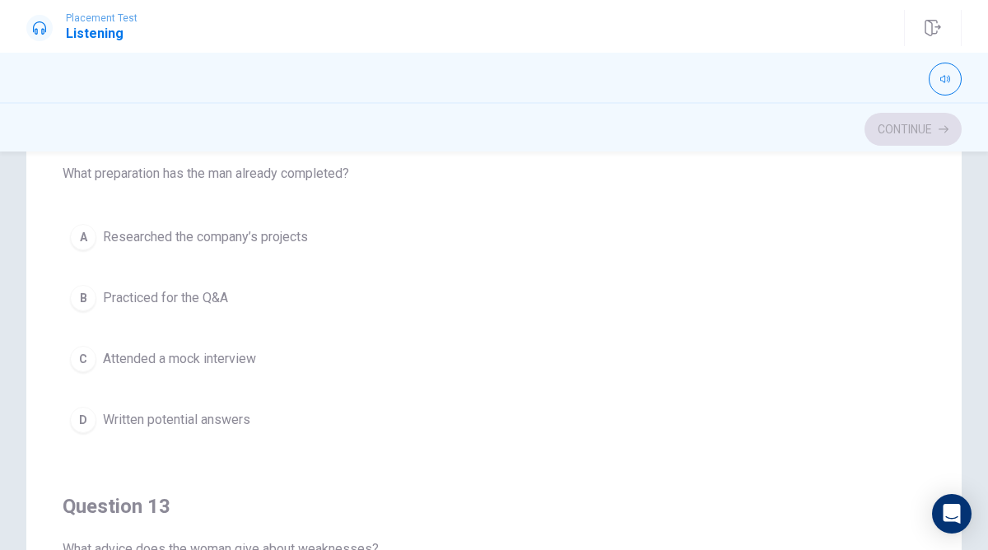
scroll to position [376, 0]
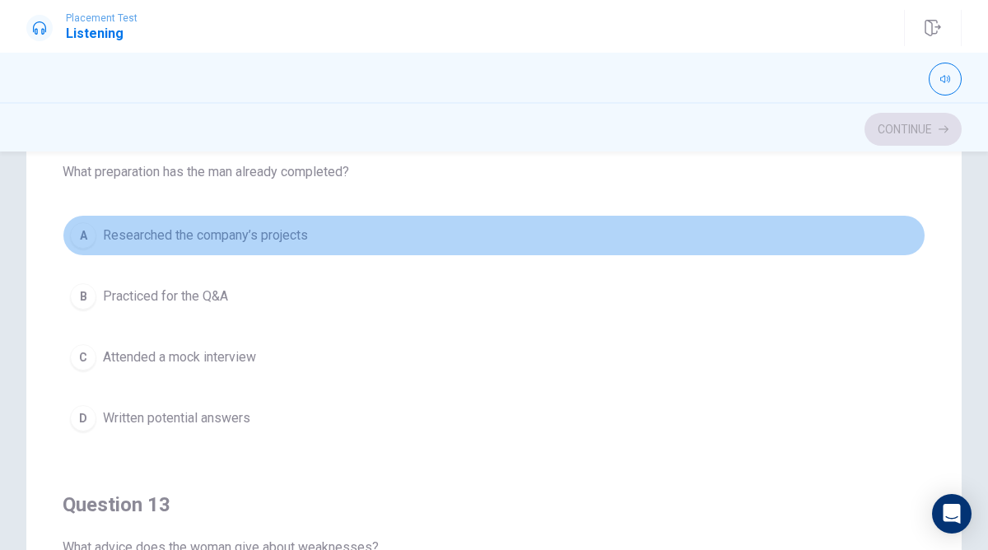
click at [284, 245] on span "Researched the company’s projects" at bounding box center [205, 236] width 205 height 20
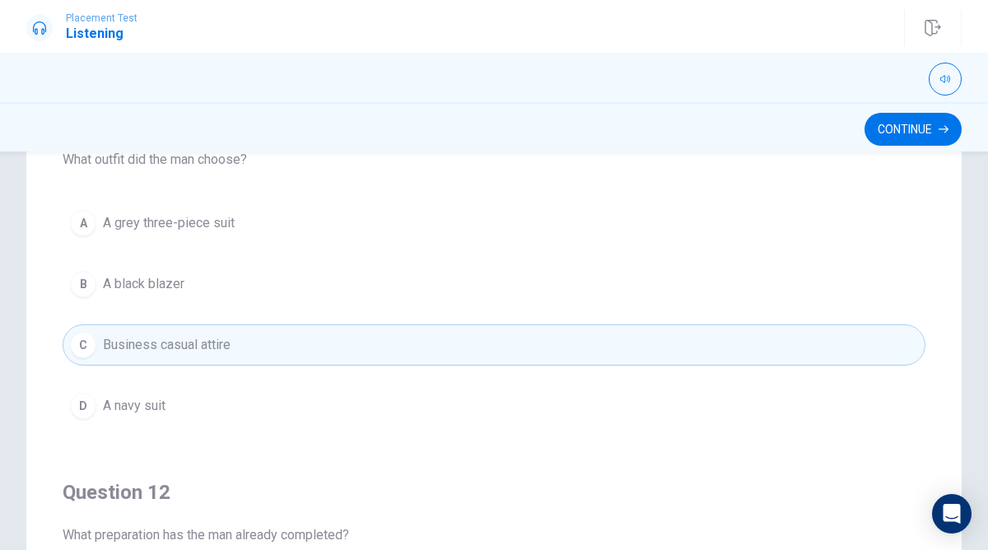
scroll to position [0, 0]
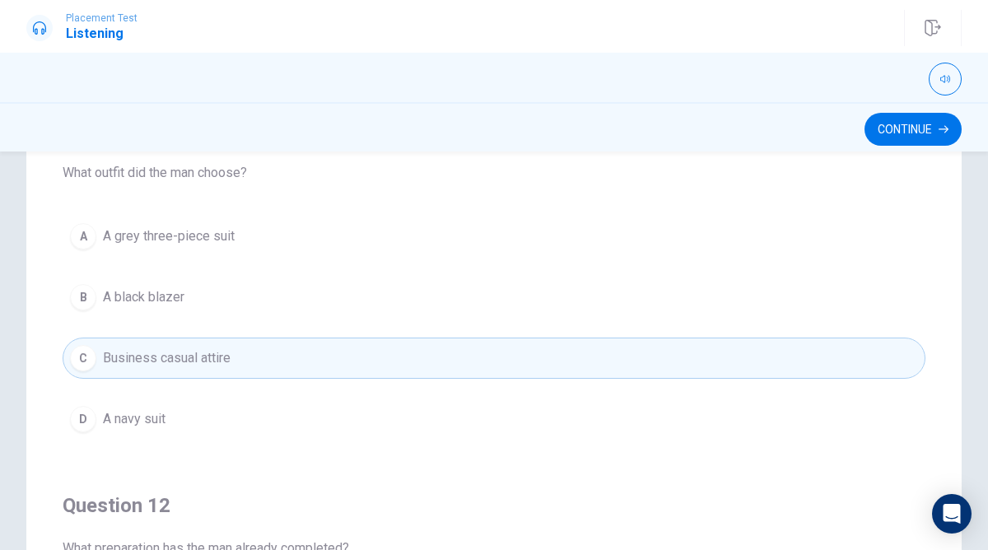
click at [240, 422] on button "D A navy suit" at bounding box center [494, 418] width 863 height 41
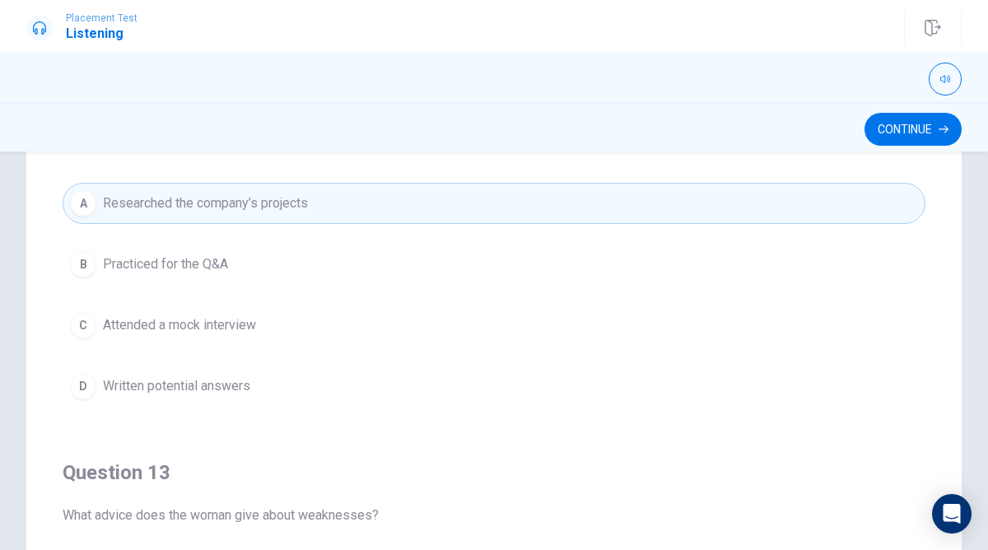
scroll to position [417, 0]
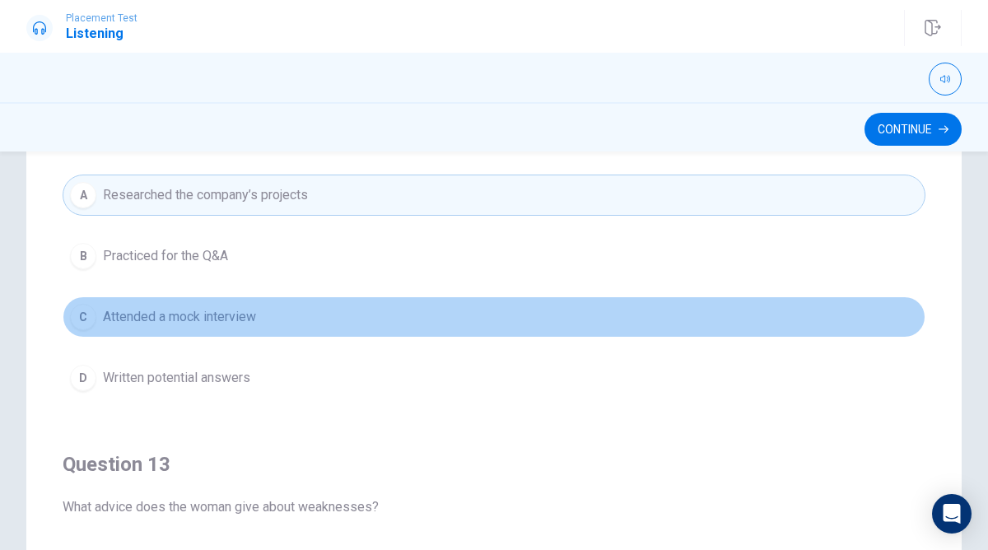
click at [215, 321] on span "Attended a mock interview" at bounding box center [179, 317] width 153 height 20
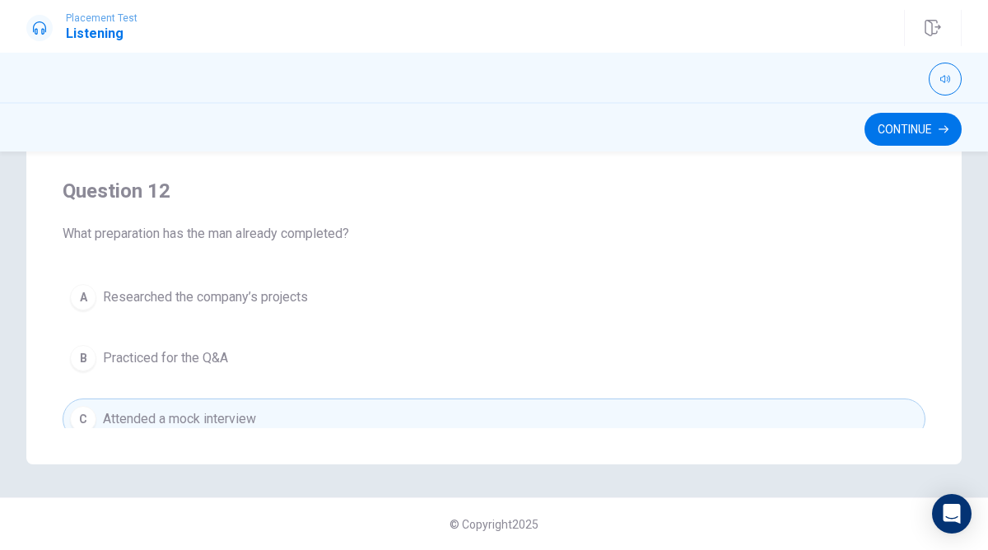
scroll to position [0, 0]
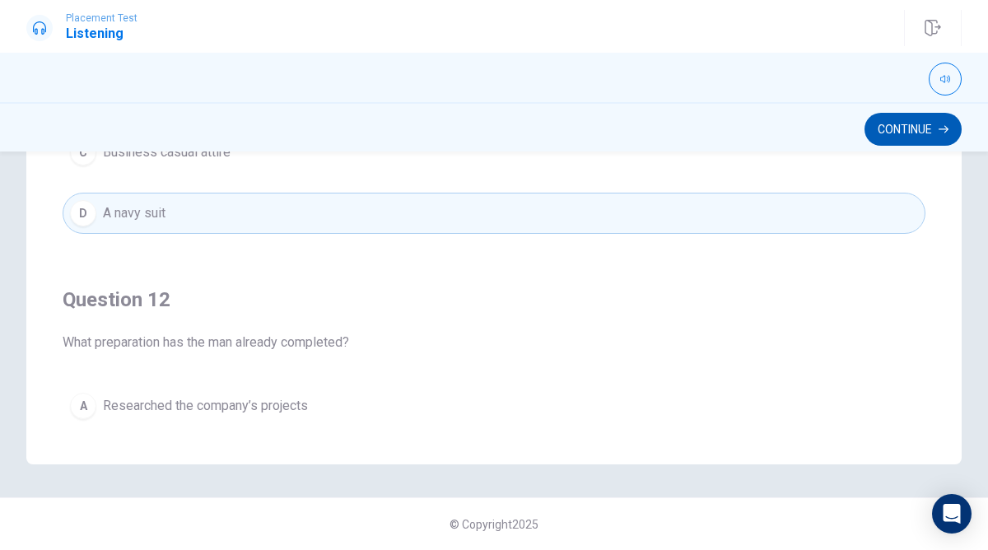
click at [895, 128] on button "Continue" at bounding box center [912, 129] width 97 height 33
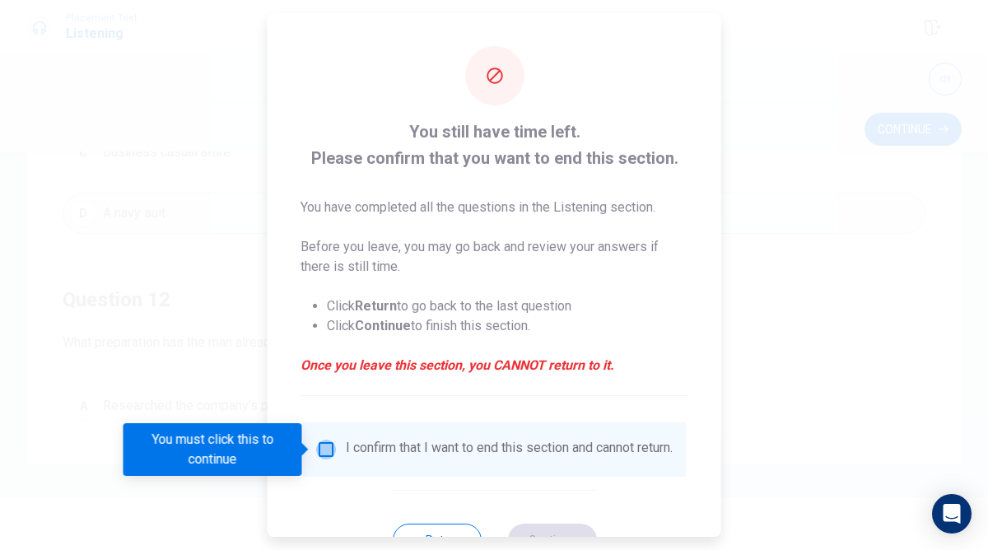
click at [326, 448] on input "You must click this to continue" at bounding box center [326, 450] width 20 height 20
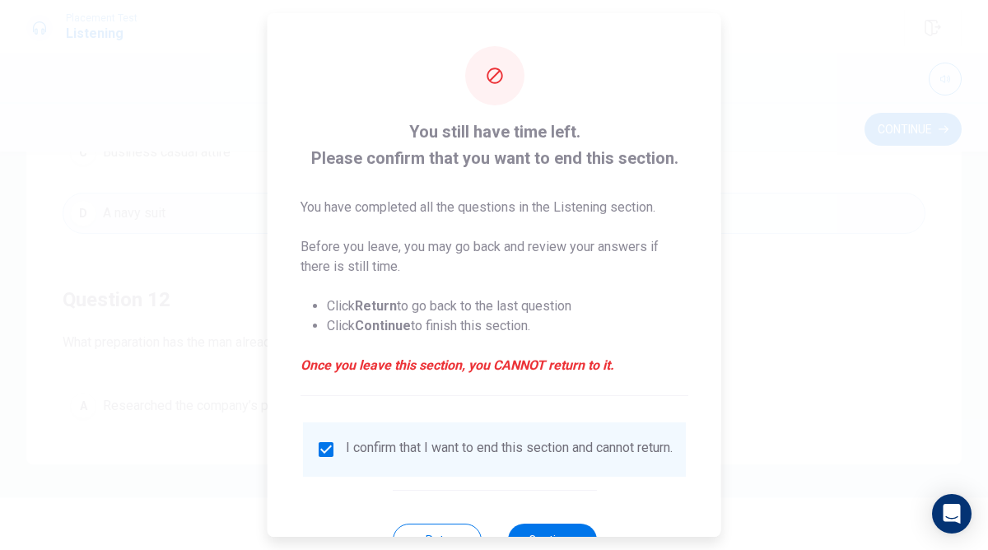
scroll to position [64, 0]
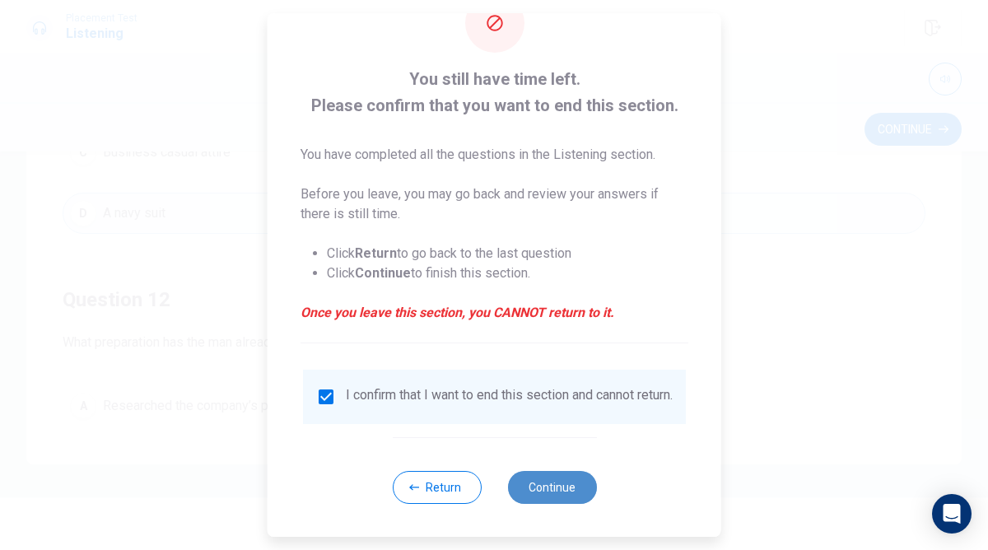
click at [558, 490] on button "Continue" at bounding box center [551, 487] width 89 height 33
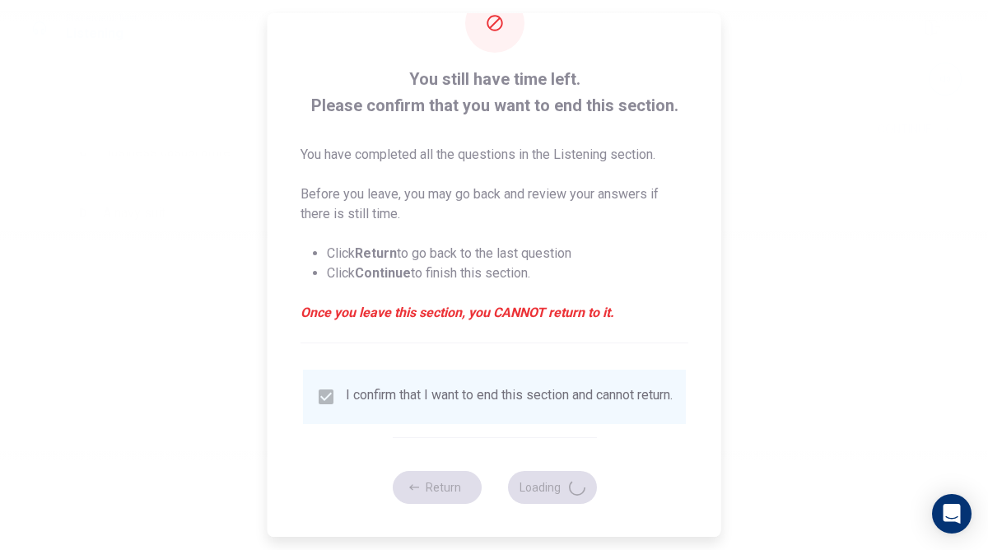
scroll to position [0, 0]
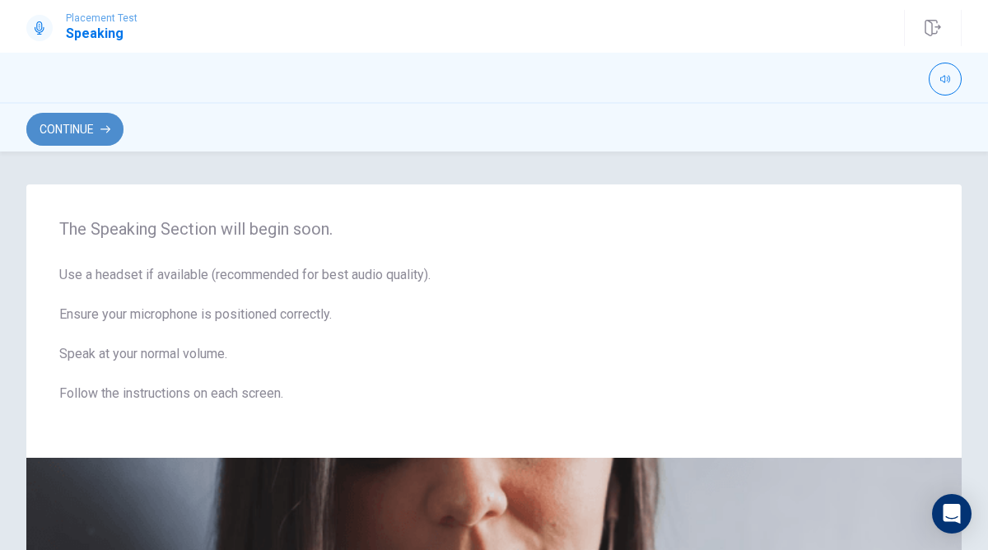
click at [87, 128] on button "Continue" at bounding box center [74, 129] width 97 height 33
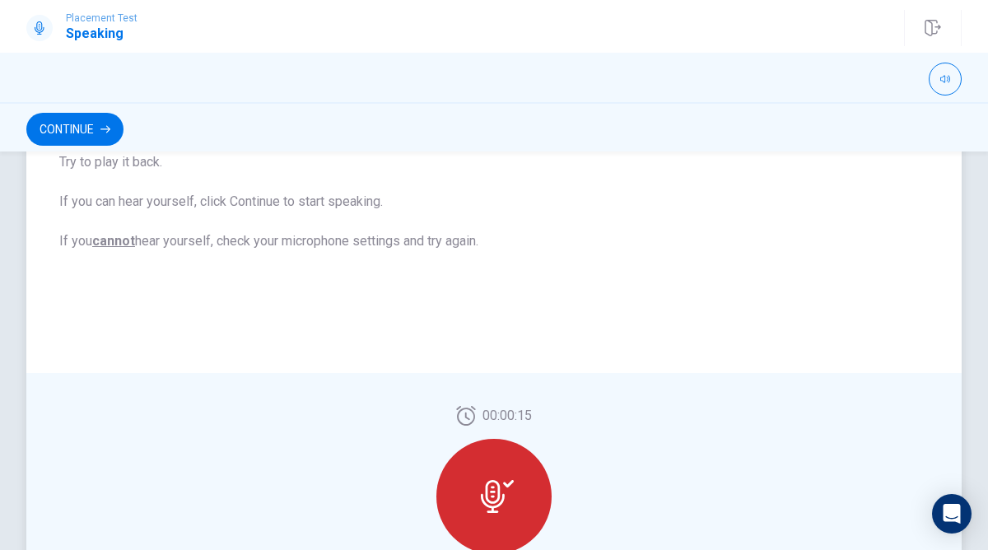
scroll to position [438, 0]
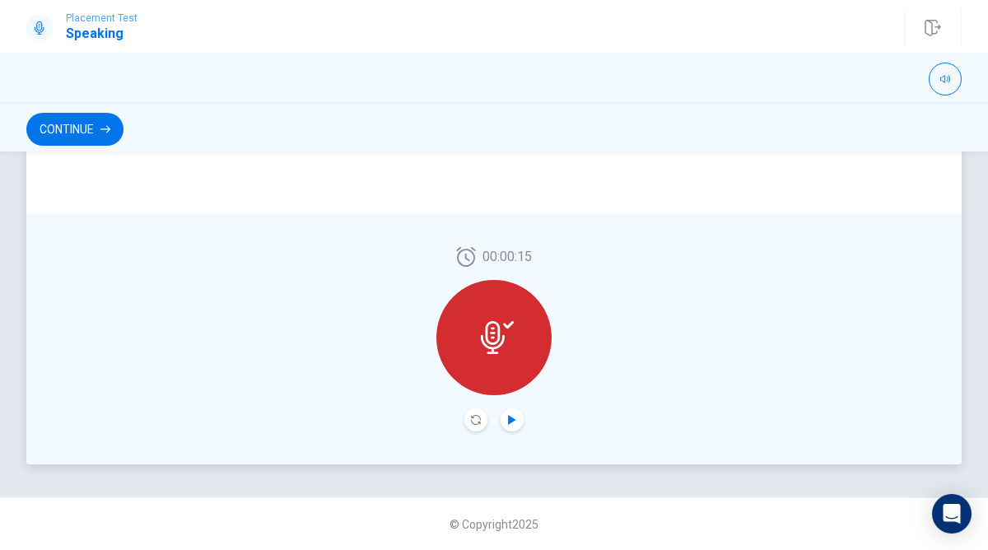
click at [509, 421] on icon "Play Audio" at bounding box center [511, 420] width 7 height 10
click at [70, 123] on button "Continue" at bounding box center [74, 129] width 97 height 33
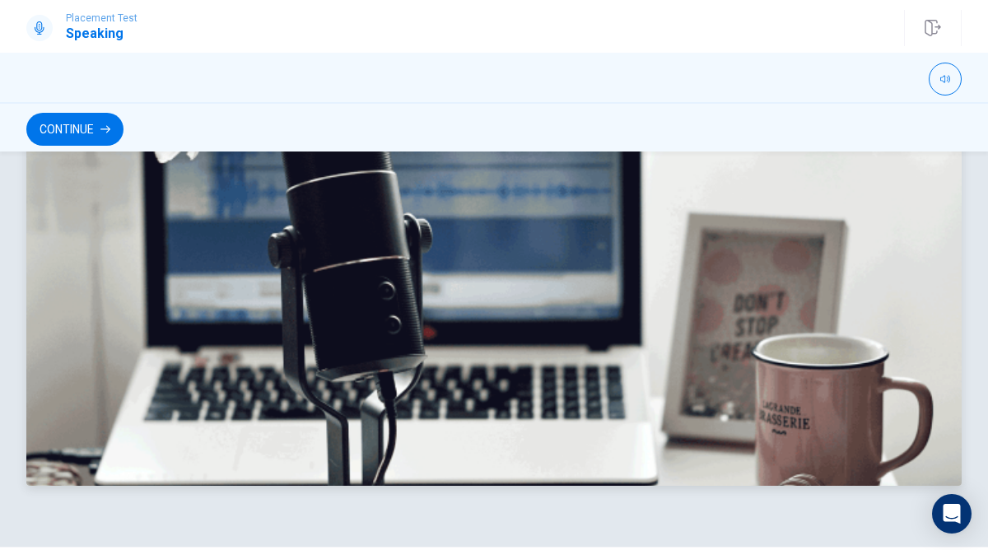
scroll to position [487, 0]
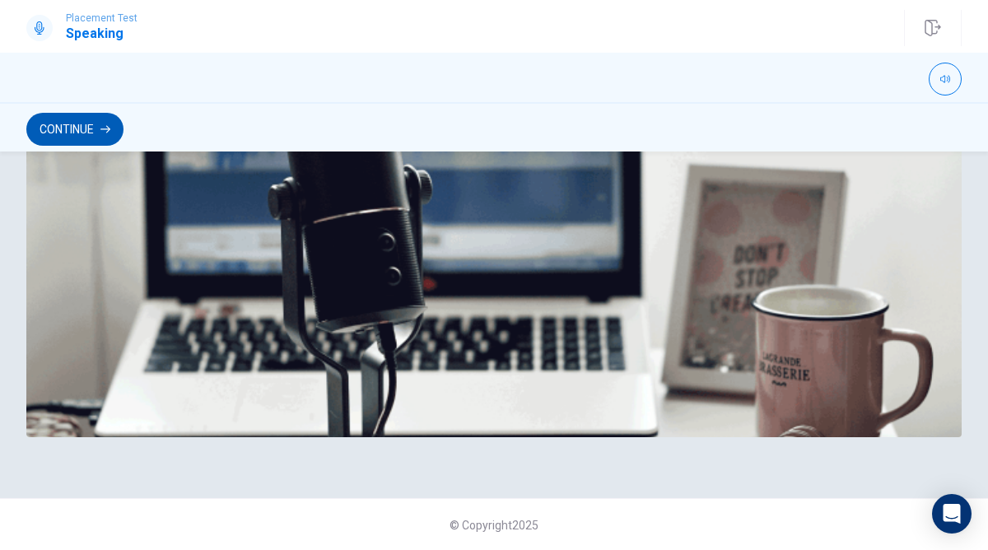
click at [77, 125] on button "Continue" at bounding box center [74, 129] width 97 height 33
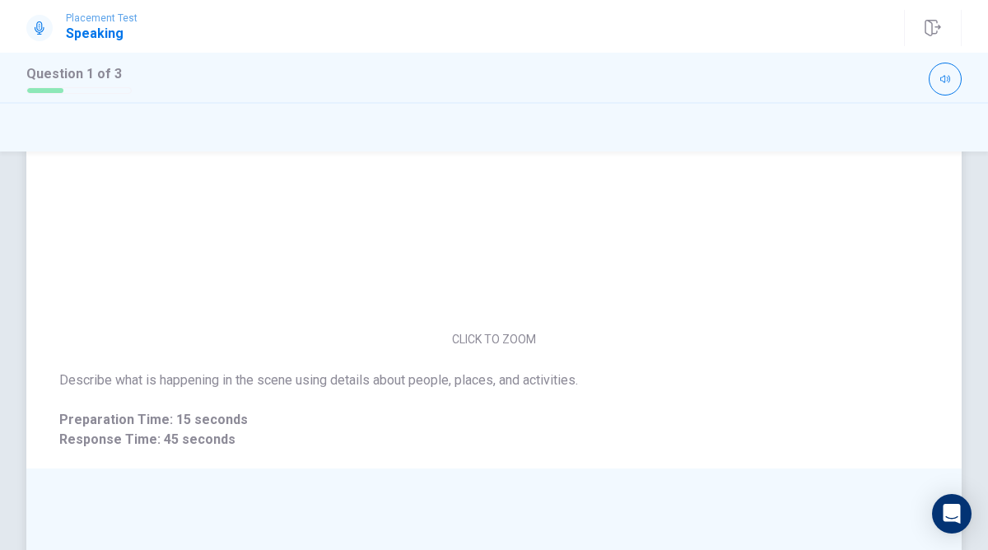
scroll to position [438, 0]
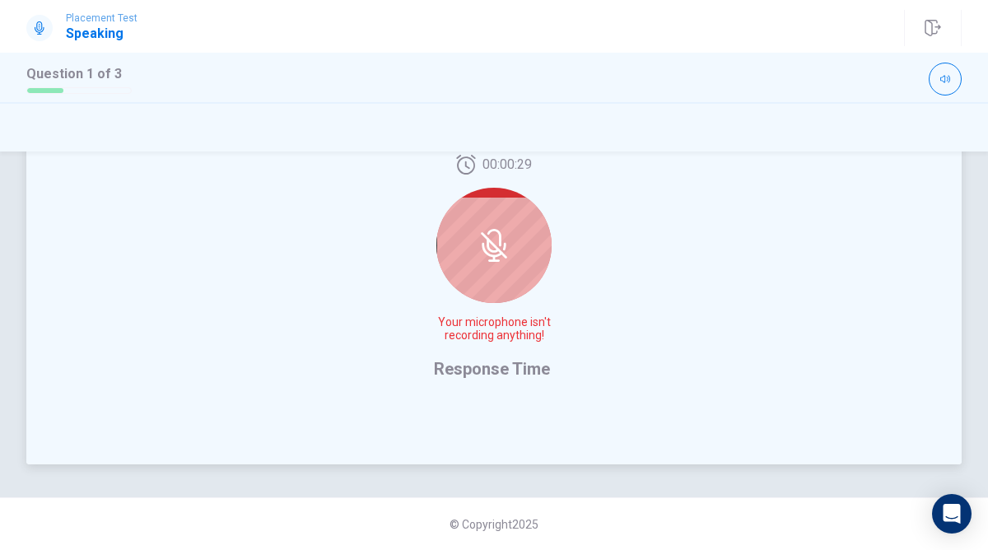
click at [521, 240] on div at bounding box center [493, 245] width 115 height 115
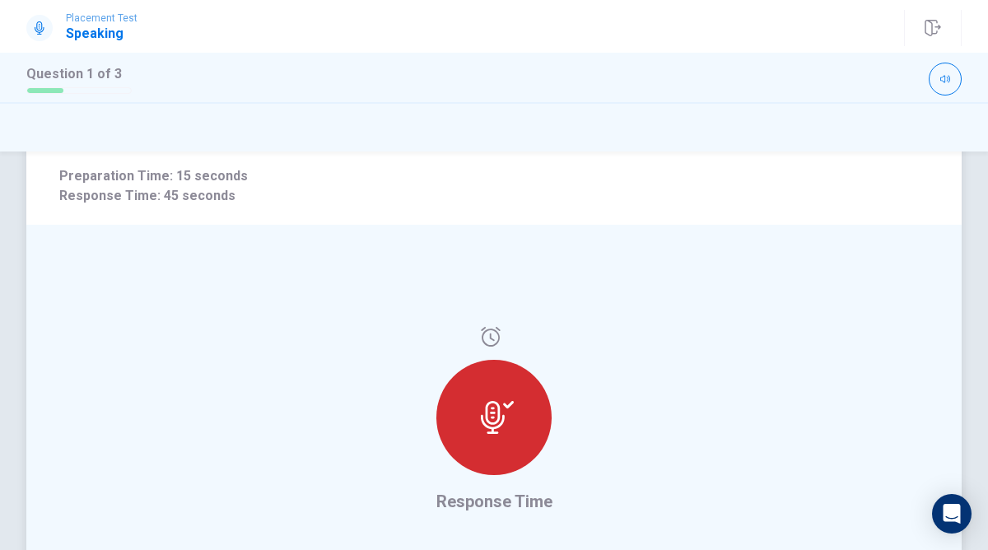
scroll to position [295, 0]
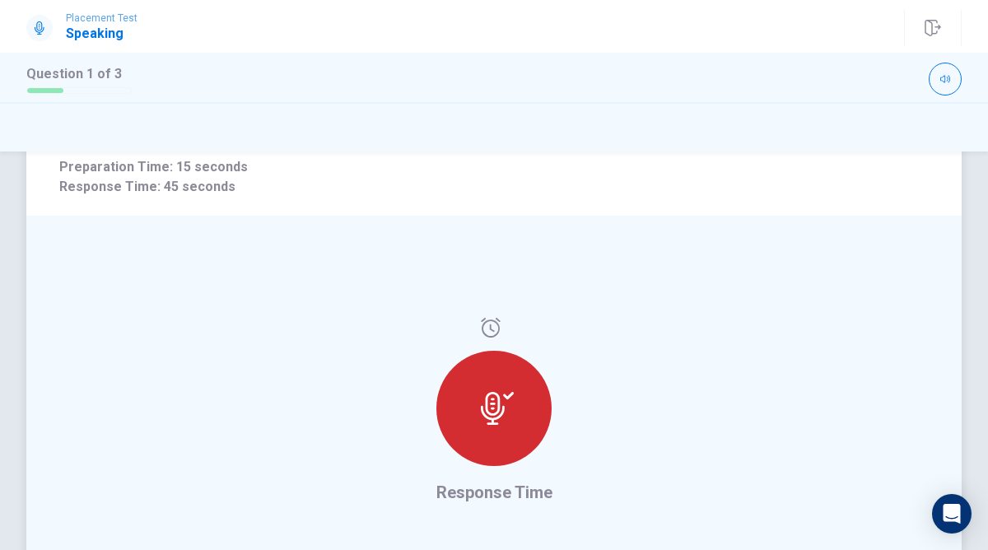
click at [495, 323] on icon at bounding box center [490, 328] width 19 height 20
click at [504, 406] on icon at bounding box center [493, 408] width 24 height 33
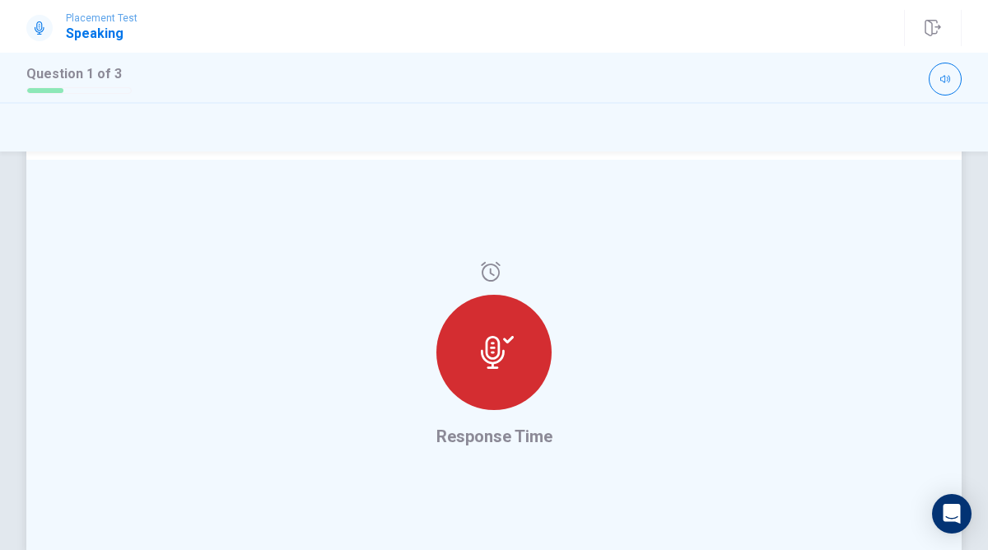
scroll to position [438, 0]
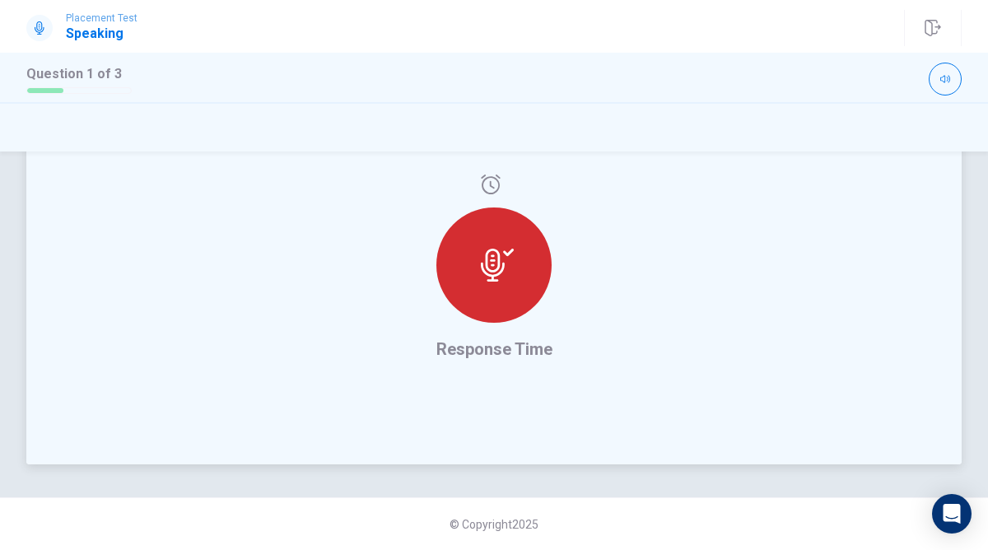
click at [485, 292] on div at bounding box center [493, 264] width 115 height 115
click at [508, 226] on div at bounding box center [493, 264] width 115 height 115
click at [486, 181] on icon at bounding box center [491, 185] width 20 height 20
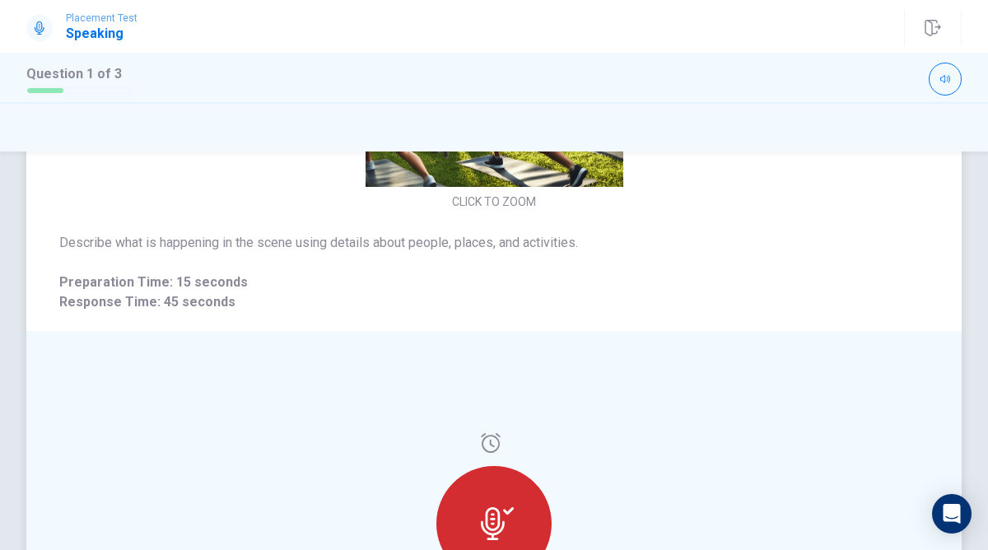
scroll to position [0, 0]
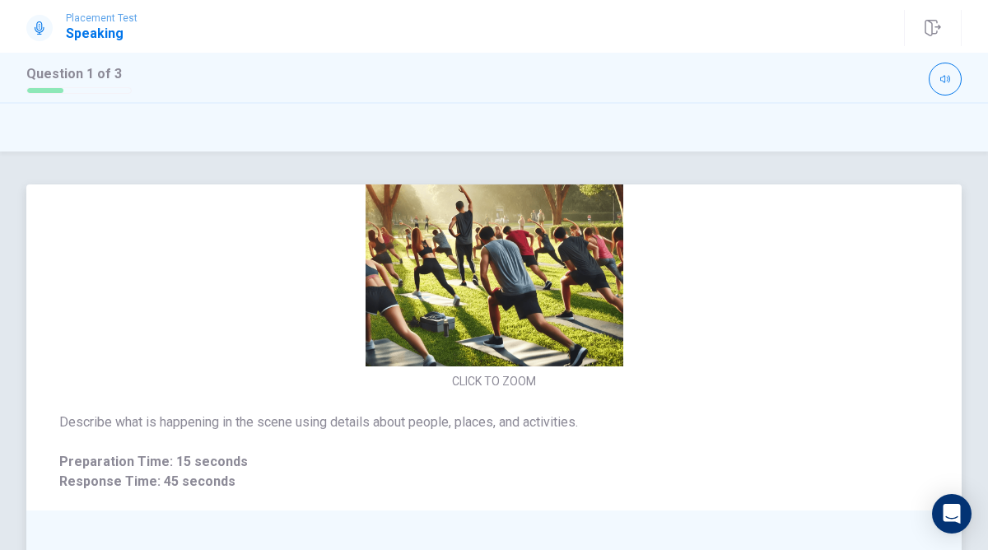
click at [522, 379] on button "CLICK TO ZOOM" at bounding box center [493, 381] width 97 height 23
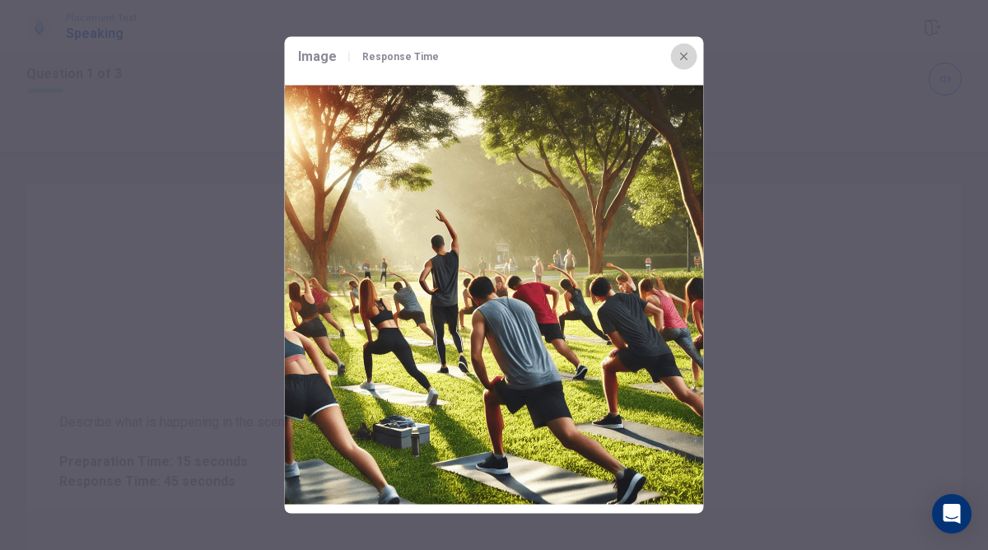
click at [687, 54] on icon "button" at bounding box center [684, 56] width 13 height 13
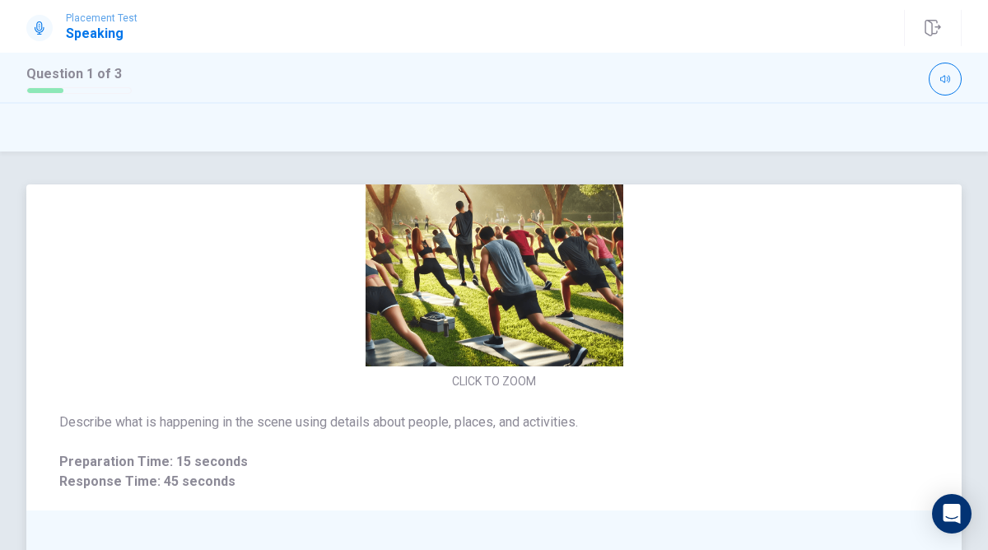
click at [734, 292] on div "CLICK TO ZOOM" at bounding box center [493, 251] width 935 height 284
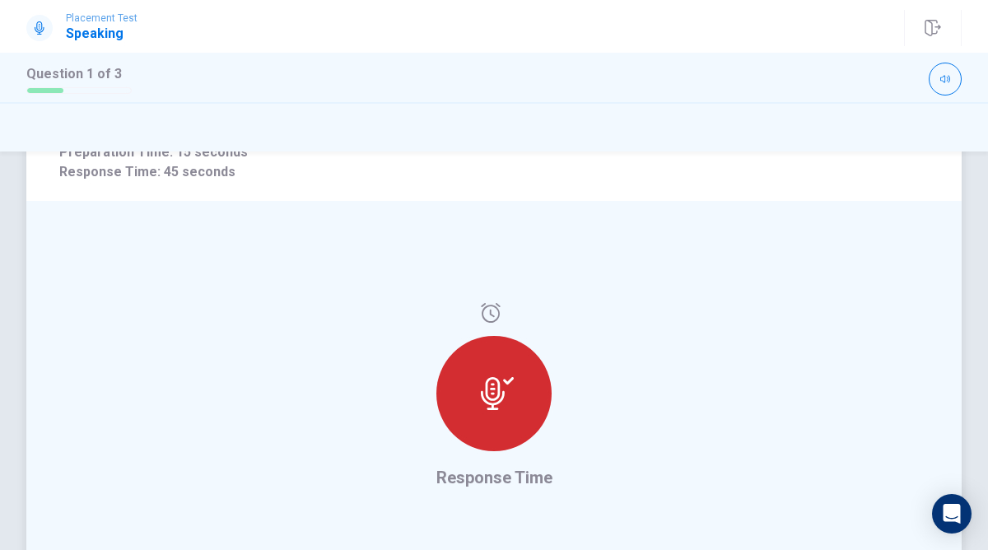
scroll to position [438, 0]
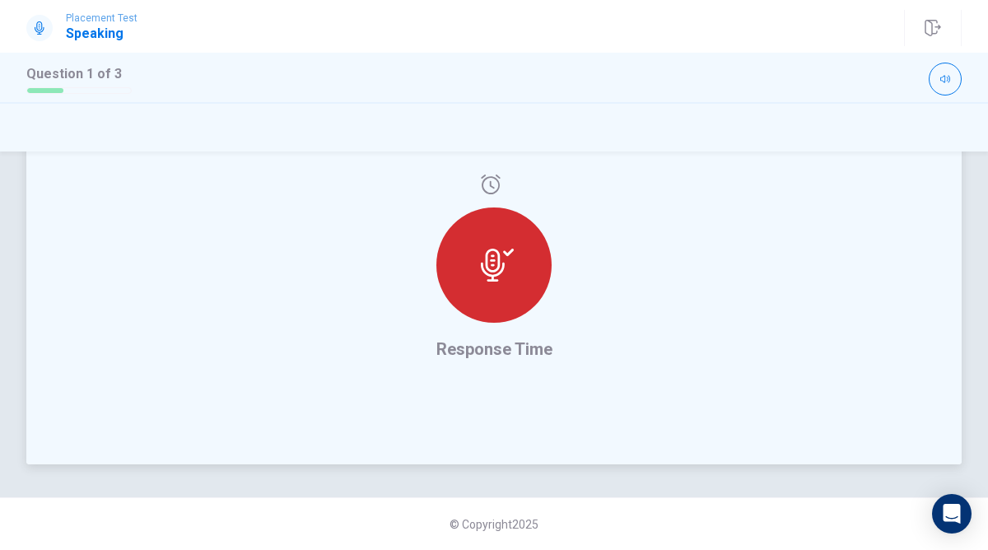
click at [515, 238] on div at bounding box center [493, 264] width 115 height 115
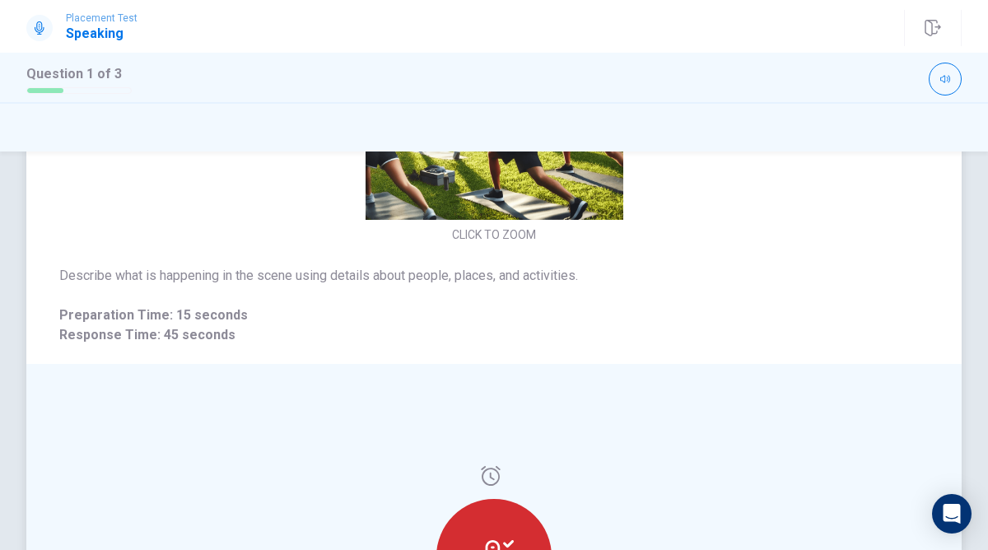
scroll to position [336, 0]
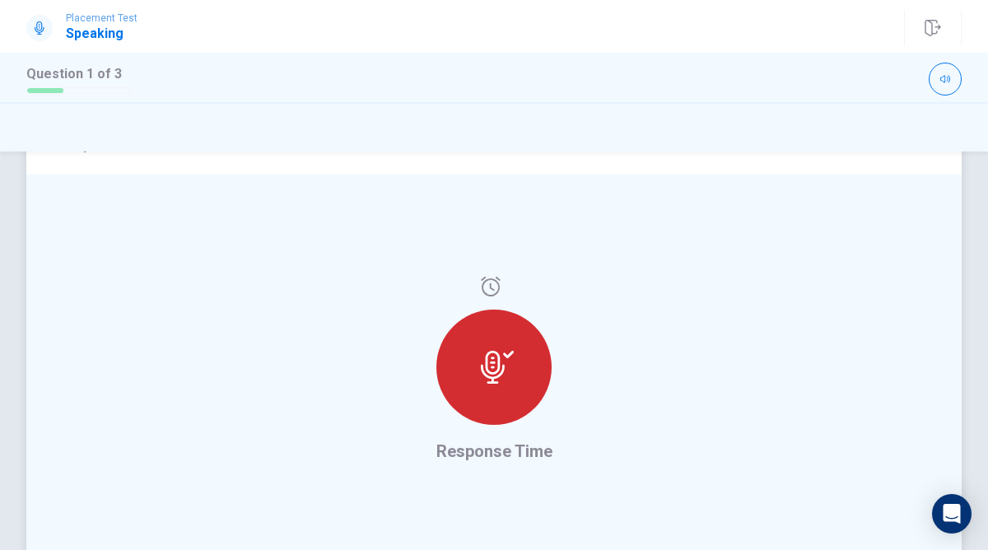
click at [478, 432] on div at bounding box center [493, 357] width 115 height 161
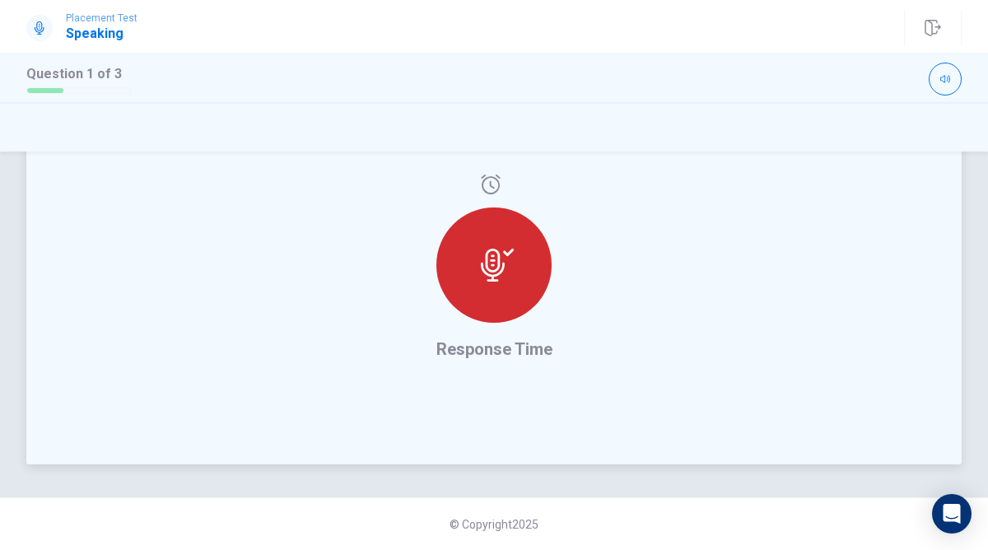
click at [517, 294] on div at bounding box center [493, 264] width 115 height 115
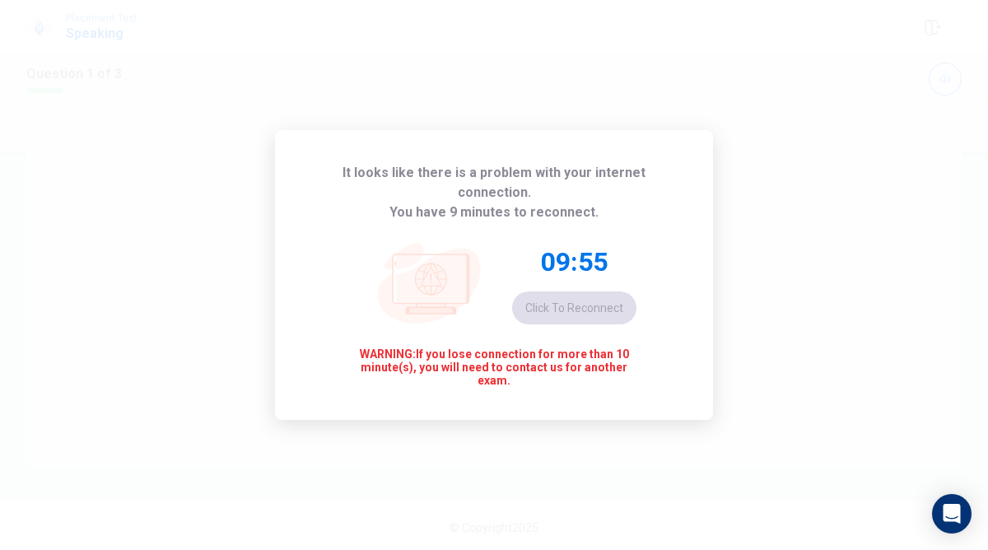
click at [743, 203] on div "It looks like there is a problem with your internet connection. You have 9 minu…" at bounding box center [494, 275] width 988 height 550
click at [719, 139] on div "It looks like there is a problem with your internet connection. You have 9 minu…" at bounding box center [494, 275] width 988 height 550
click at [632, 319] on div "09:52 Click to reconnect" at bounding box center [494, 284] width 285 height 125
click at [609, 308] on div "09:52 Click to reconnect" at bounding box center [574, 284] width 124 height 79
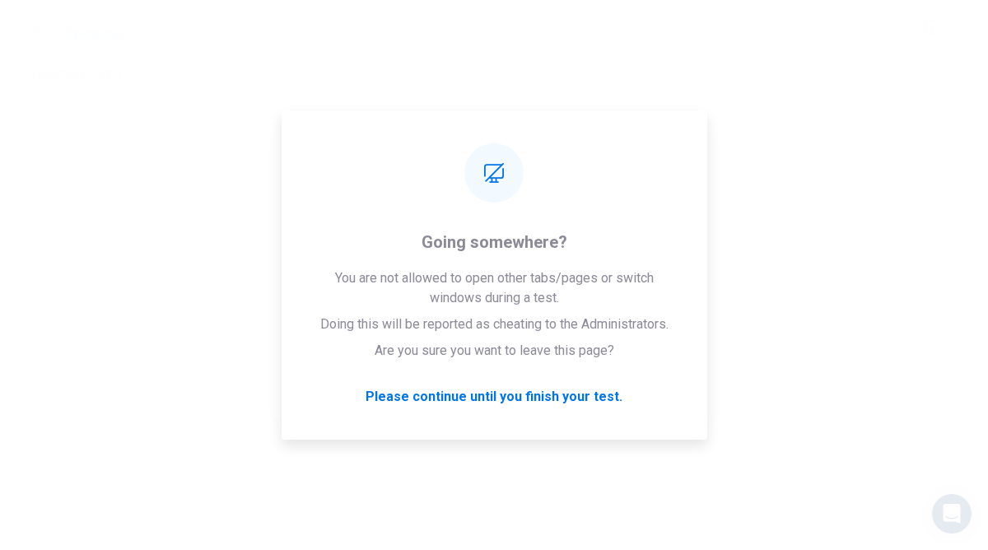
click at [761, 125] on div "It looks like there is a problem with your internet connection. You have 9 minu…" at bounding box center [494, 275] width 988 height 550
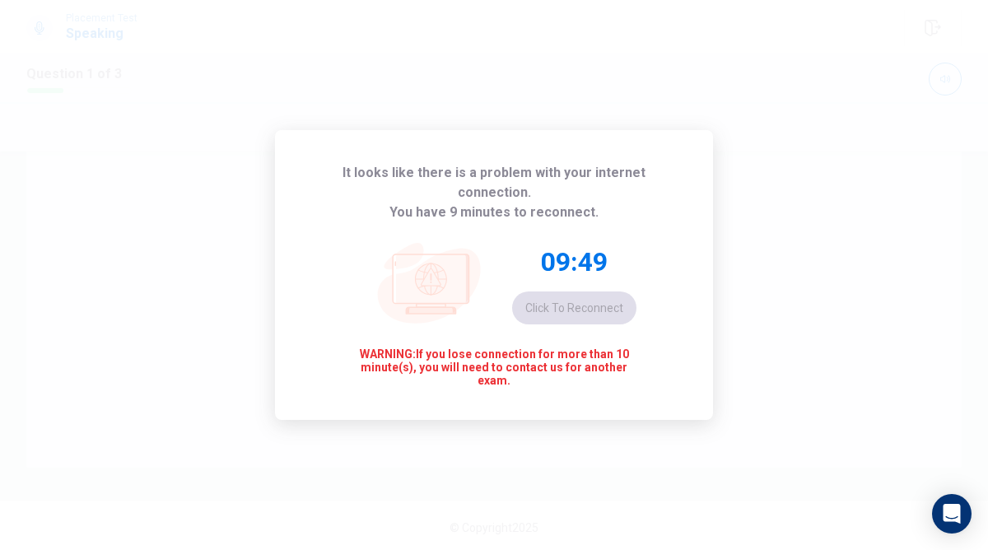
click at [695, 177] on div "It looks like there is a problem with your internet connection. You have 9 minu…" at bounding box center [494, 275] width 438 height 290
click at [613, 291] on div "09:49 Click to reconnect" at bounding box center [574, 284] width 124 height 79
click at [613, 291] on div "09:48 Click to reconnect" at bounding box center [574, 284] width 124 height 79
click at [585, 298] on button "Click to reconnect" at bounding box center [574, 307] width 124 height 33
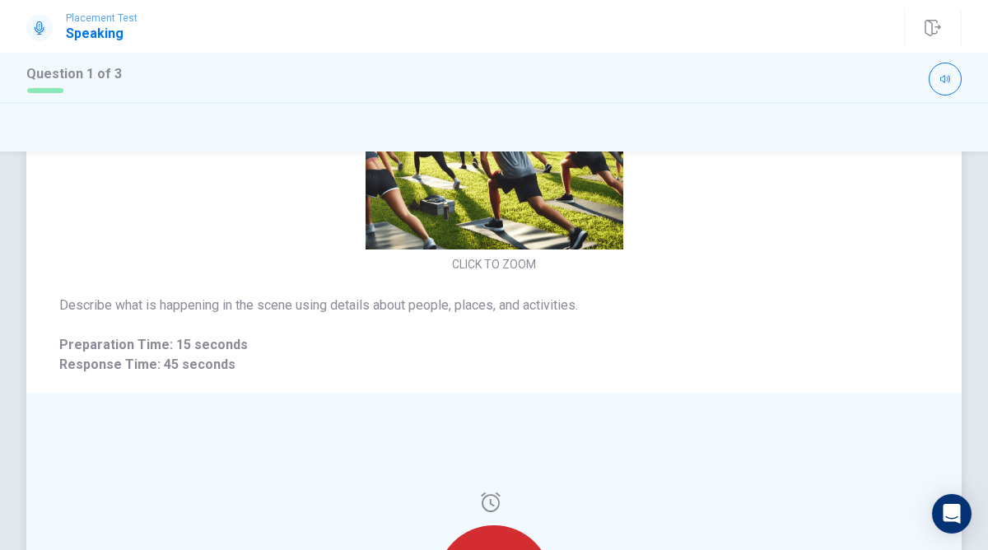
scroll to position [342, 0]
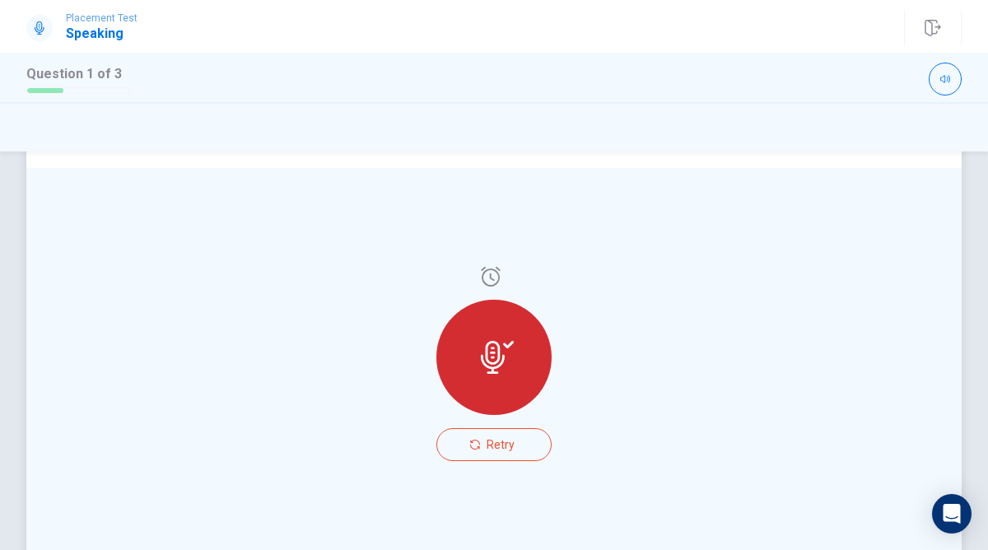
click at [491, 375] on div at bounding box center [493, 357] width 115 height 115
click at [496, 444] on span "Retry" at bounding box center [501, 444] width 28 height 13
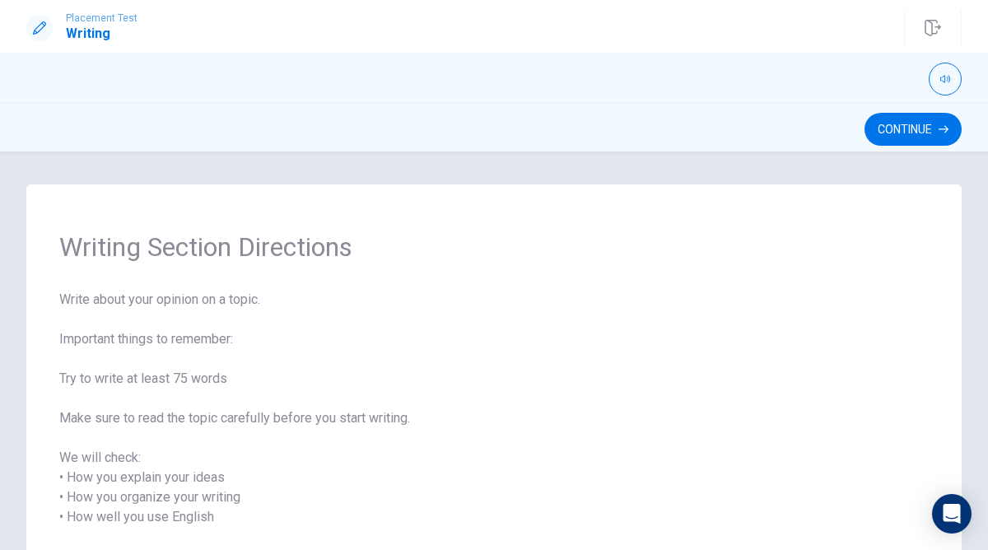
scroll to position [207, 0]
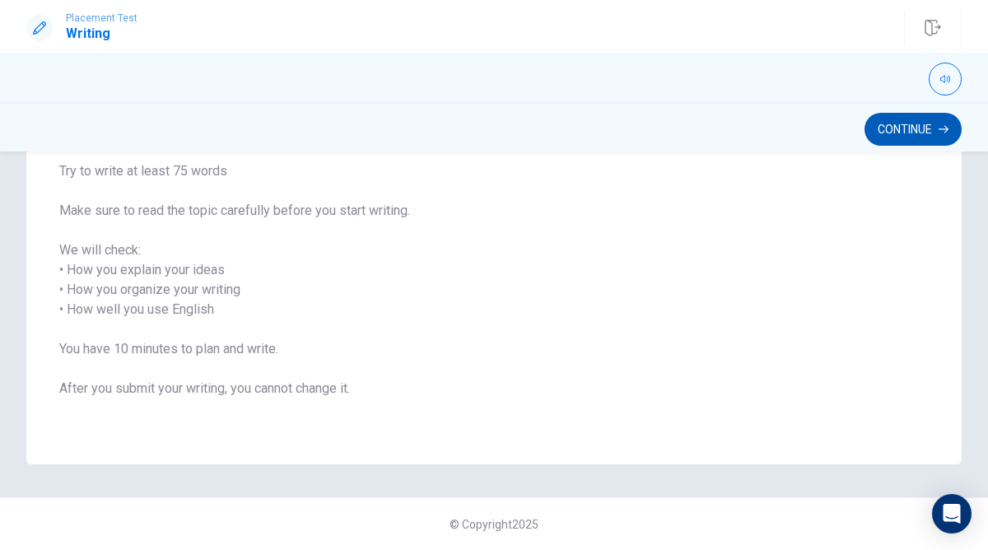
click at [897, 133] on button "Continue" at bounding box center [912, 129] width 97 height 33
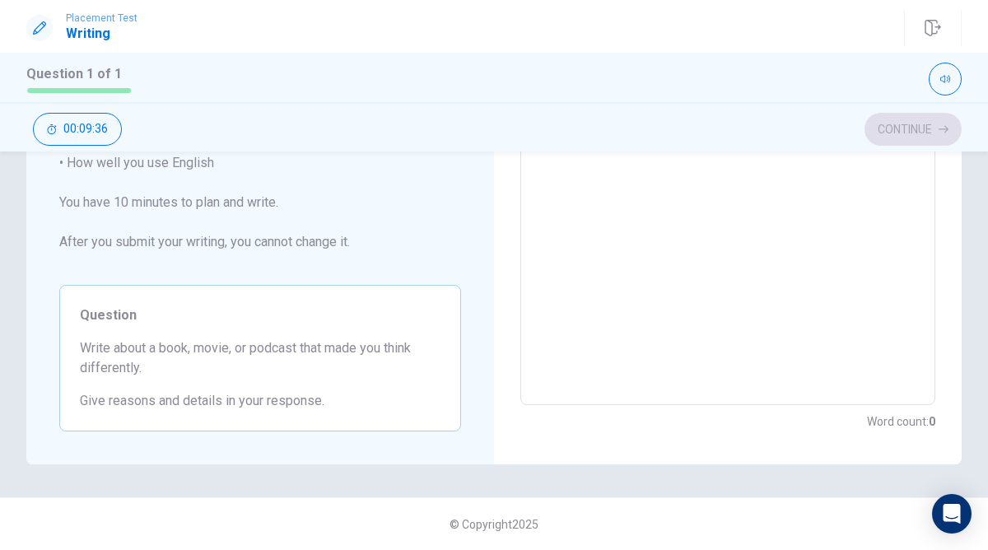
scroll to position [0, 0]
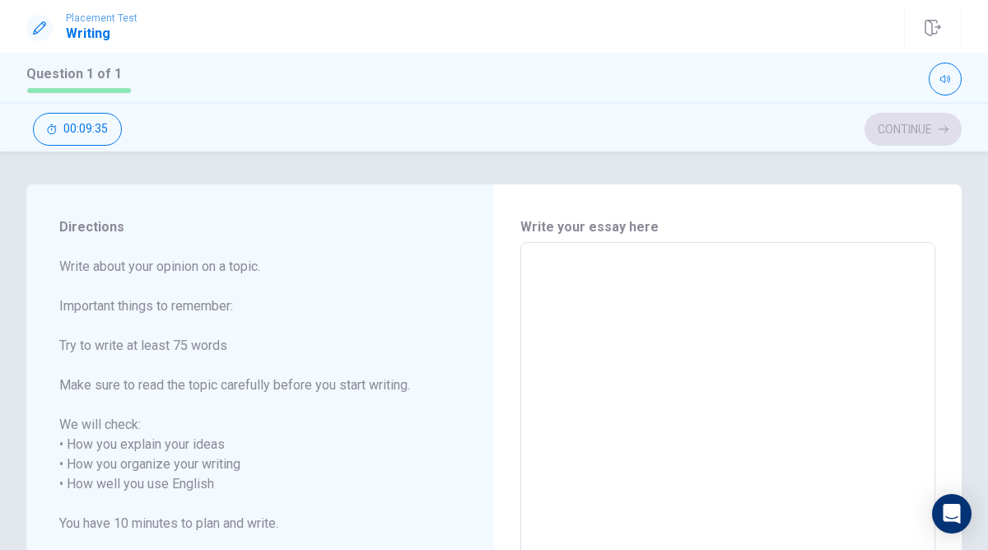
click at [671, 265] on textarea at bounding box center [728, 484] width 392 height 457
type textarea "I"
type textarea "x"
type textarea "I"
type textarea "x"
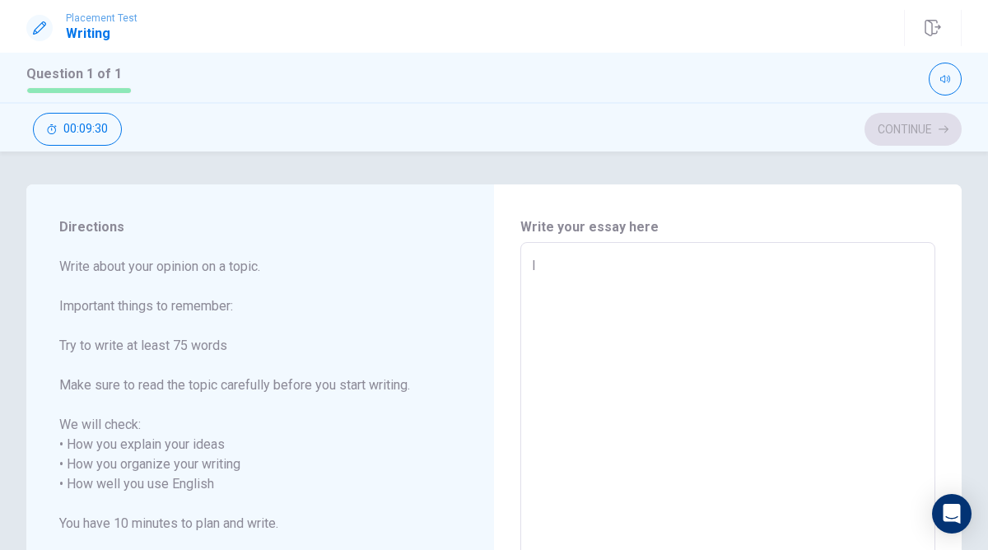
type textarea "I r"
type textarea "x"
type textarea "I re"
type textarea "x"
type textarea "I rea"
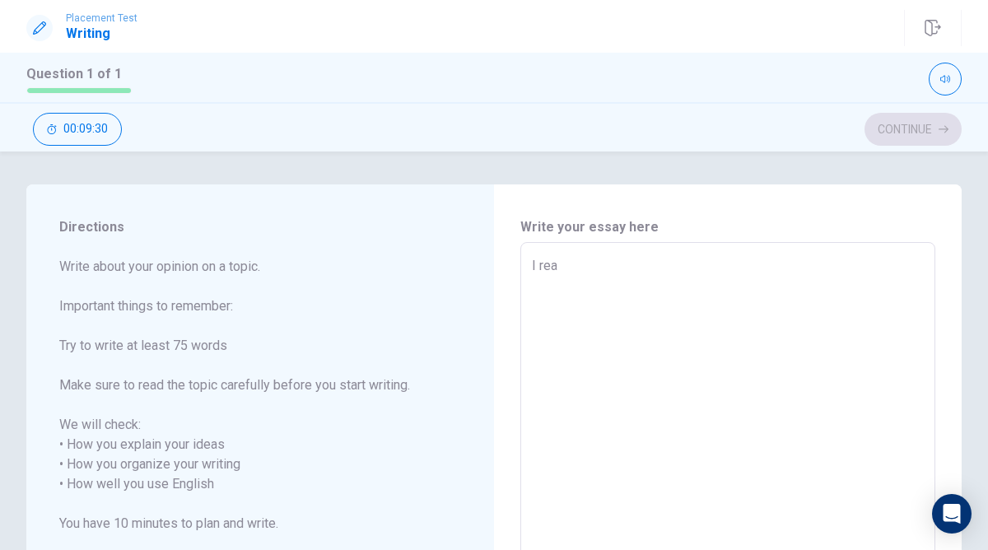
type textarea "x"
type textarea "I read"
type textarea "x"
type textarea "I read"
type textarea "x"
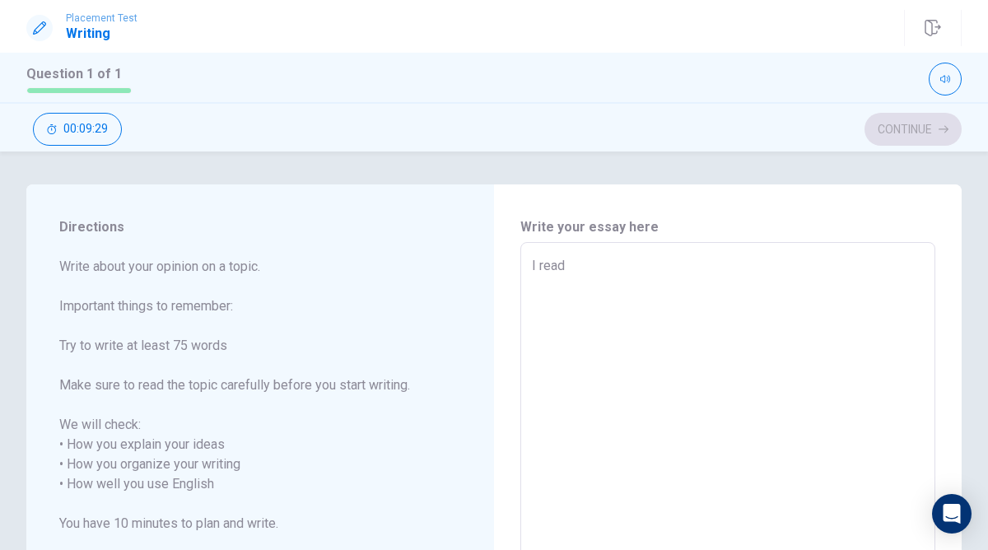
type textarea "I read a"
type textarea "x"
type textarea "I read a"
type textarea "x"
type textarea "I read a b"
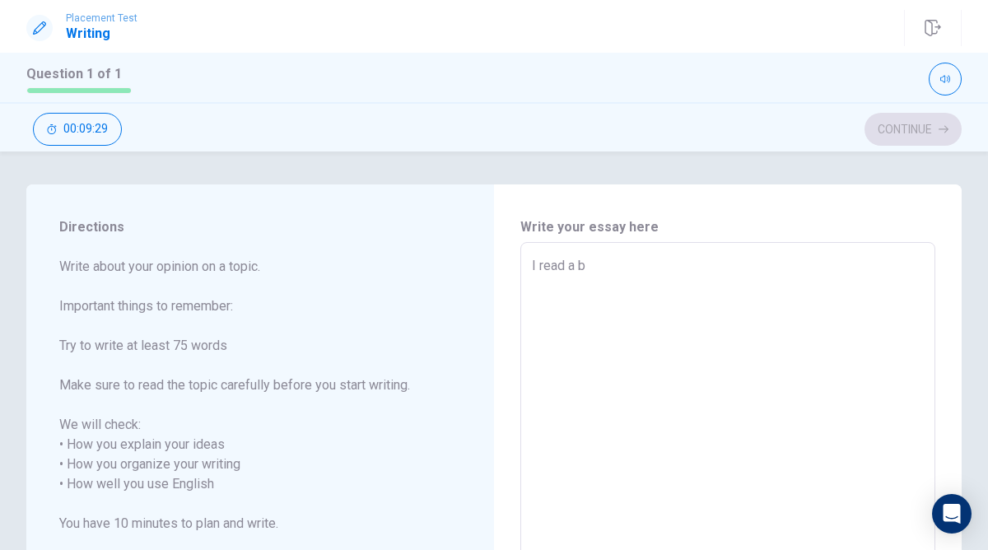
type textarea "x"
type textarea "I read a bo"
type textarea "x"
type textarea "I read a boo"
type textarea "x"
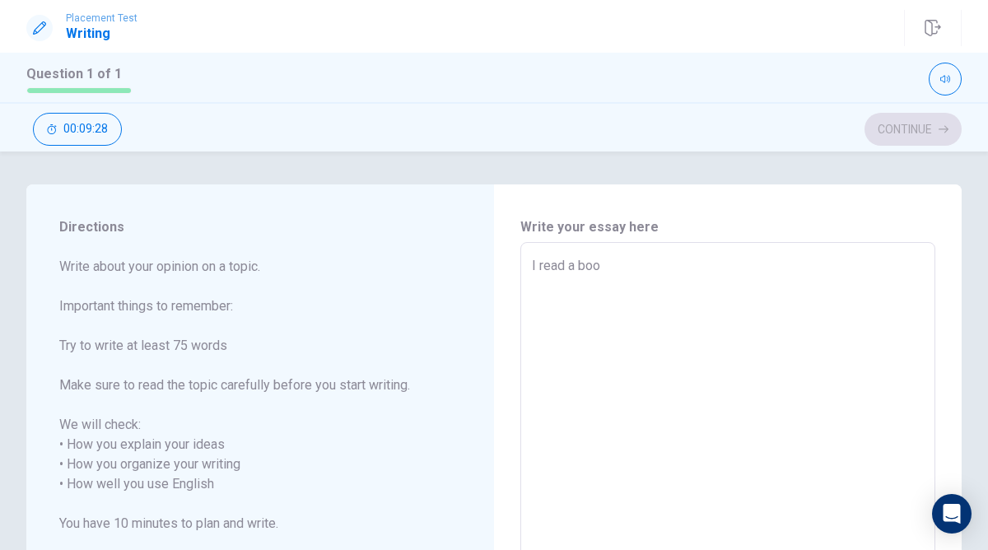
type textarea "I read a book"
click at [542, 269] on textarea "I read a book" at bounding box center [728, 484] width 392 height 457
click at [538, 268] on textarea "I read a book" at bounding box center [728, 484] width 392 height 457
type textarea "x"
click at [612, 261] on textarea "I read a book" at bounding box center [728, 484] width 392 height 457
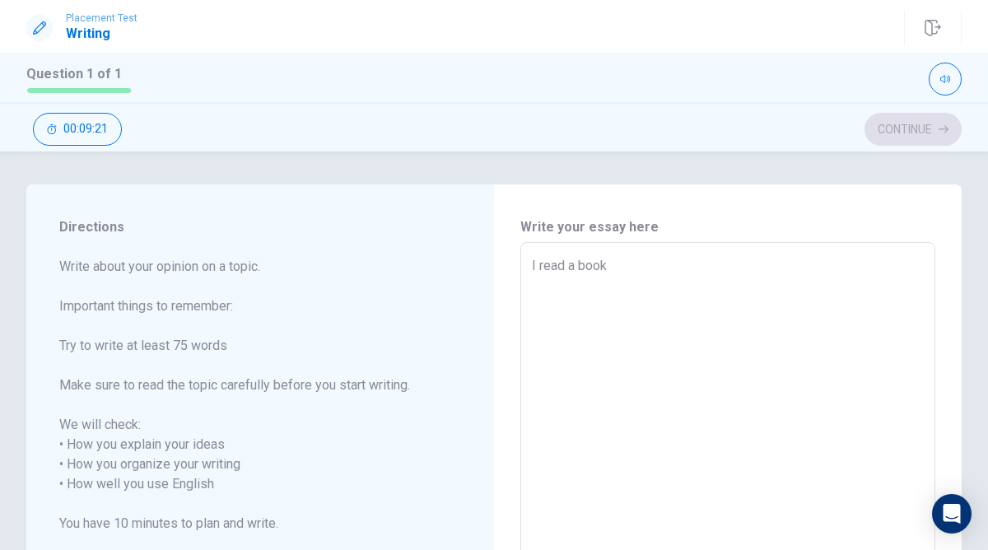
type textarea "I read a book"
type textarea "x"
type textarea "I read a book n"
type textarea "x"
type textarea "I read a book na"
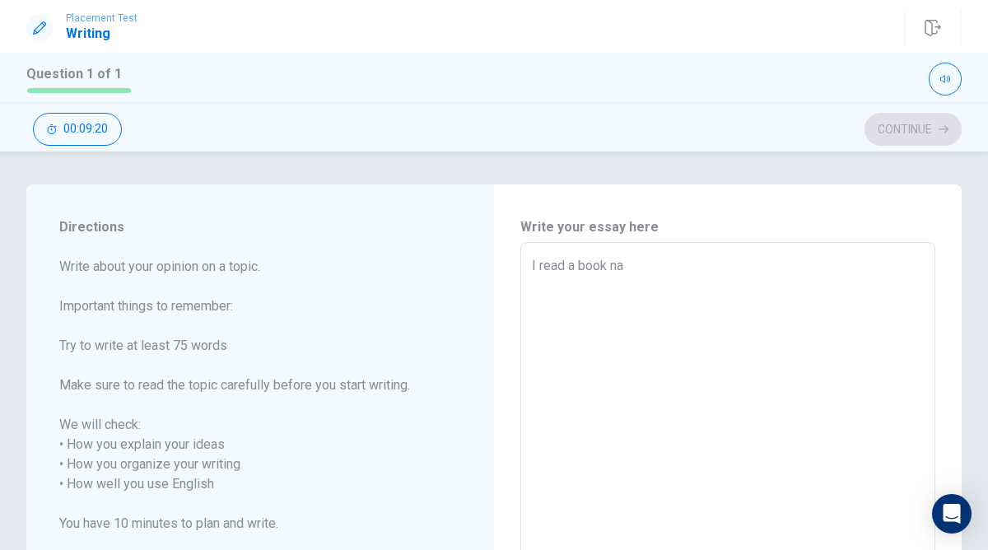
type textarea "x"
type textarea "I read a book nam"
type textarea "x"
type textarea "I read a book name"
type textarea "x"
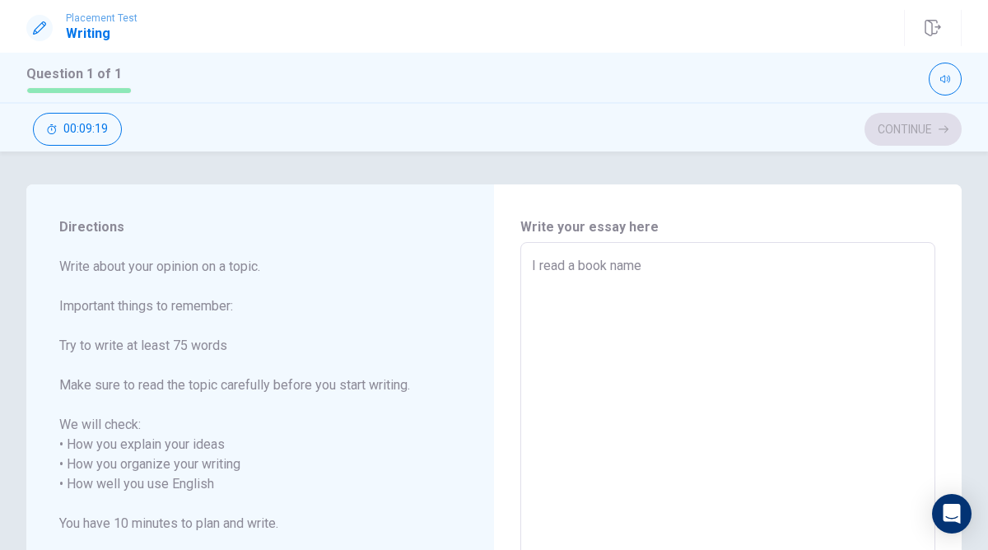
type textarea "I read a book named"
type textarea "x"
type textarea "I read a book named"
type textarea "x"
type textarea "I read a book named l"
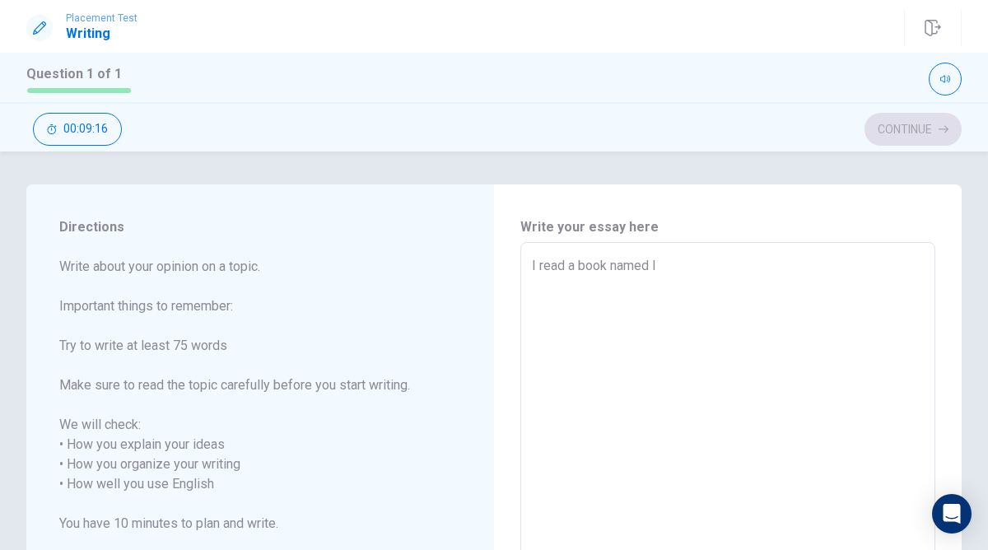
type textarea "x"
type textarea "I read a book named [PERSON_NAME]"
type textarea "x"
type textarea "I read a book named liv"
type textarea "x"
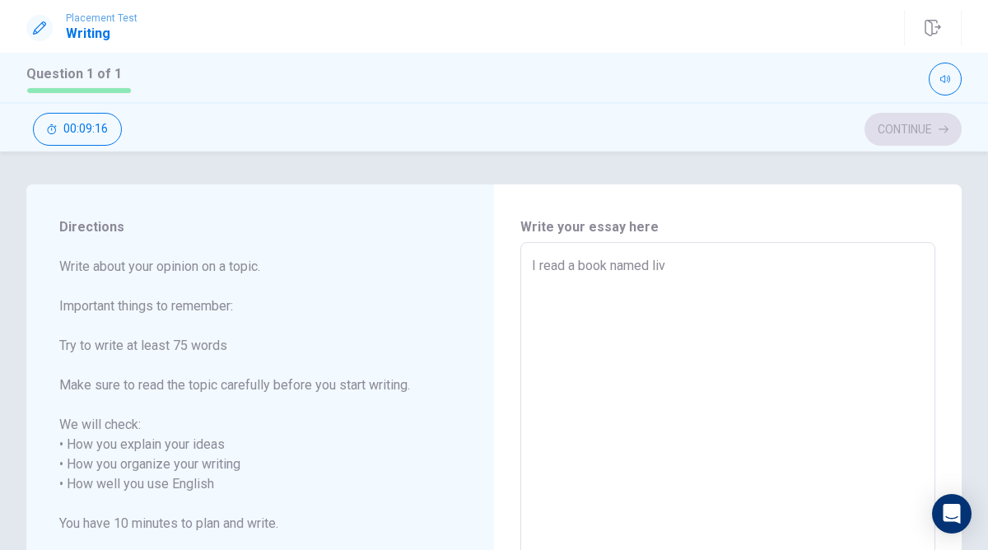
type textarea "I read a book named live"
type textarea "x"
type textarea "I read a book named live."
type textarea "x"
type textarea "I read a book named live."
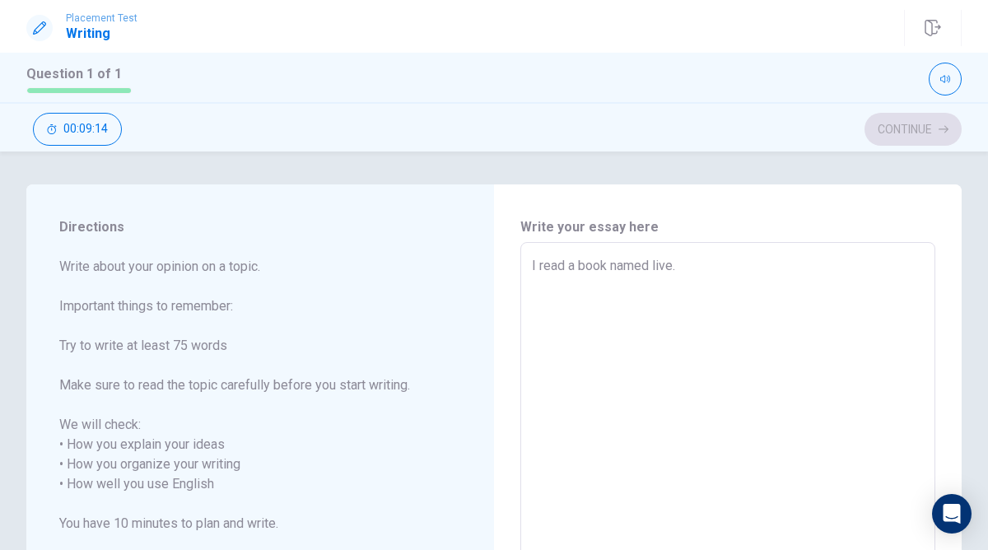
type textarea "x"
type textarea "I read a book named live. I"
type textarea "x"
type textarea "I read a book named live. It"
type textarea "x"
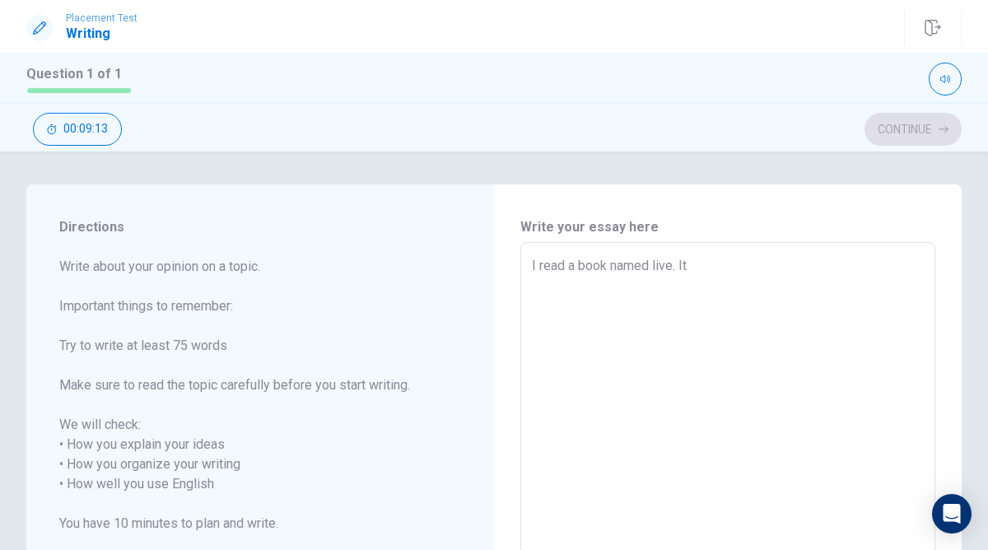
type textarea "I read a book named live. It'"
type textarea "x"
type textarea "I read a book named live. It's"
type textarea "x"
type textarea "I read a book named live. It's"
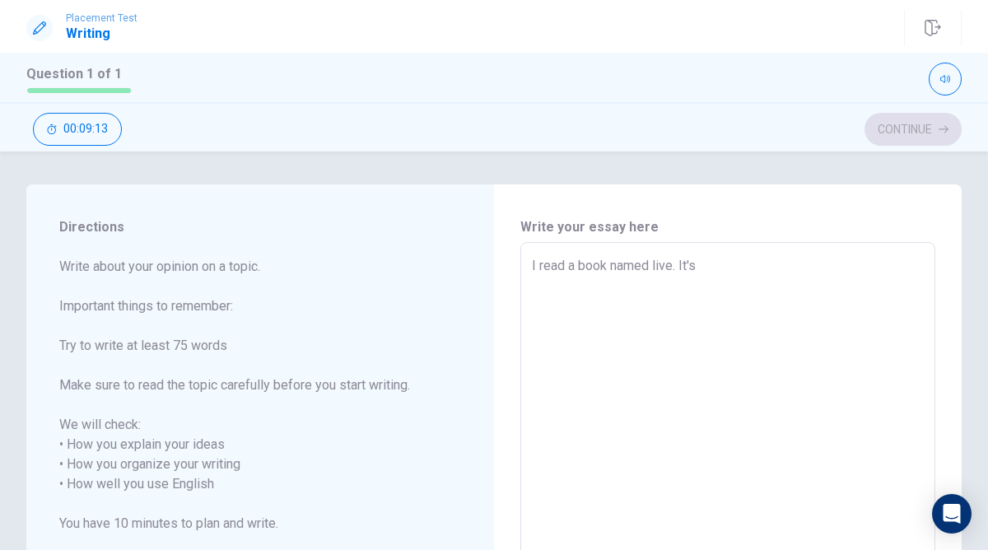
type textarea "x"
type textarea "I read a book named live. It's a"
type textarea "x"
type textarea "I read a book named live. It's a"
type textarea "x"
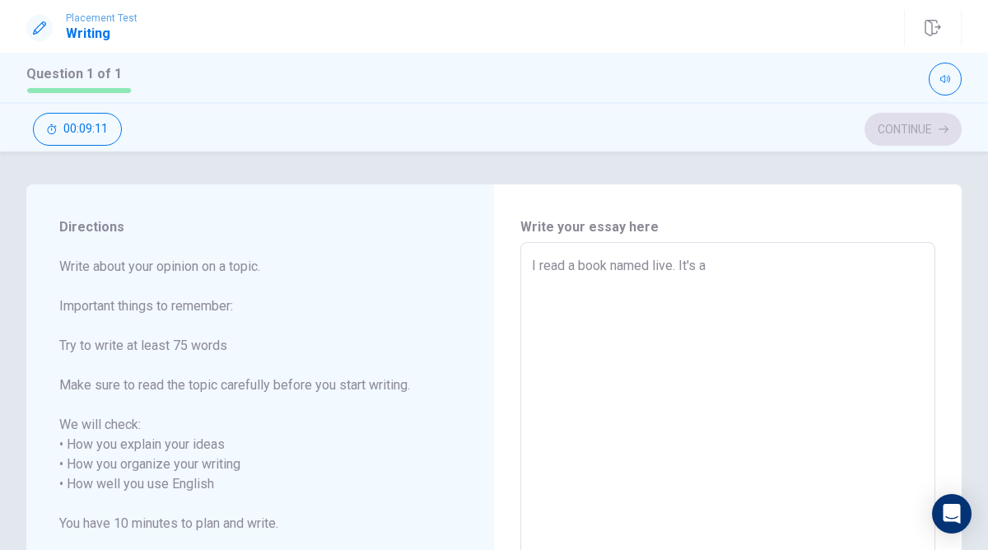
type textarea "I read a book named live. It's a c"
type textarea "x"
type textarea "I read a book named live. It's a ch"
type textarea "x"
type textarea "I read a book named live. It's a chi"
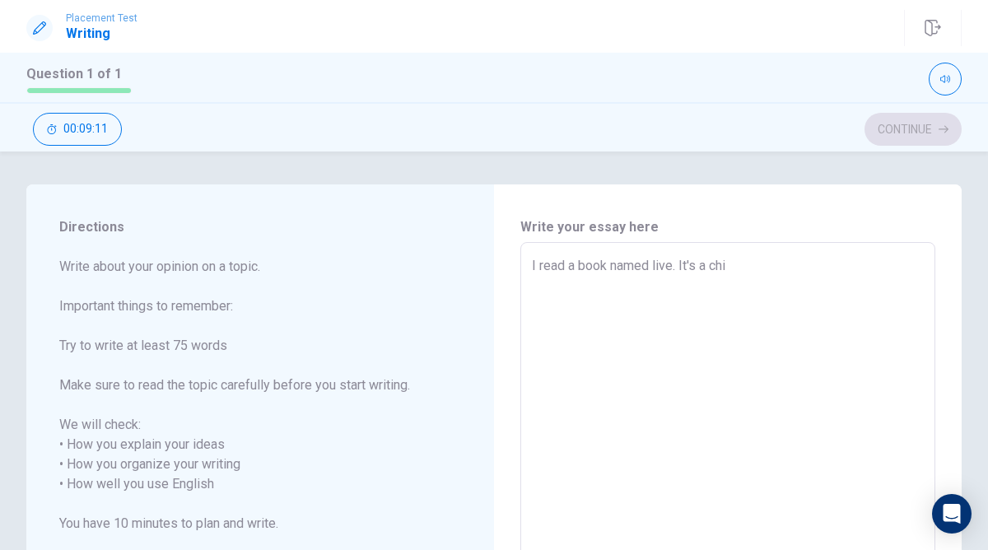
type textarea "x"
type textarea "I read a book named live. It's a chin"
type textarea "x"
type textarea "I read a book named live. It's a chine"
type textarea "x"
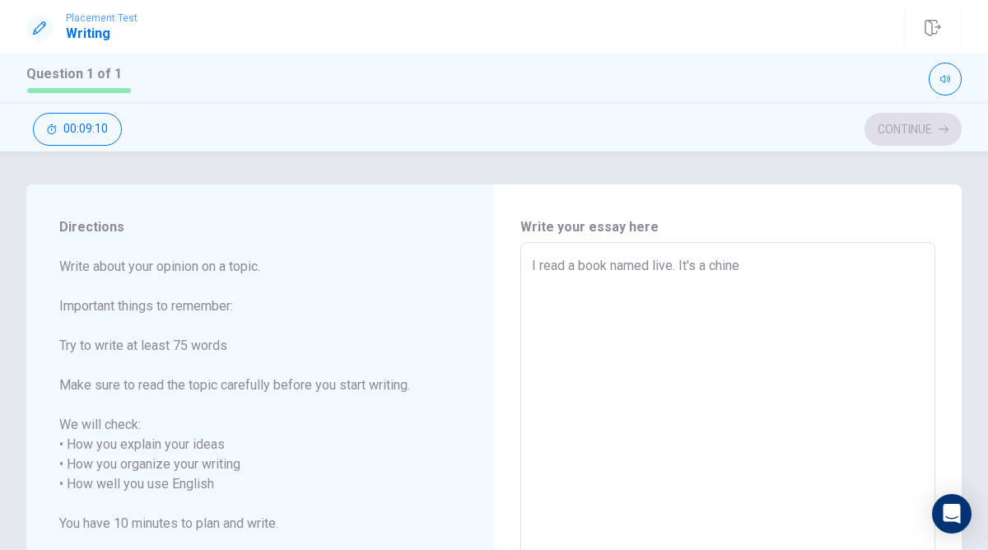
type textarea "I read a book named live. It's a chines"
type textarea "x"
type textarea "I read a book named live. It's a [DEMOGRAPHIC_DATA]"
type textarea "x"
type textarea "I read a book named live. It's a [DEMOGRAPHIC_DATA]"
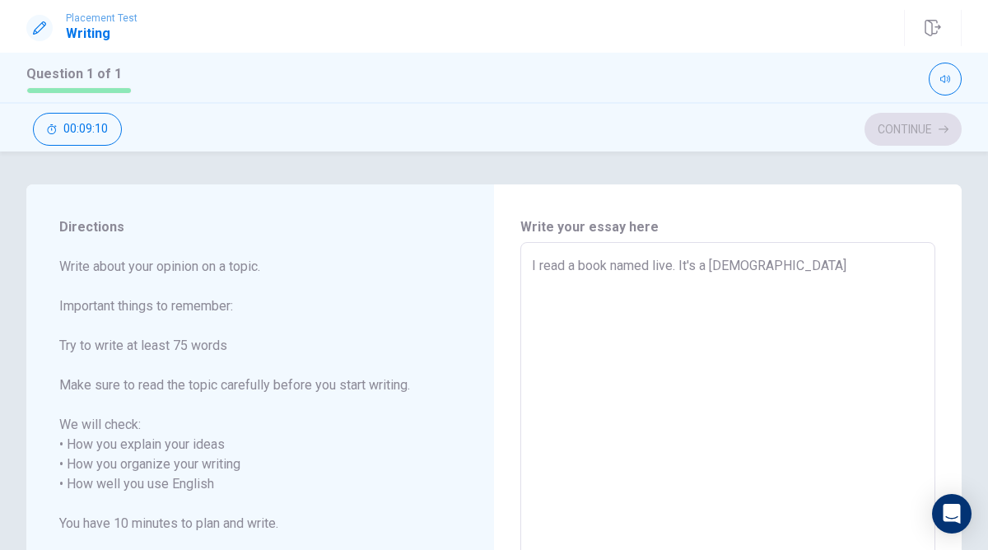
type textarea "x"
type textarea "I read a book named live. It's a [DEMOGRAPHIC_DATA] b"
type textarea "x"
type textarea "I read a book named live. It's a [DEMOGRAPHIC_DATA] bo"
type textarea "x"
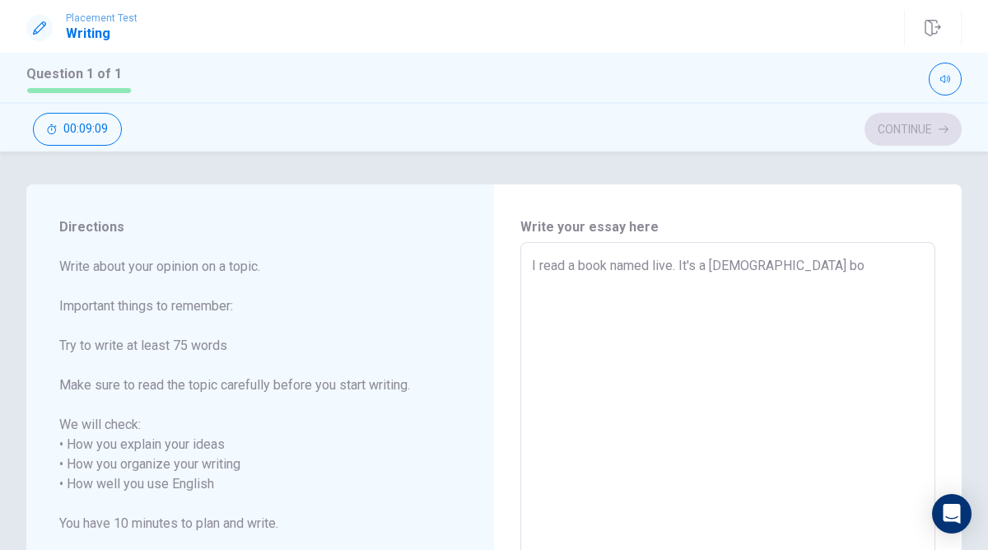
type textarea "I read a book named live. It's a [DEMOGRAPHIC_DATA] boo"
type textarea "x"
type textarea "I read a book named live. It's a chinese book"
type textarea "x"
type textarea "I read a book named live. It's a chinese book"
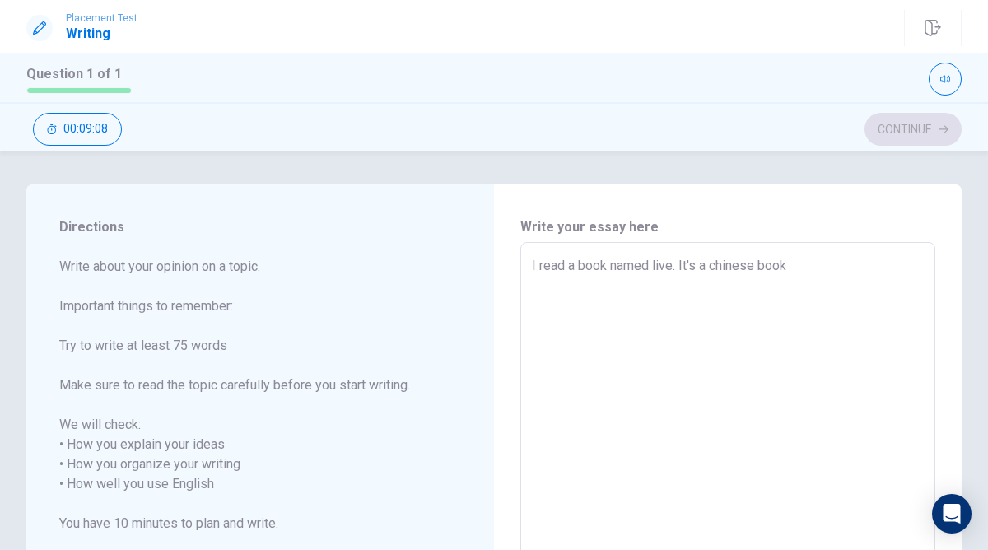
type textarea "x"
type textarea "I read a book named live. It's a chinese book a"
type textarea "x"
type textarea "I read a book named live. It's a chinese book an"
type textarea "x"
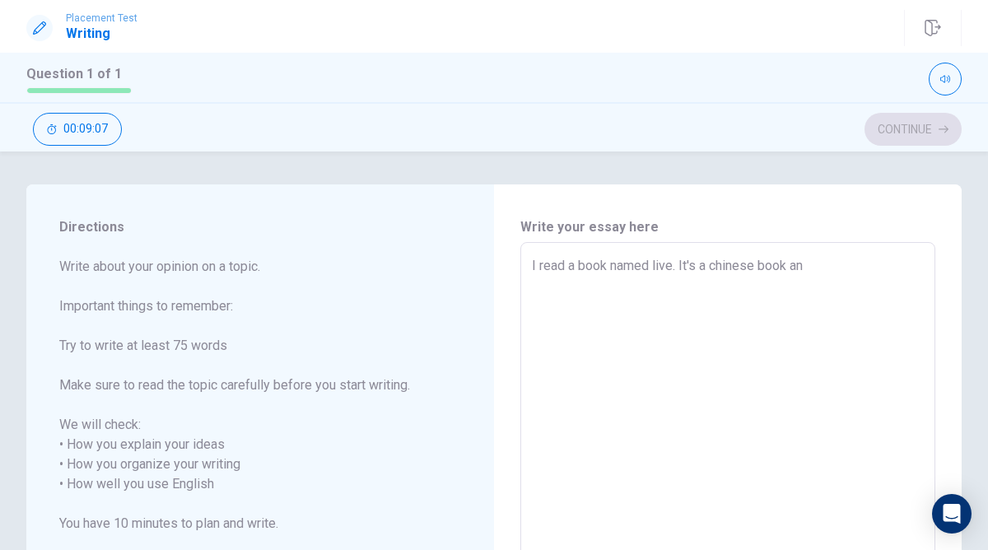
type textarea "I read a book named live. It's a chinese book and"
type textarea "x"
type textarea "I read a book named live. It's a chinese book and"
type textarea "x"
type textarea "I read a book named live. It's a chinese book and t"
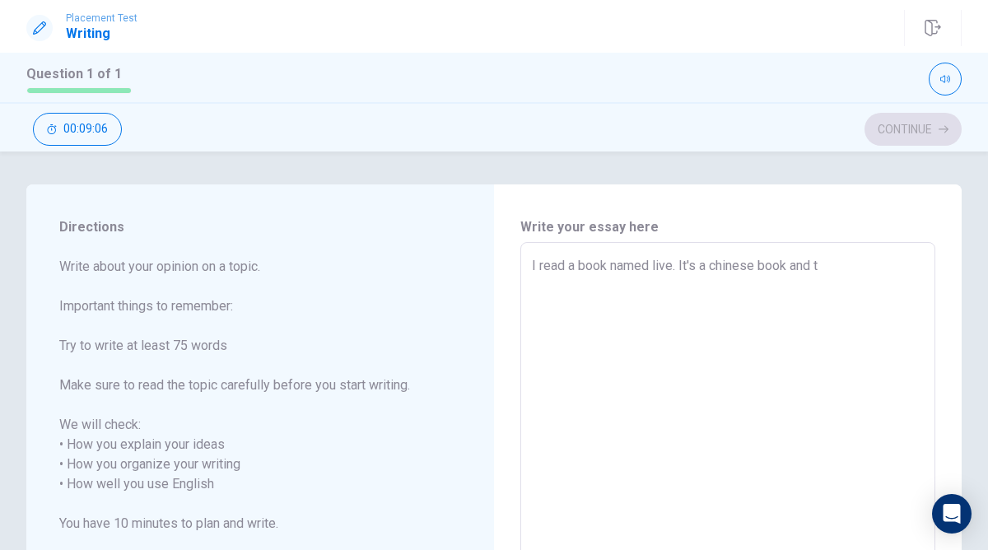
type textarea "x"
type textarea "I read a book named live. It's a chinese book and ta"
type textarea "x"
type textarea "I read a book named live. It's a chinese book and tal"
type textarea "x"
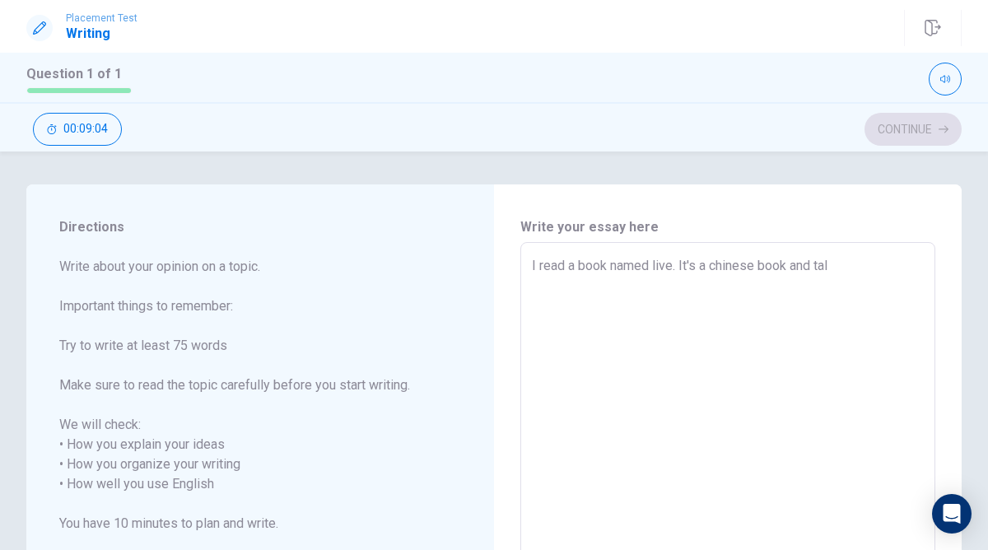
type textarea "I read a book named live. It's a chinese book and tall"
type textarea "x"
type textarea "I read a book named live. It's a chinese book and tallk"
type textarea "x"
type textarea "I read a book named live. It's a chinese book and tallk"
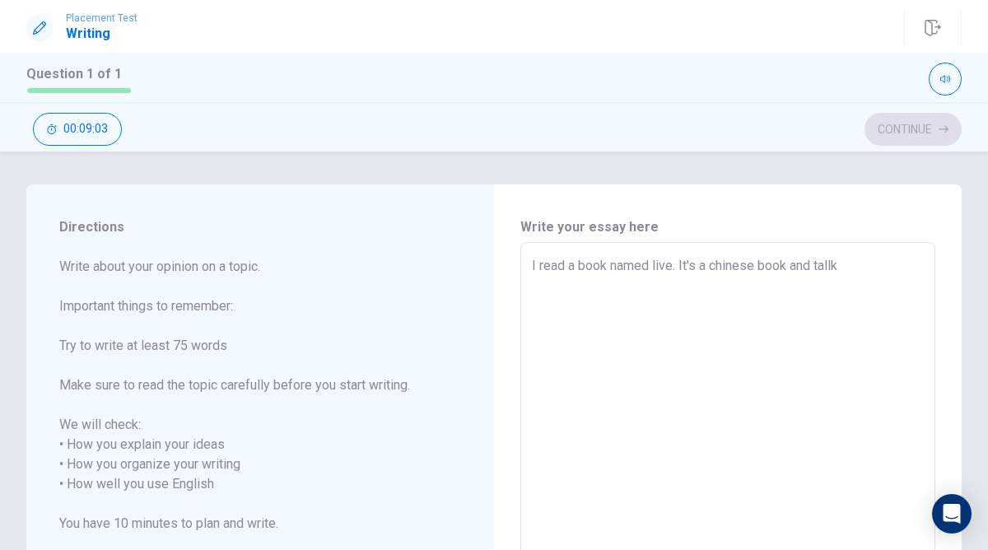
type textarea "x"
type textarea "I read a book named live. It's a chinese book and tallk a"
type textarea "x"
type textarea "I read a book named live. It's a chinese book and tallk ab"
type textarea "x"
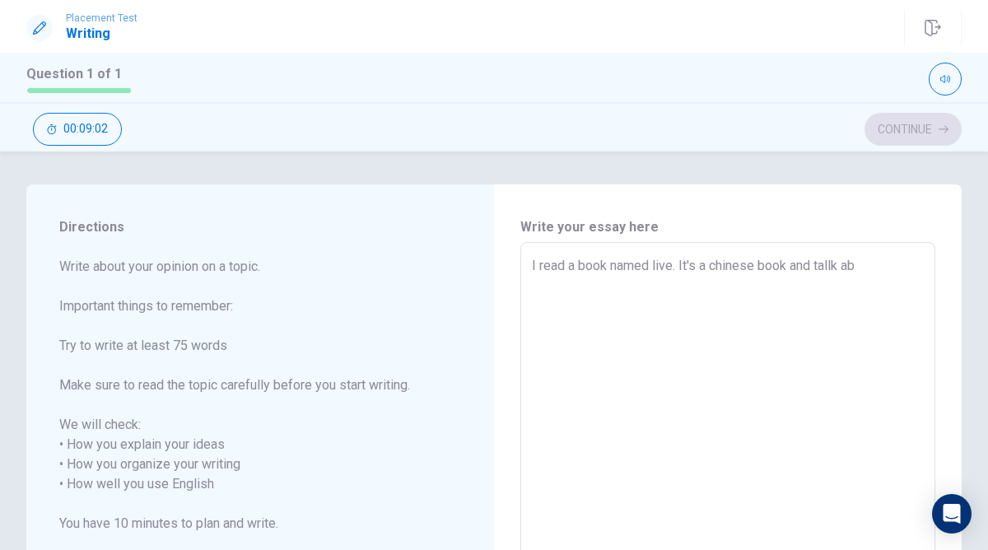
type textarea "I read a book named live. It's a chinese book and tallk abo"
type textarea "x"
type textarea "I read a book named live. It's a chinese book and tallk abou"
type textarea "x"
type textarea "I read a book named live. It's a chinese book and tallk about"
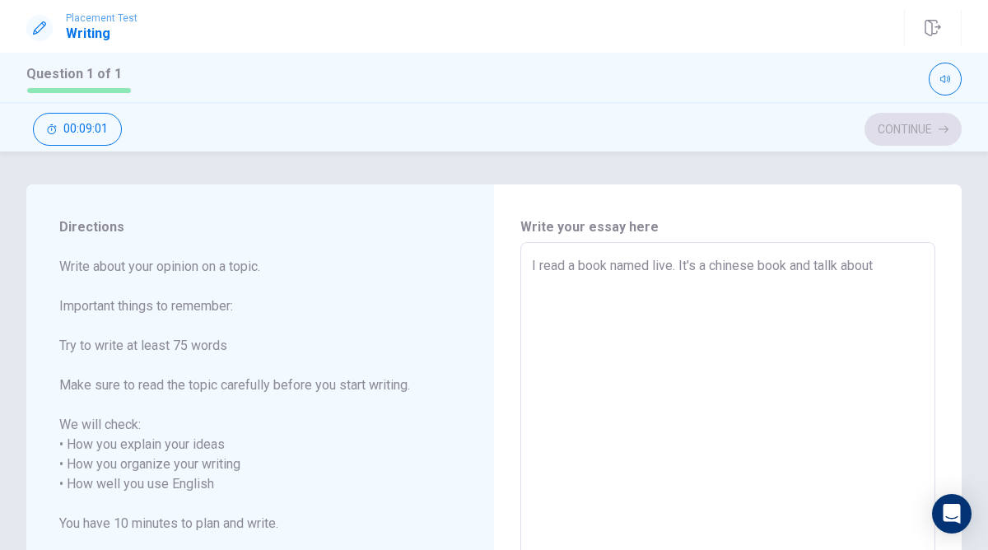
type textarea "x"
type textarea "I read a book named live. It's a chinese book and tallk about"
type textarea "x"
type textarea "I read a book named live. It's a chinese book and tallk about t"
type textarea "x"
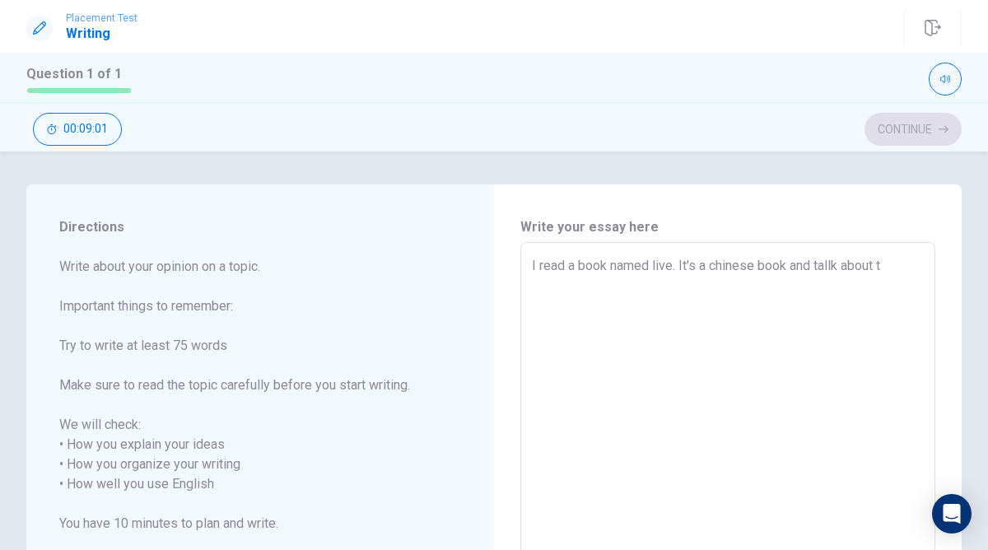
type textarea "I read a book named live. It's a chinese book and tallk about th"
type textarea "x"
type textarea "I read a book named live. It's a chinese book and tallk about the"
type textarea "x"
type textarea "I read a book named live. It's a chinese book and tallk about the"
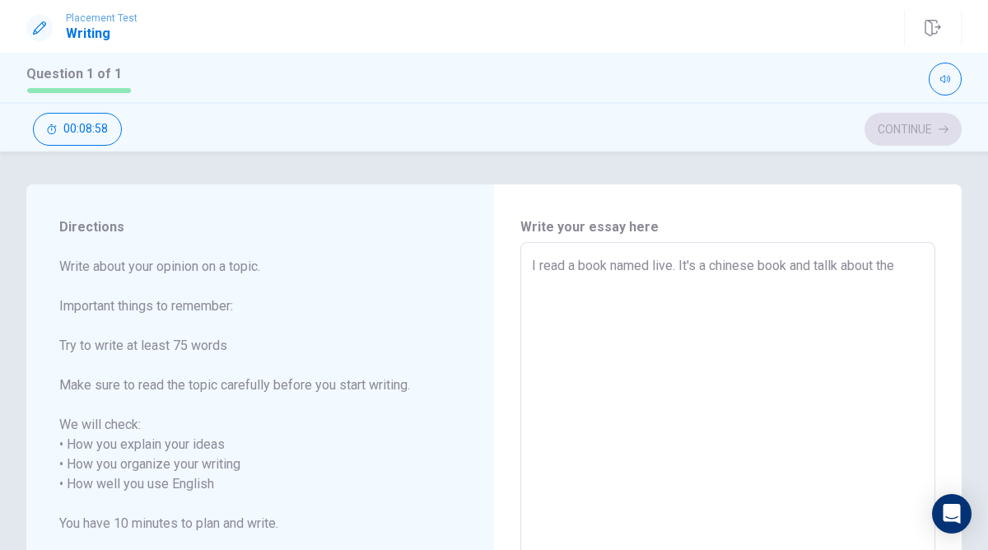
type textarea "x"
type textarea "I read a book named live. It's a chinese book and tallk about the p"
type textarea "x"
type textarea "I read a book named live. It's a chinese book and tallk about the pa"
type textarea "x"
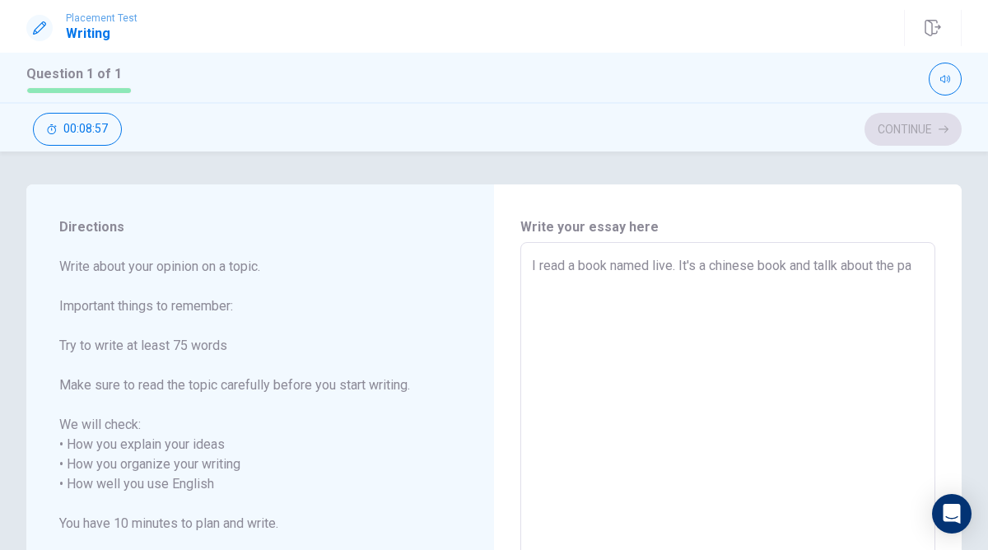
type textarea "I read a book named live. It's a chinese book and tallk about the pai"
type textarea "x"
type textarea "I read a book named live. It's a chinese book and tallk about the pain"
type textarea "x"
type textarea "I read a book named live. It's a chinese book and tallk about the painf"
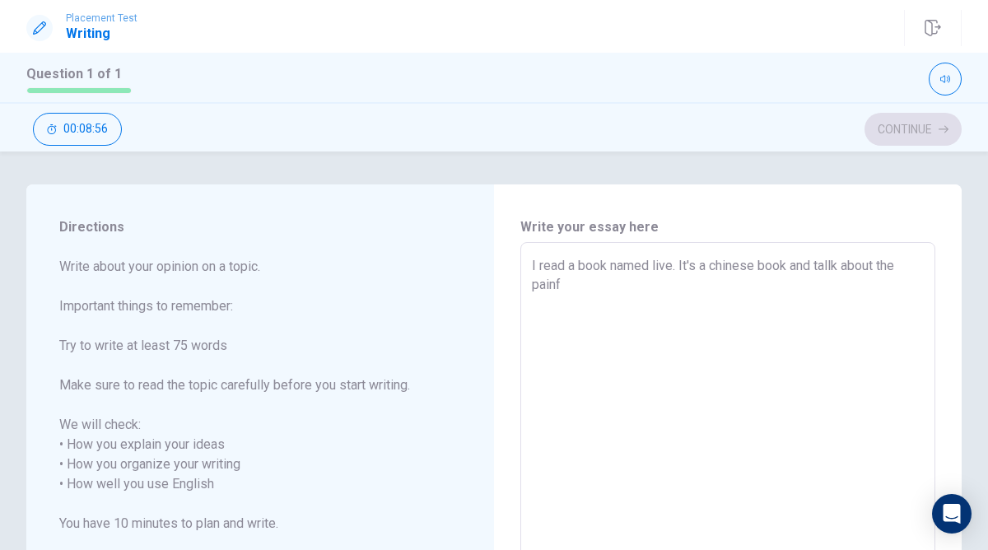
type textarea "x"
type textarea "I read a book named live. It's a chinese book and tallk about the painfu"
type textarea "x"
type textarea "I read a book named live. It's a chinese book and tallk about the painful"
type textarea "x"
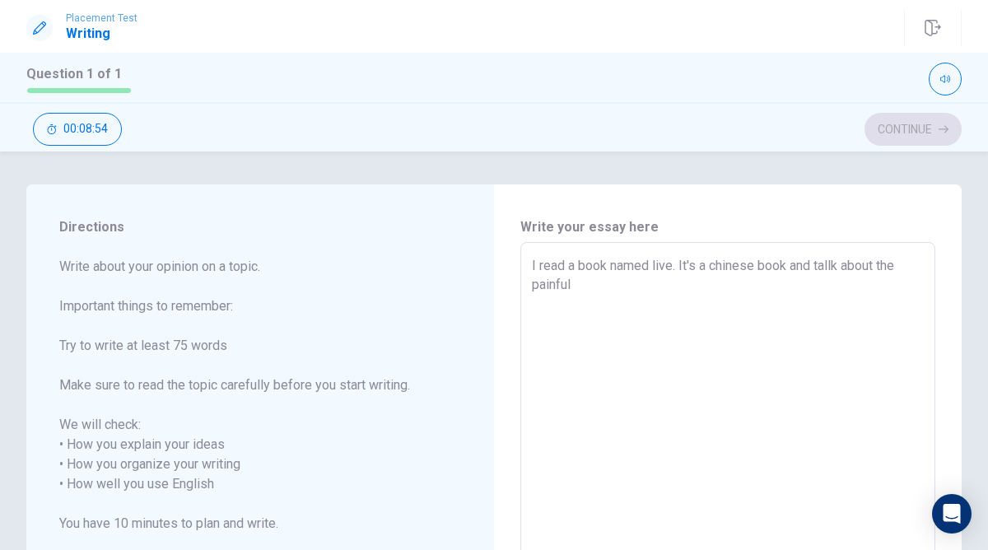
type textarea "I read a book named live. It's a chinese book and tallk about the painful"
type textarea "x"
type textarea "I read a book named live. It's a chinese book and tallk about the painful o"
type textarea "x"
type textarea "I read a book named live. It's a chinese book and tallk about the painful of"
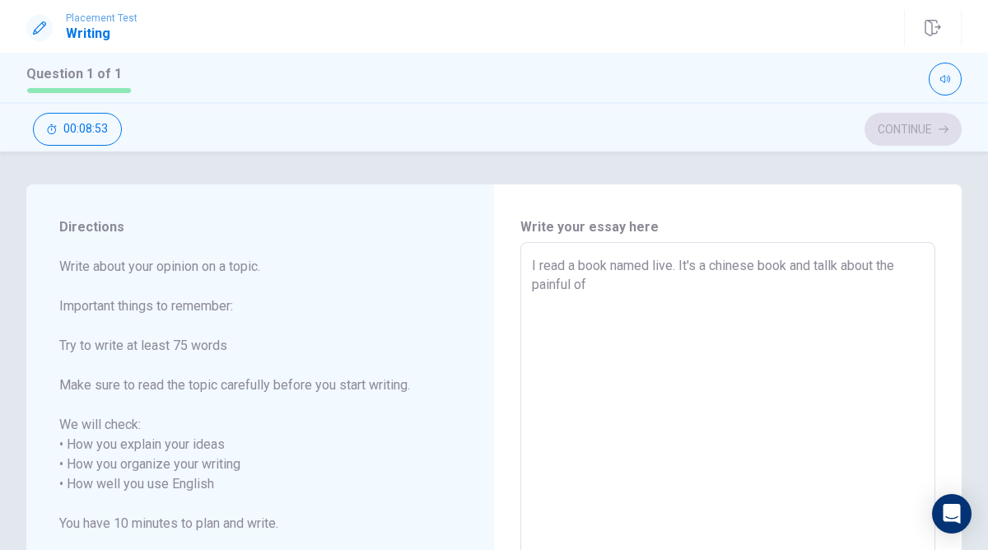
type textarea "x"
type textarea "I read a book named live. It's a chinese book and tallk about the painful of"
type textarea "x"
type textarea "I read a book named live. It's a chinese book and tallk about the painful of t"
type textarea "x"
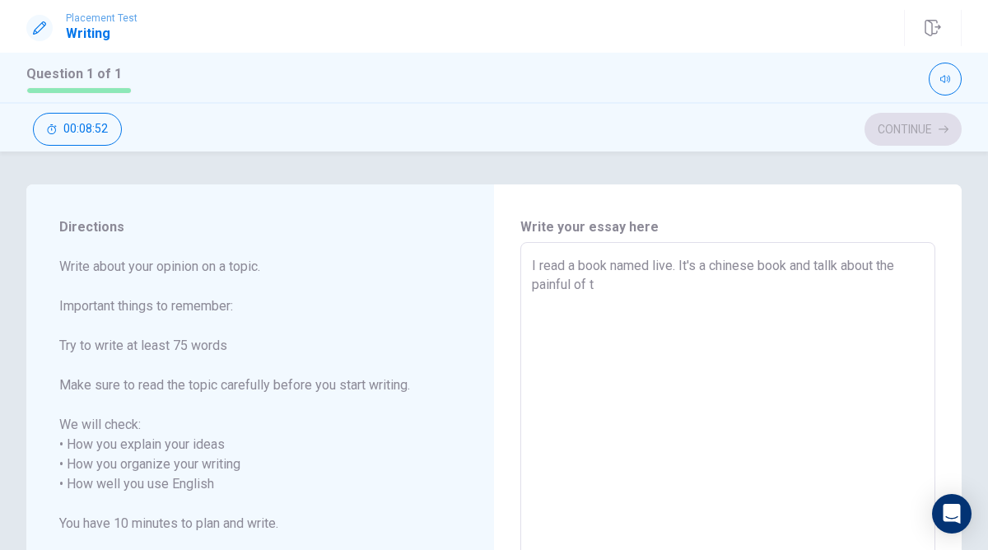
type textarea "I read a book named live. It's a chinese book and tallk about the painful of th"
type textarea "x"
type textarea "I read a book named live. It's a chinese book and tallk about the painful of t"
type textarea "x"
type textarea "I read a book named live. It's a chinese book and tallk about the painful of"
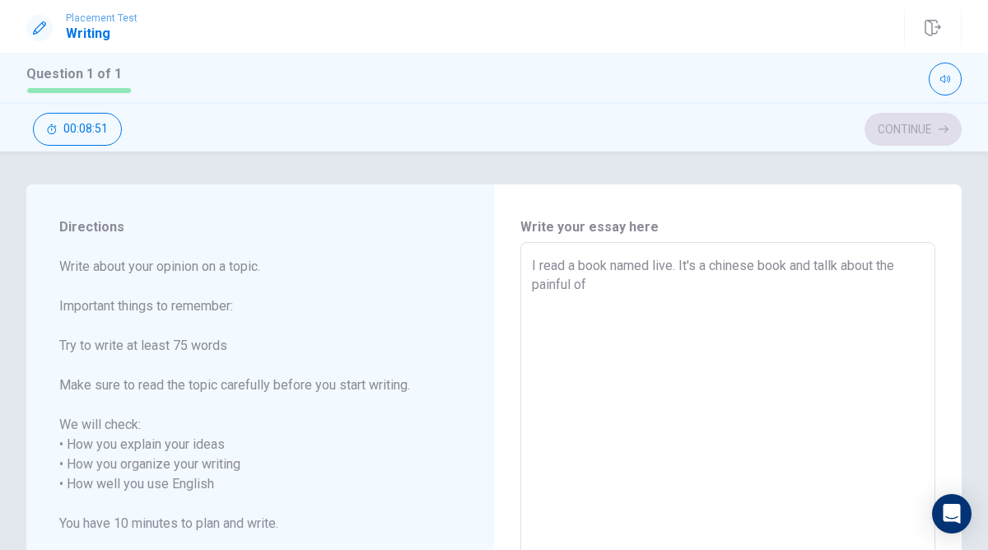
type textarea "x"
type textarea "I read a book named live. It's a chinese book and tallk about the painful of a"
type textarea "x"
type textarea "I read a book named live. It's a chinese book and tallk about the painful of a"
type textarea "x"
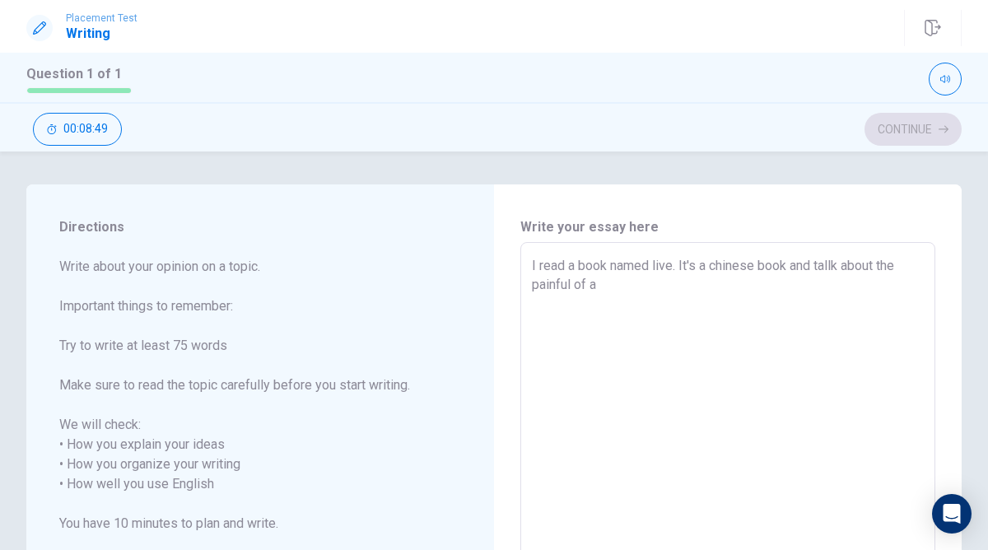
type textarea "I read a book named live. It's a chinese book and tallk about the painful of a m"
type textarea "x"
type textarea "I read a book named live. It's a chinese book and tallk about the painful of a …"
type textarea "x"
type textarea "I read a book named live. It's a chinese book and tallk about the painful of a …"
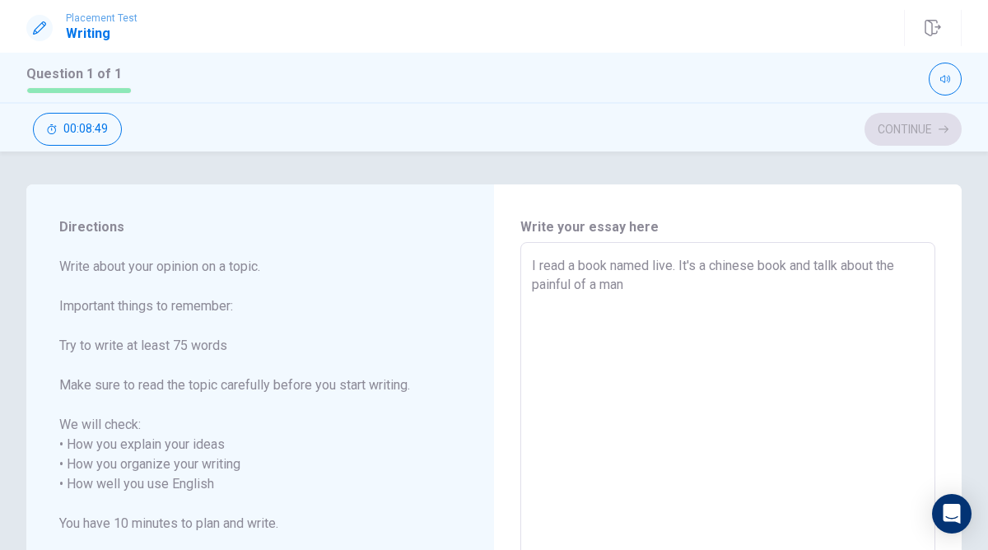
type textarea "x"
type textarea "I read a book named live. It's a chinese book and tallk about the painful of a …"
type textarea "x"
type textarea "I read a book named live. It's a chinese book and tallk about the painful of a …"
type textarea "x"
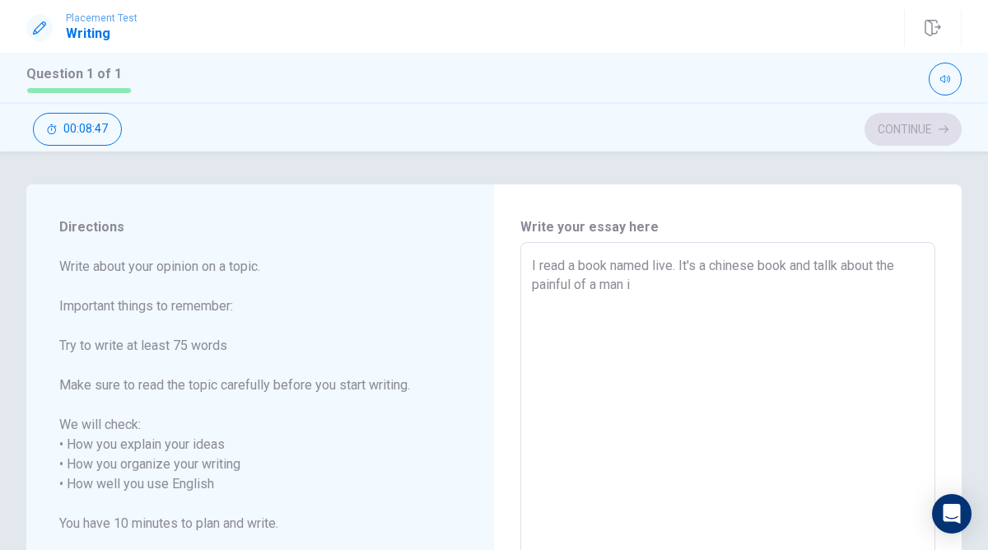
type textarea "I read a book named live. It's a chinese book and tallk about the painful of a …"
type textarea "x"
type textarea "I read a book named live. It's a chinese book and tallk about the painful of a …"
type textarea "x"
type textarea "I read a book named live. It's a chinese book and tallk about the painful of a …"
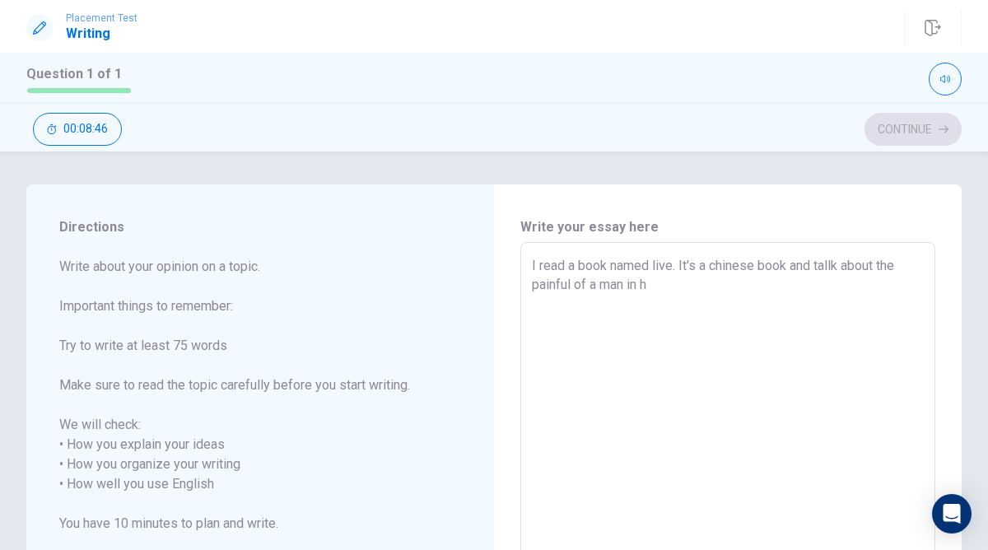
type textarea "x"
type textarea "I read a book named live. It's a chinese book and tallk about the painful of a …"
type textarea "x"
type textarea "I read a book named live. It's a chinese book and tallk about the painful of a …"
type textarea "x"
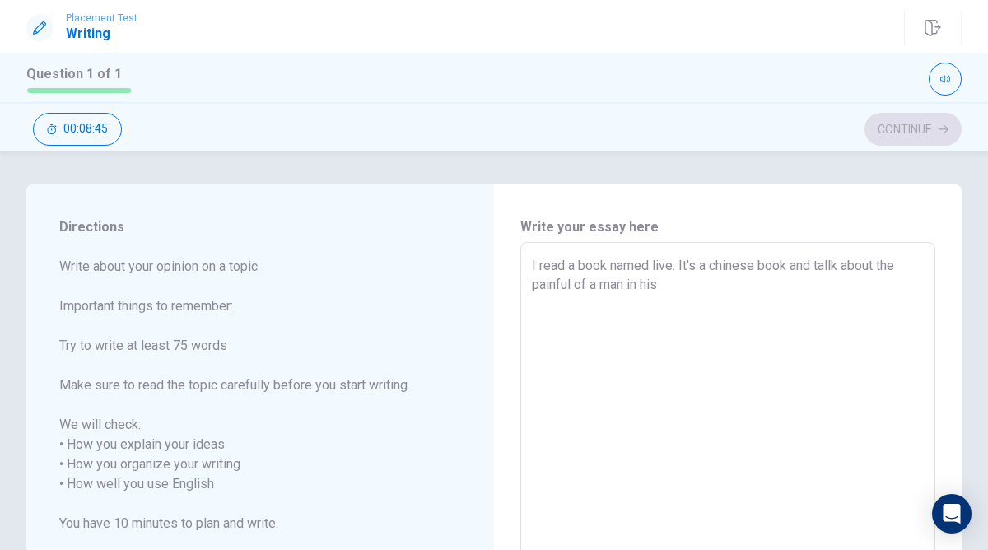
type textarea "I read a book named live. It's a chinese book and tallk about the painful of a …"
type textarea "x"
type textarea "I read a book named live. It's a chinese book and tallk about the painful of a …"
type textarea "x"
type textarea "I read a book named live. It's a chinese book and tallk about the painful of a …"
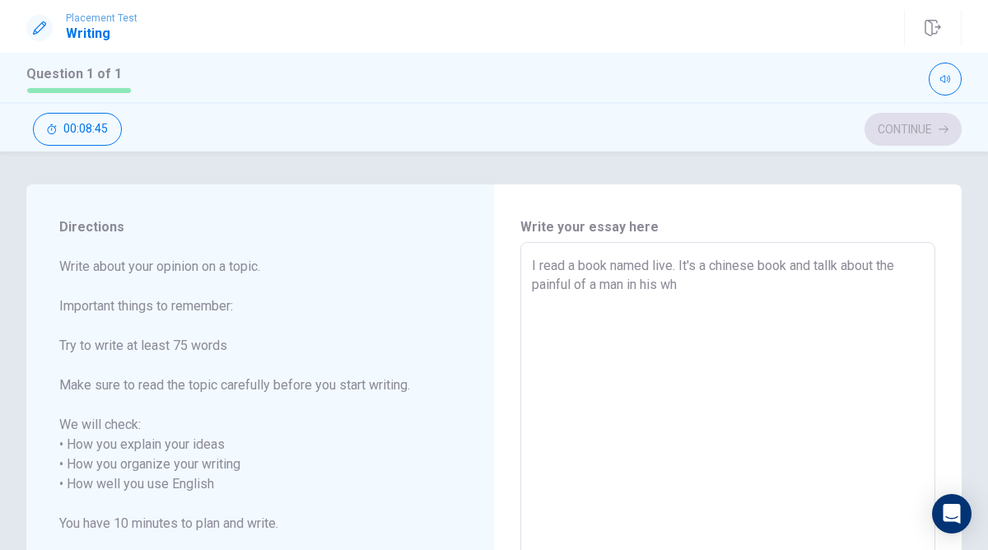
type textarea "x"
type textarea "I read a book named live. It's a chinese book and tallk about the painful of a …"
type textarea "x"
type textarea "I read a book named live. It's a chinese book and tallk about the painful of a …"
type textarea "x"
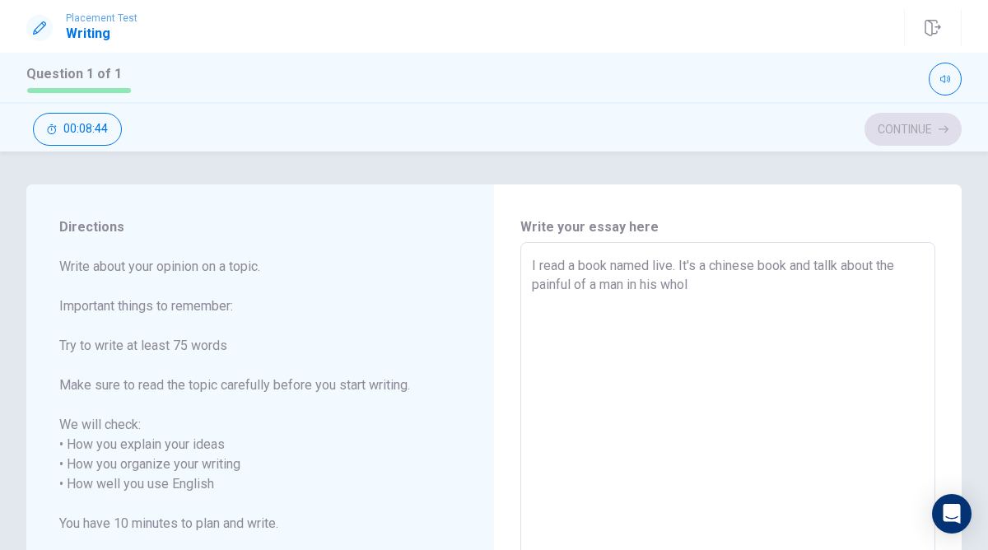
type textarea "I read a book named live. It's a chinese book and tallk about the painful of a …"
type textarea "x"
type textarea "I read a book named live. It's a chinese book and tallk about the painful of a …"
type textarea "x"
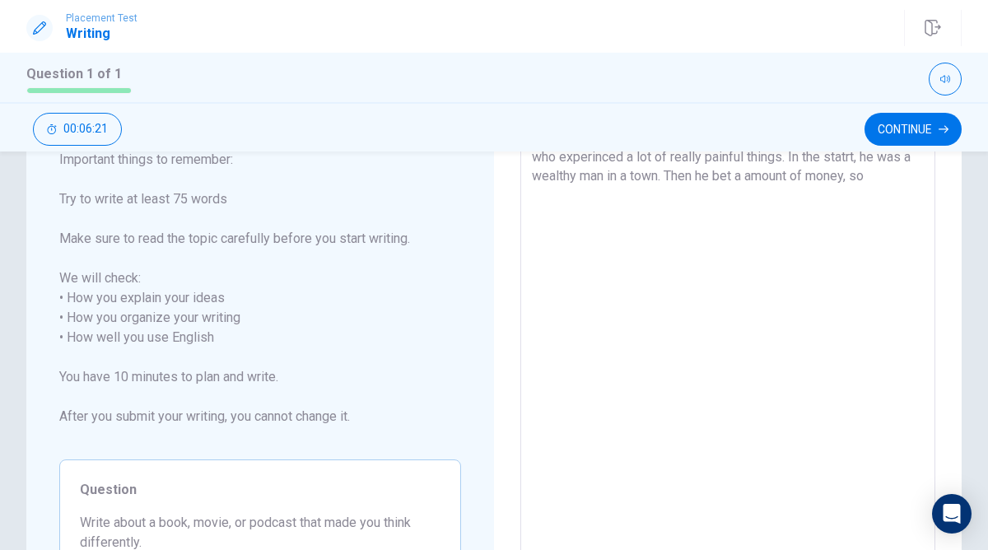
scroll to position [147, 0]
click at [548, 189] on textarea "I read a book named live. It's a chinese book and tallk about the painful of a …" at bounding box center [728, 337] width 392 height 457
click at [610, 193] on textarea "I read a book named live. It's a chinese book and tallk about the painful of a …" at bounding box center [728, 337] width 392 height 457
click at [680, 193] on textarea "I read a book named live. It's a chinese book and tallk about the painful of a …" at bounding box center [728, 337] width 392 height 457
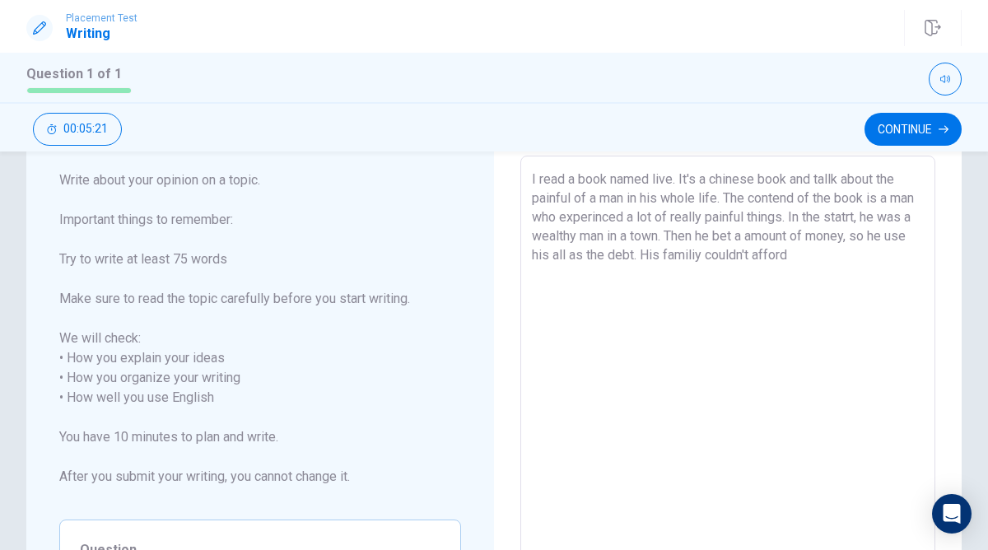
scroll to position [0, 0]
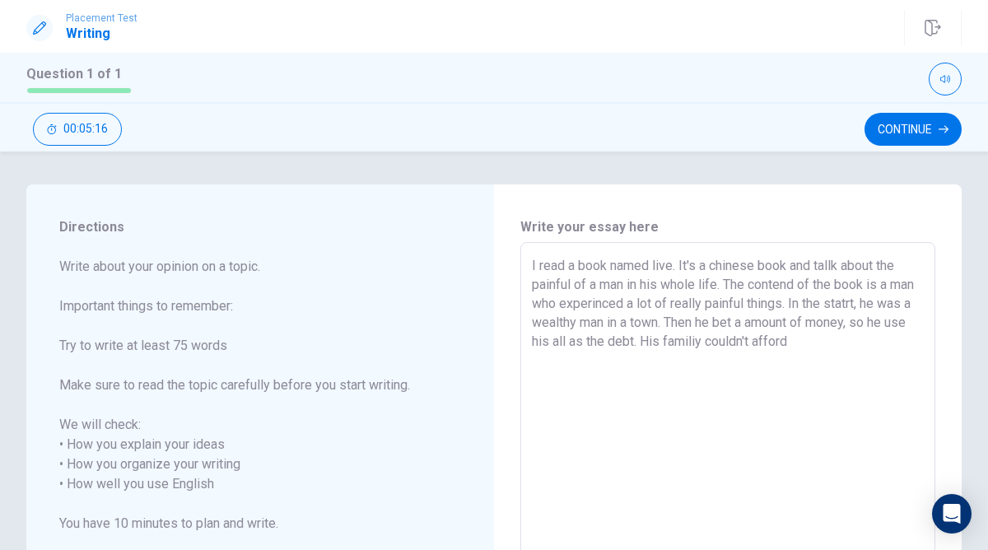
click at [613, 342] on textarea "I read a book named live. It's a chinese book and tallk about the painful of a …" at bounding box center [728, 484] width 392 height 457
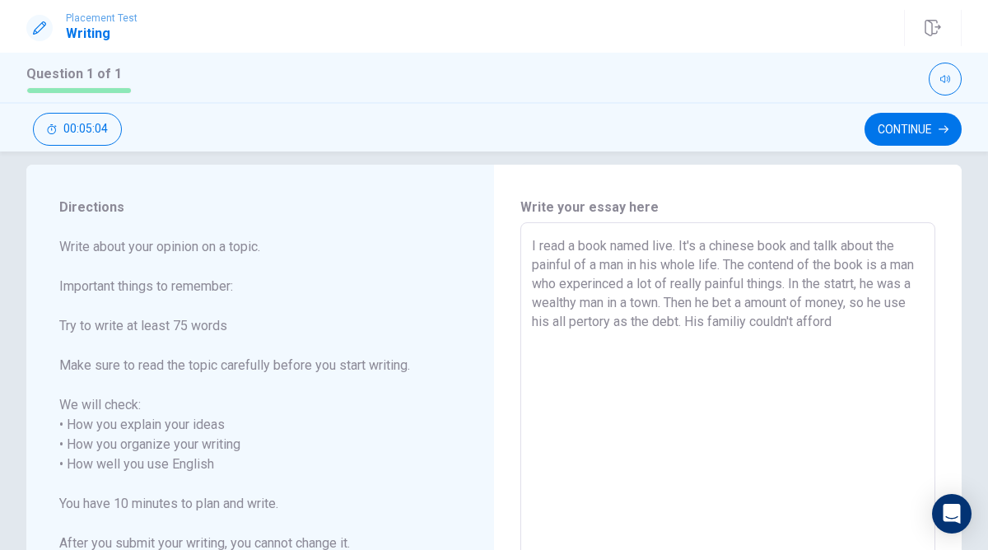
scroll to position [21, 0]
click at [813, 283] on textarea "I read a book named live. It's a chinese book and tallk about the painful of a …" at bounding box center [728, 463] width 392 height 457
click at [889, 329] on textarea "I read a book named live. It's a chinese book and tallk about the painful of a …" at bounding box center [728, 463] width 392 height 457
click at [749, 319] on textarea "I read a book named live. It's a chinese book and tallk about the painful of a …" at bounding box center [728, 463] width 392 height 457
click at [738, 320] on textarea "I read a book named live. It's a chinese book and tallk about the painful of a …" at bounding box center [728, 463] width 392 height 457
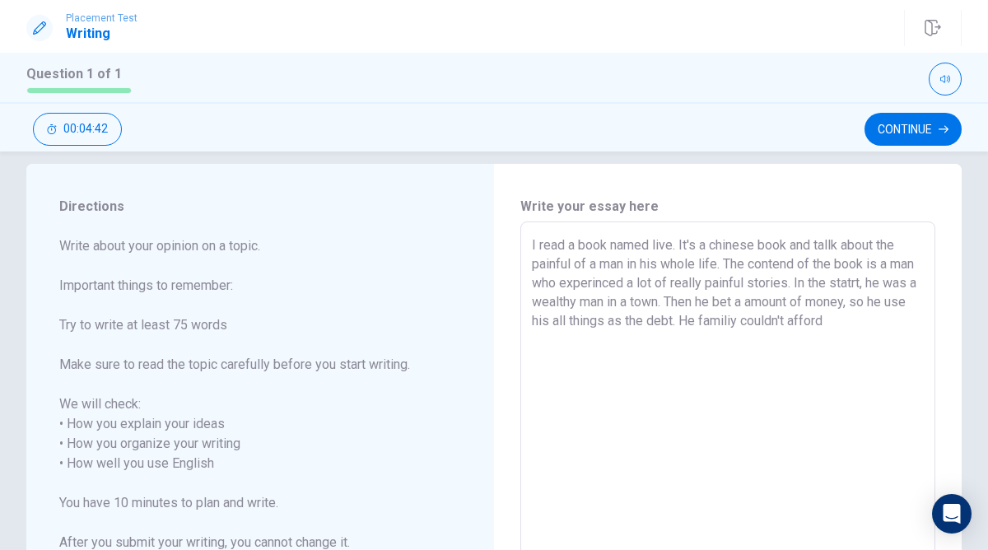
click at [883, 312] on textarea "I read a book named live. It's a chinese book and tallk about the painful of a …" at bounding box center [728, 463] width 392 height 457
click at [742, 319] on textarea "I read a book named live. It's a chinese book and tallk about the painful of a …" at bounding box center [728, 463] width 392 height 457
click at [840, 317] on textarea "I read a book named live. It's a chinese book and tallk about the painful of a …" at bounding box center [728, 463] width 392 height 457
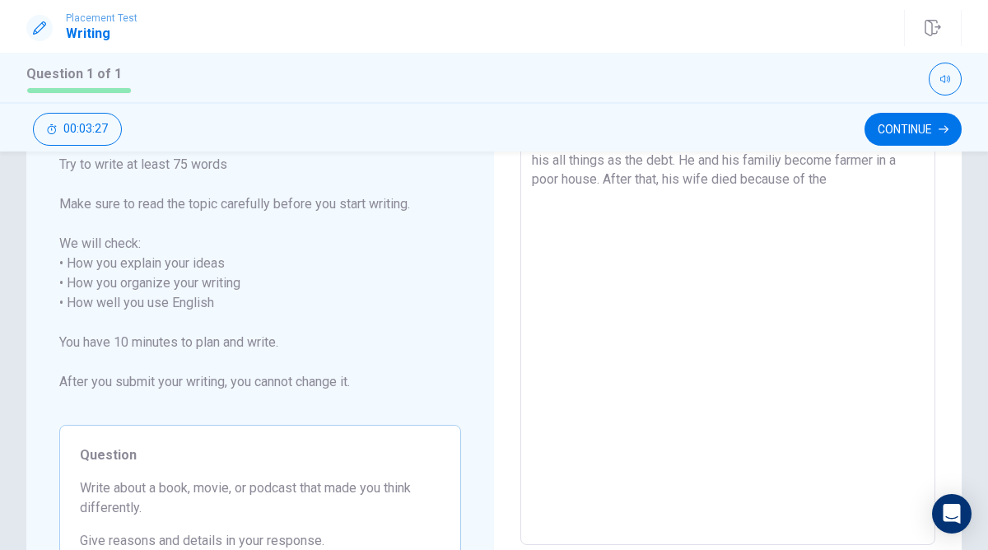
scroll to position [185, 0]
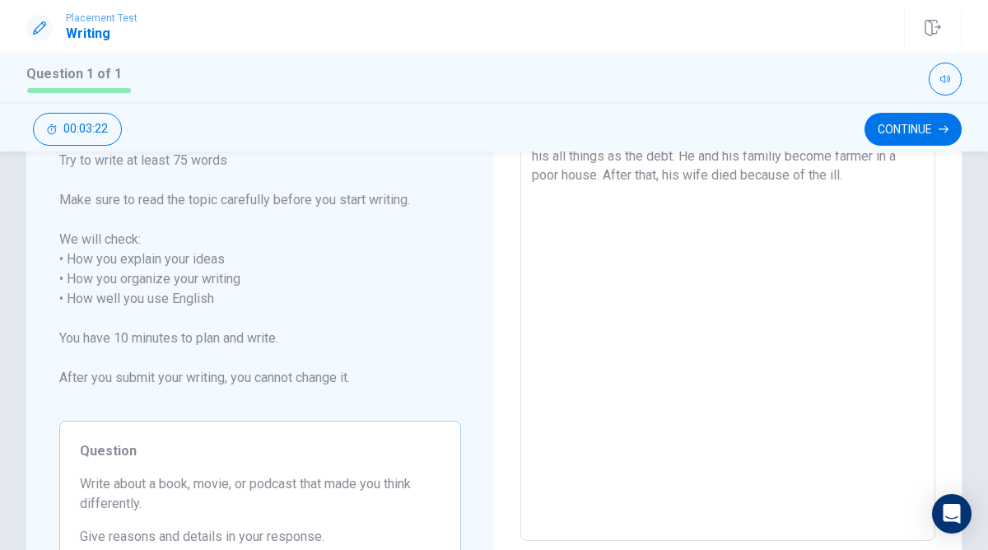
click at [898, 175] on textarea "I read a book named live. It's a chinese book and tallk about the painful of a …" at bounding box center [728, 299] width 392 height 457
click at [922, 174] on textarea "I read a book named live. It's a chinese book and tallk about the painful of a …" at bounding box center [728, 299] width 392 height 457
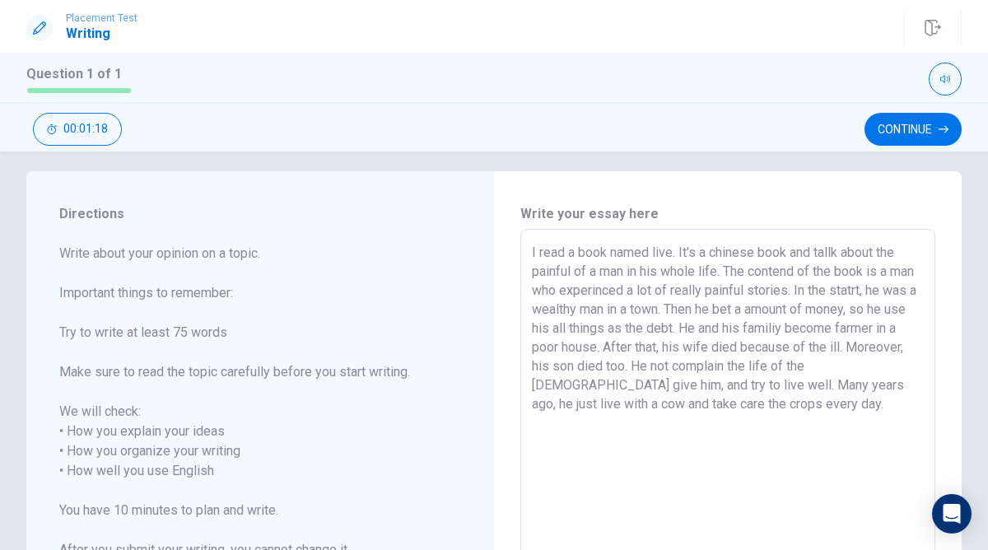
scroll to position [0, 0]
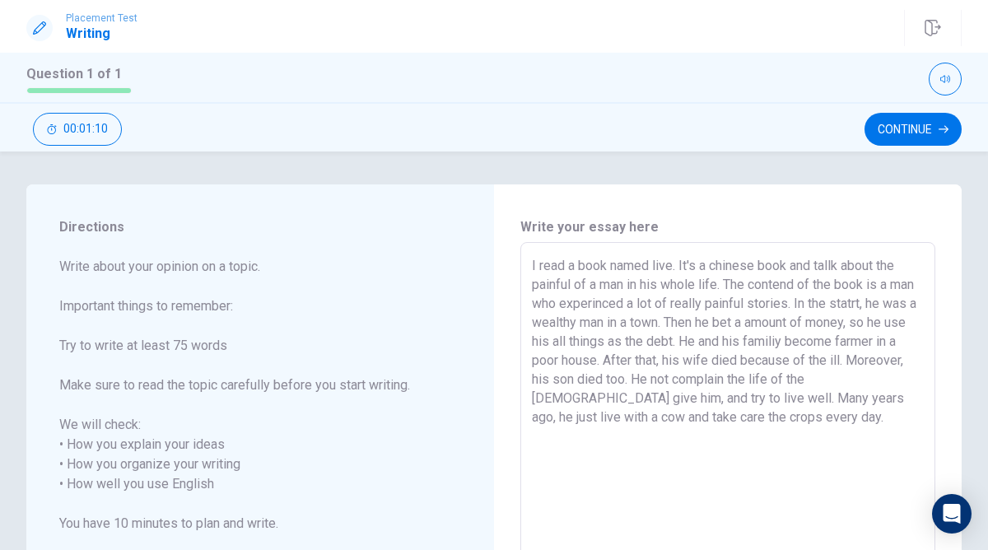
click at [684, 384] on textarea "I read a book named live. It's a chinese book and tallk about the painful of a …" at bounding box center [728, 484] width 392 height 457
click at [725, 384] on textarea "I read a book named live. It's a chinese book and tallk about the painful of a …" at bounding box center [728, 484] width 392 height 457
click at [785, 380] on textarea "I read a book named live. It's a chinese book and tallk about the painful of a …" at bounding box center [728, 484] width 392 height 457
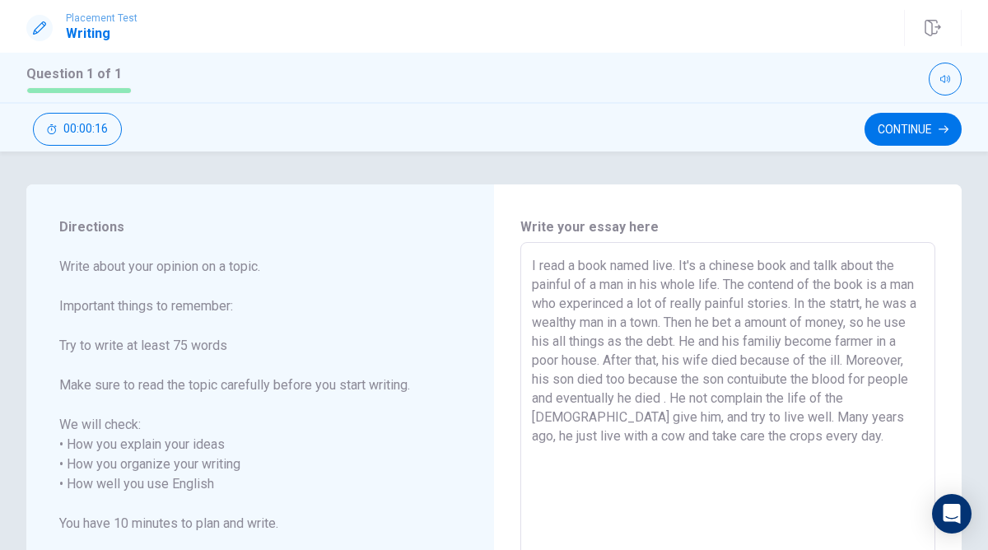
click at [729, 398] on textarea "I read a book named live. It's a chinese book and tallk about the painful of a …" at bounding box center [728, 484] width 392 height 457
click at [783, 447] on textarea "I read a book named live. It's a chinese book and tallk about the painful of a …" at bounding box center [728, 484] width 392 height 457
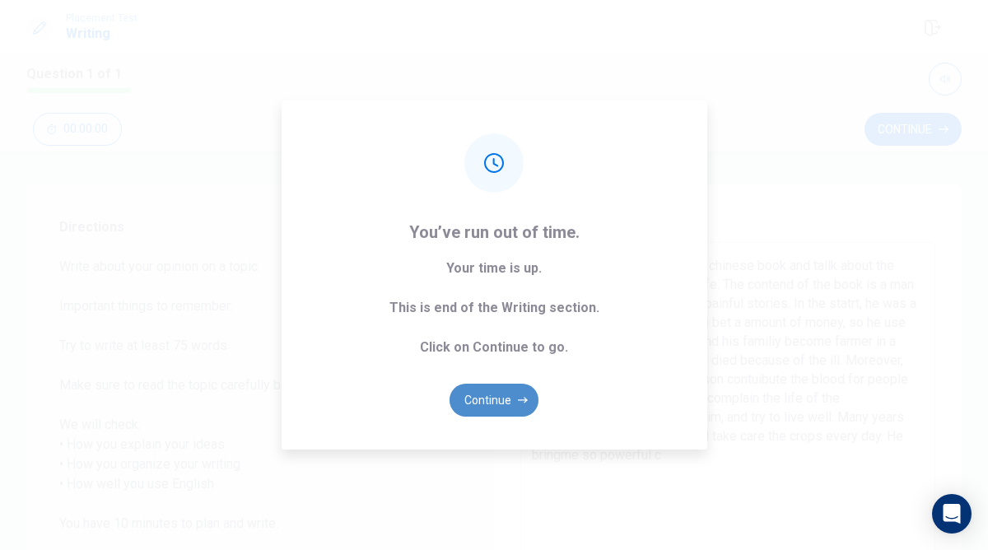
click at [505, 401] on button "Continue" at bounding box center [494, 400] width 89 height 33
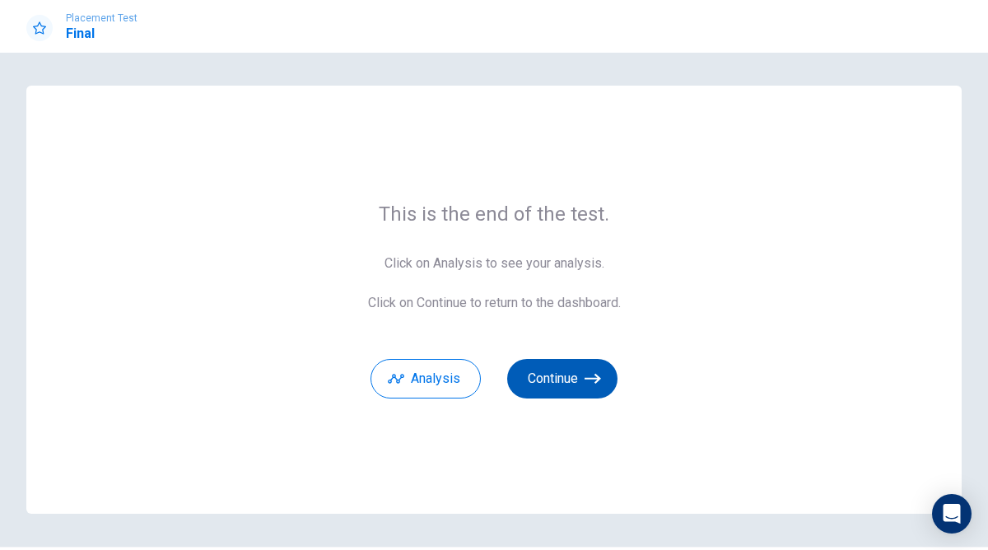
click at [556, 364] on button "Continue" at bounding box center [562, 379] width 110 height 40
